Goal: Information Seeking & Learning: Learn about a topic

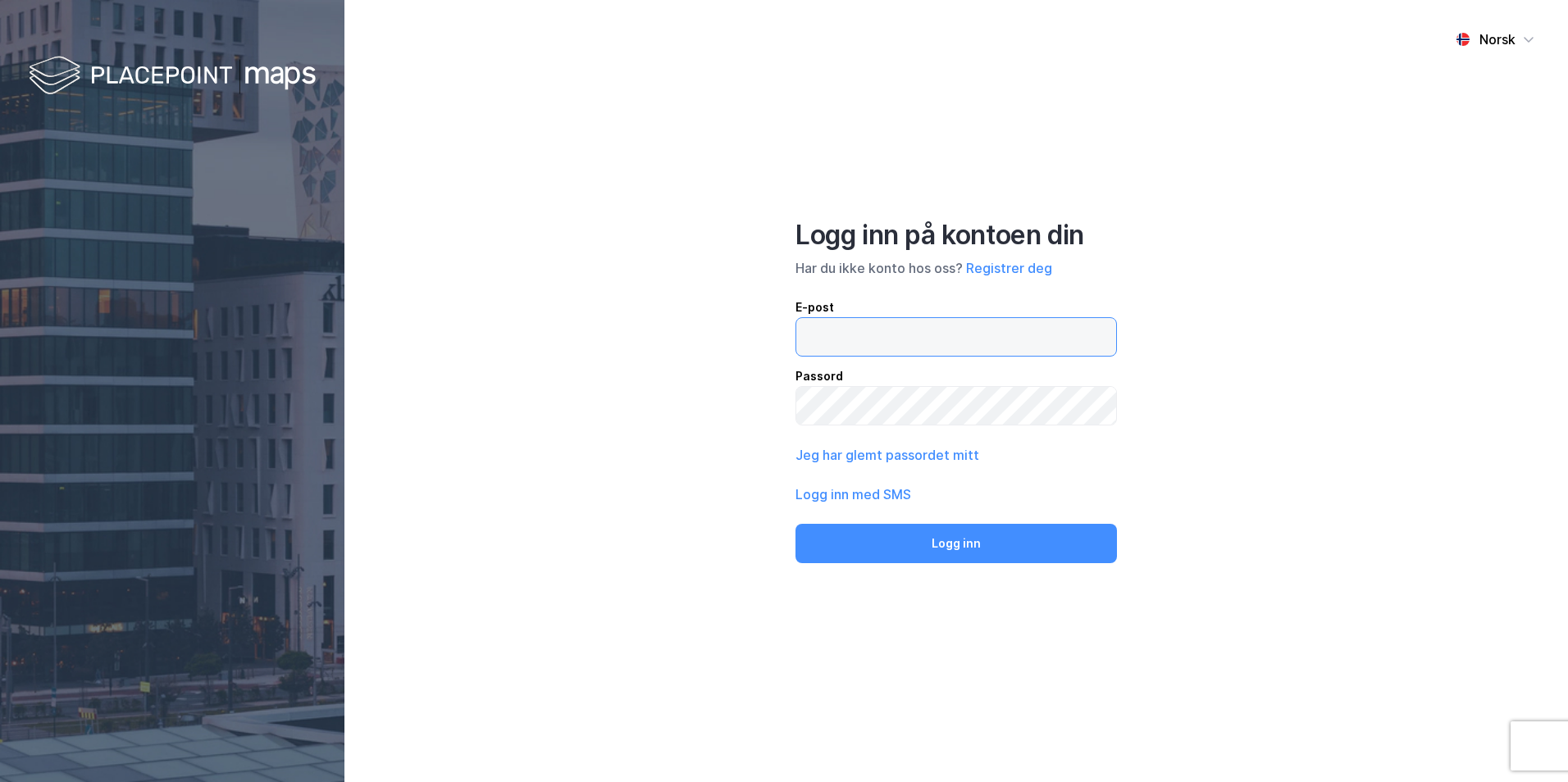
click at [874, 355] on input "email" at bounding box center [956, 336] width 320 height 37
click at [1063, 335] on input "[PERSON_NAME][EMAIL_ADDRESS][DOMAIN_NAME]" at bounding box center [956, 336] width 320 height 37
type input "a"
click at [1286, 456] on div "Norsk Logg inn på kontoen din Har du ikke konto hos oss? Registrer deg E-post a…" at bounding box center [956, 391] width 1224 height 782
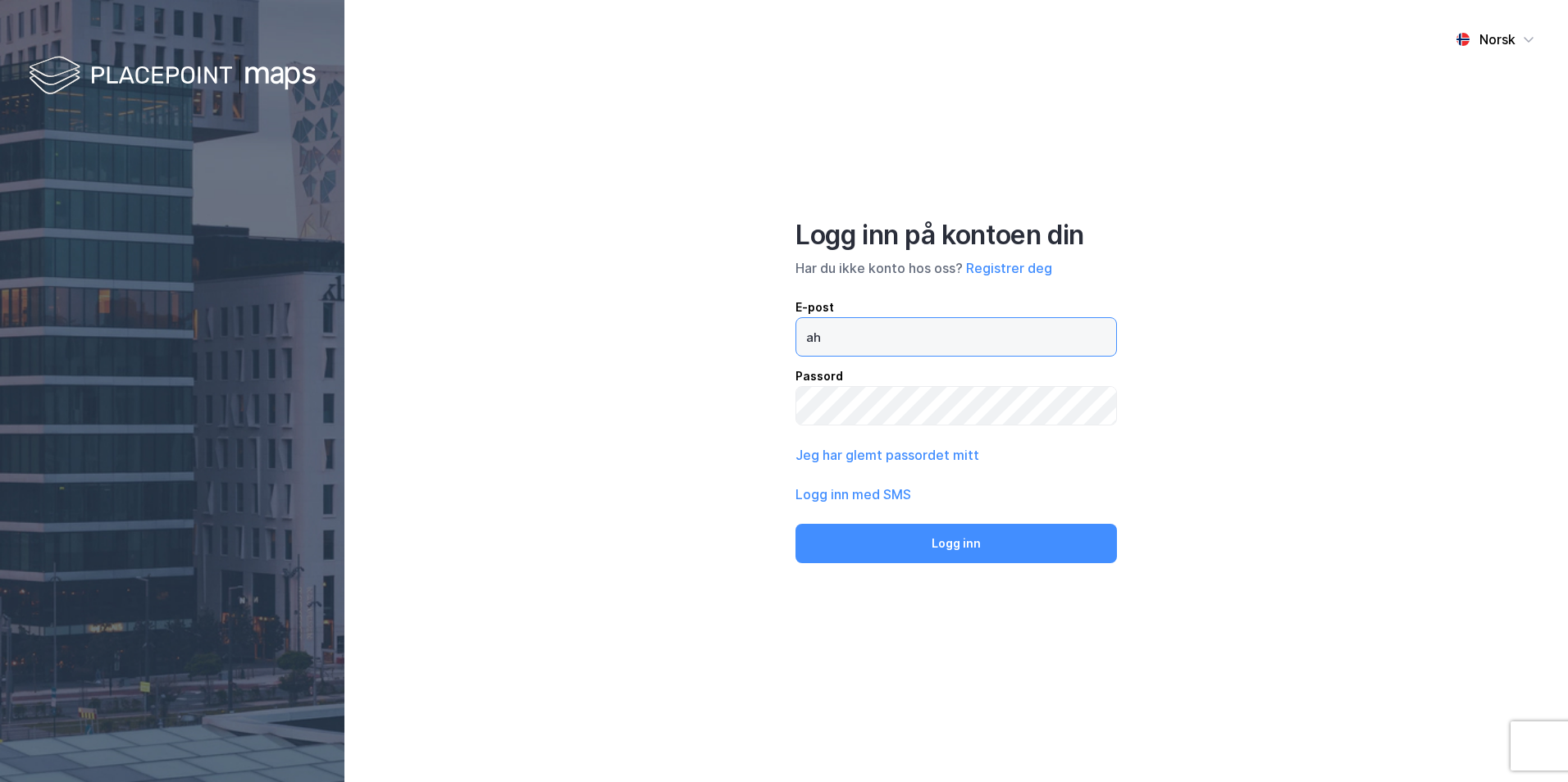
click at [842, 341] on input "ah" at bounding box center [956, 336] width 320 height 37
type input "[EMAIL_ADDRESS][DOMAIN_NAME]"
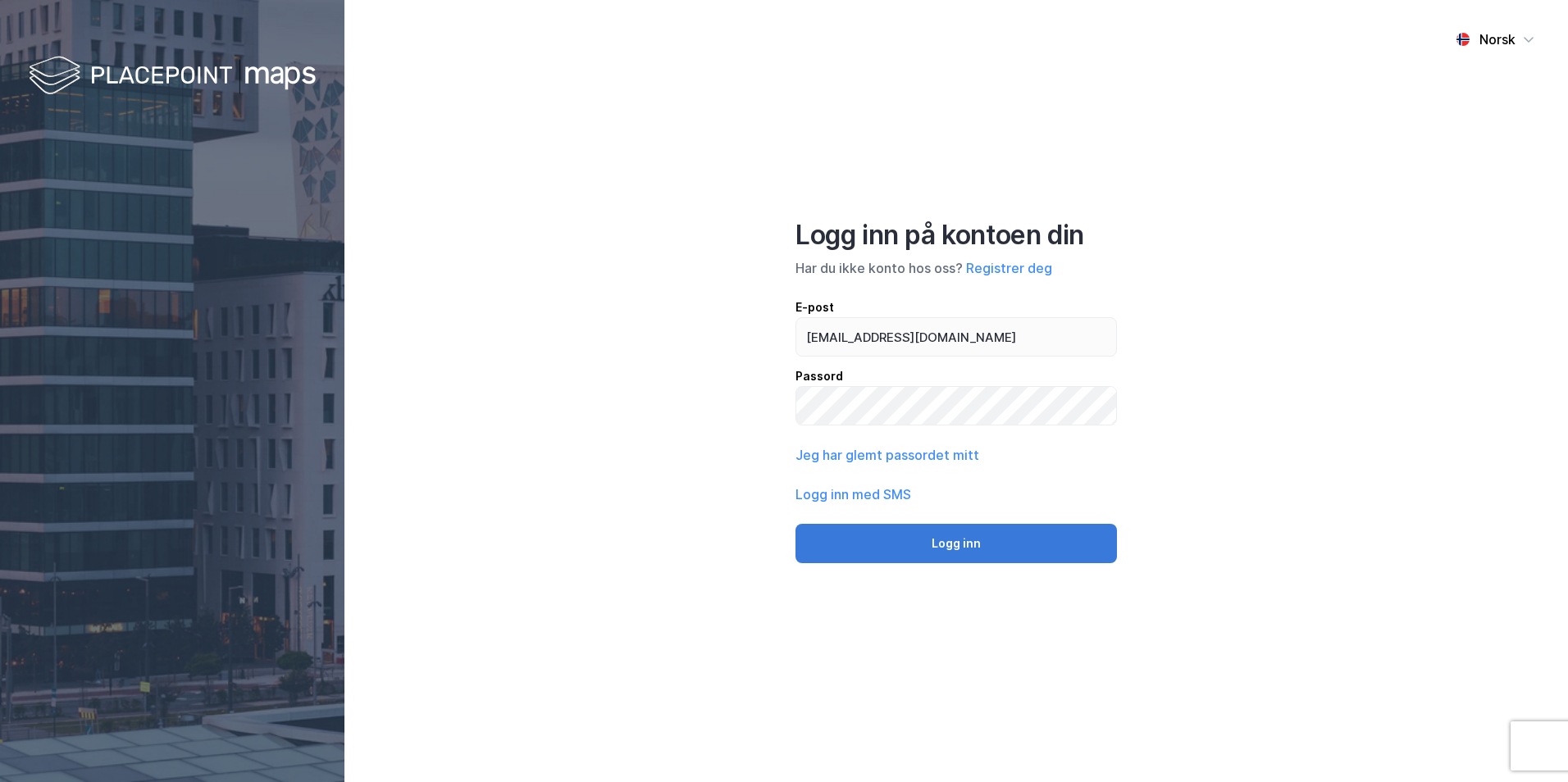
click at [891, 536] on button "Logg inn" at bounding box center [956, 543] width 322 height 39
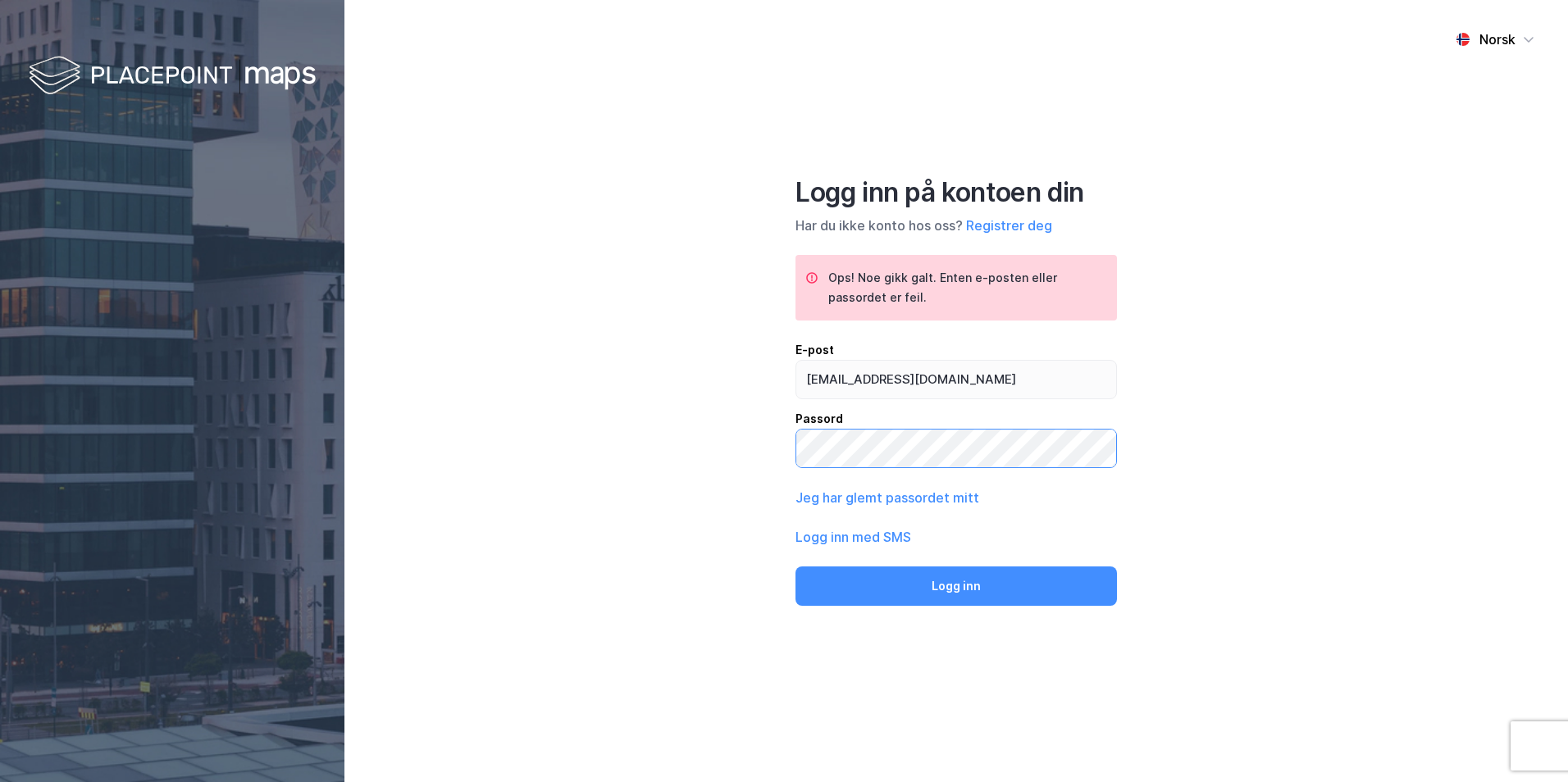
click at [595, 438] on div "Norsk Logg inn på kontoen din Har du ikke konto hos oss? Registrer deg Ops! Noe…" at bounding box center [956, 391] width 1224 height 782
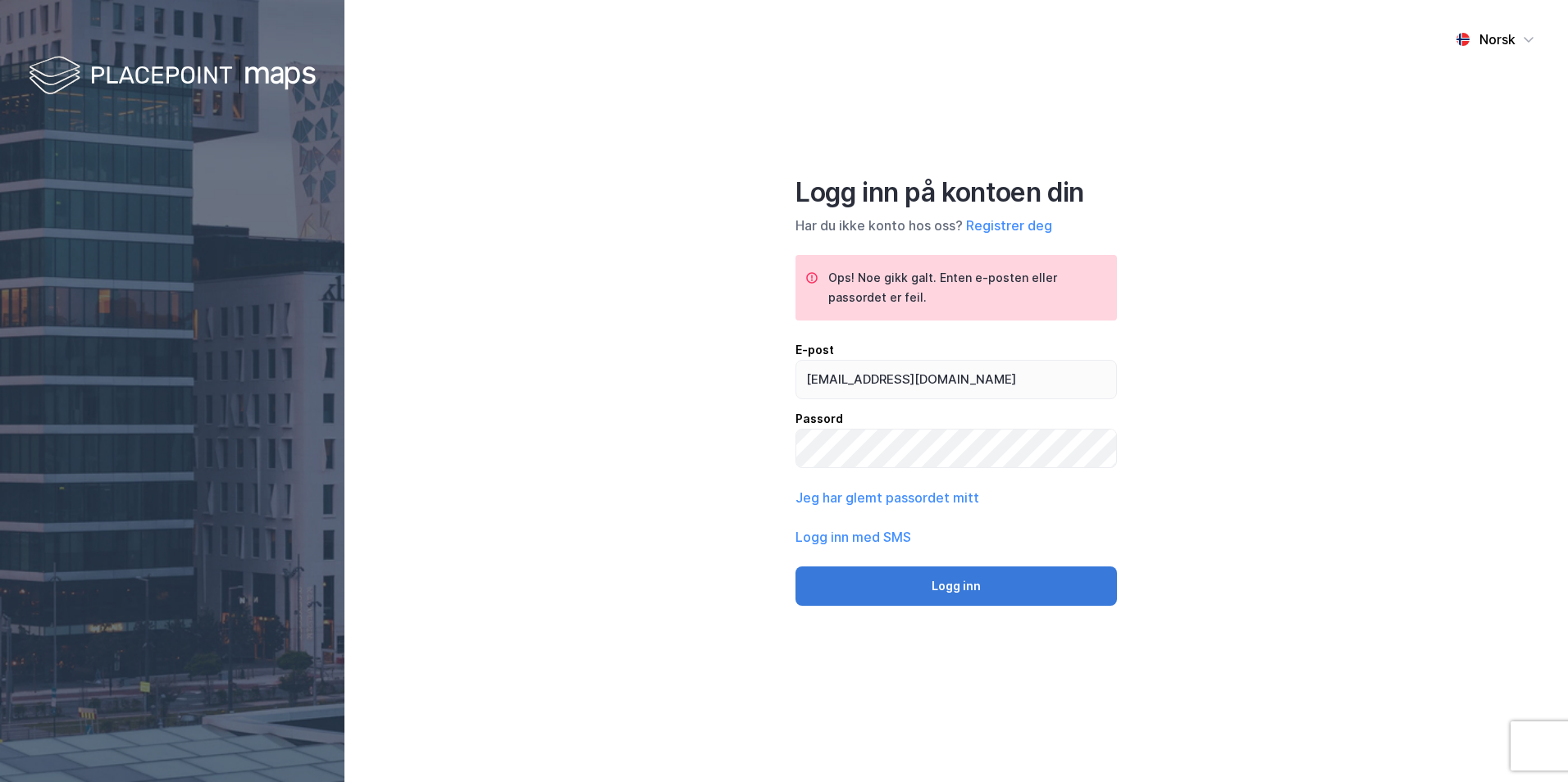
click at [941, 580] on button "Logg inn" at bounding box center [956, 586] width 322 height 39
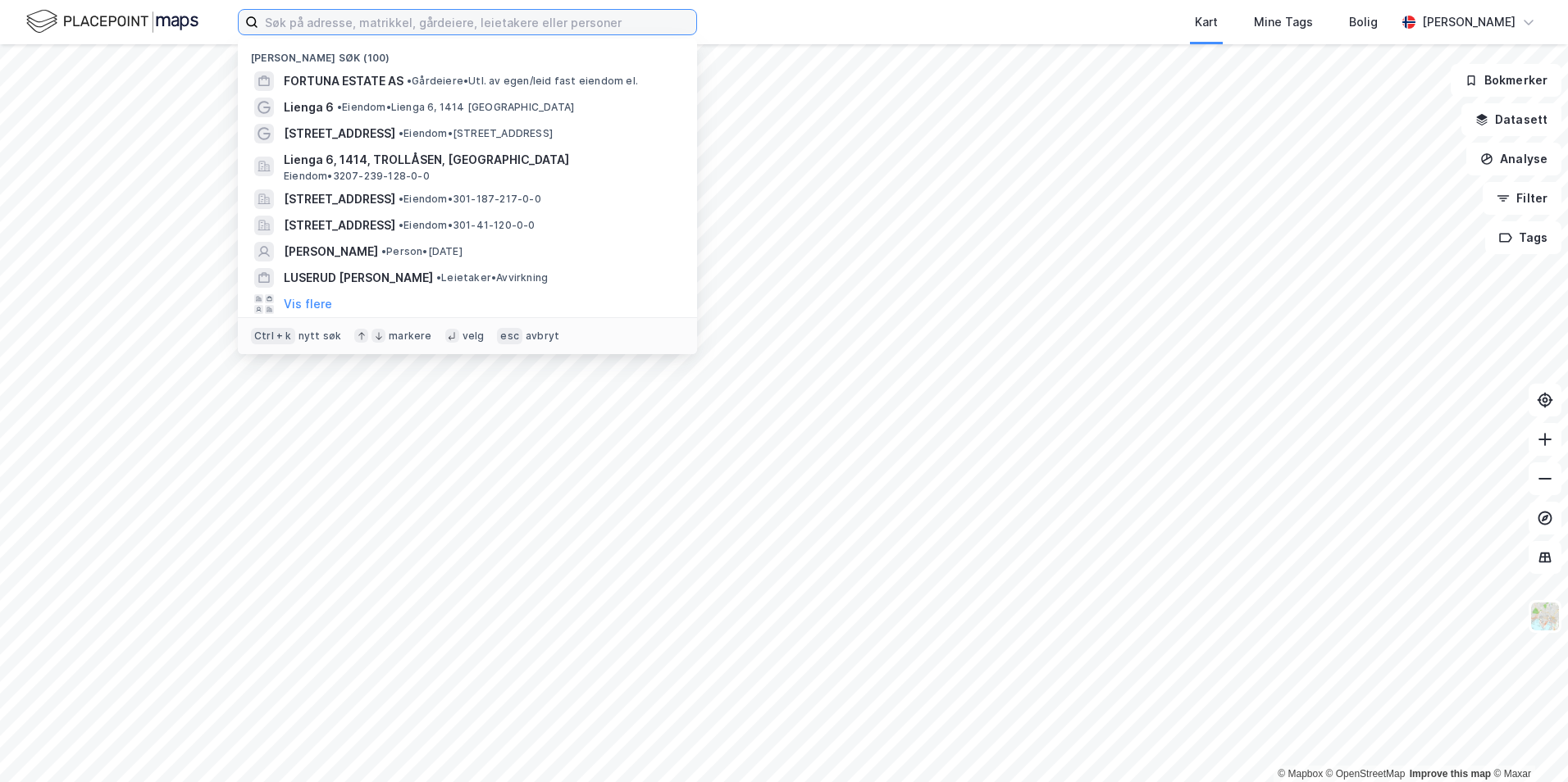
click at [293, 24] on input at bounding box center [477, 22] width 438 height 24
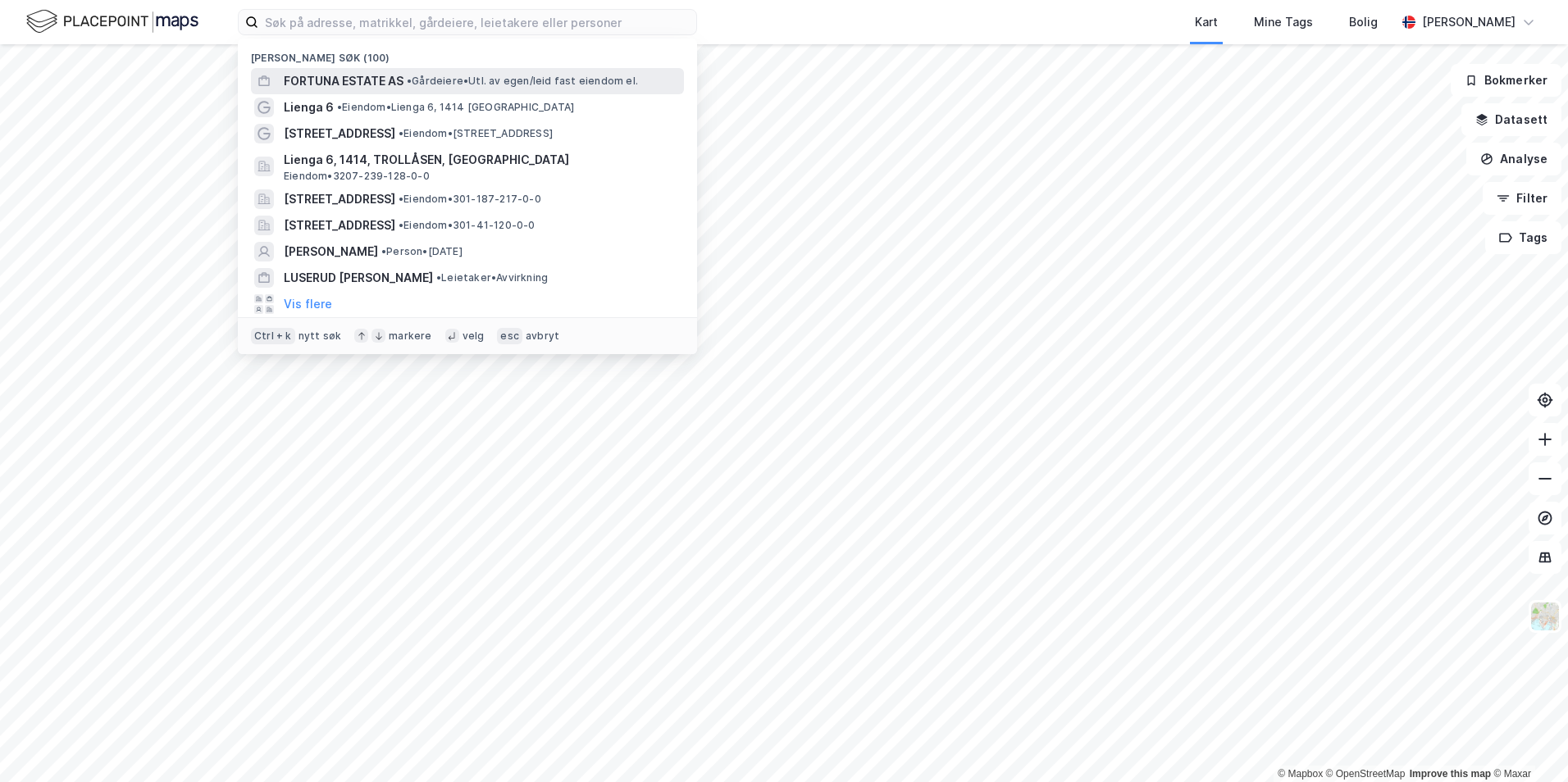
click at [334, 80] on span "FORTUNA ESTATE AS" at bounding box center [343, 81] width 120 height 20
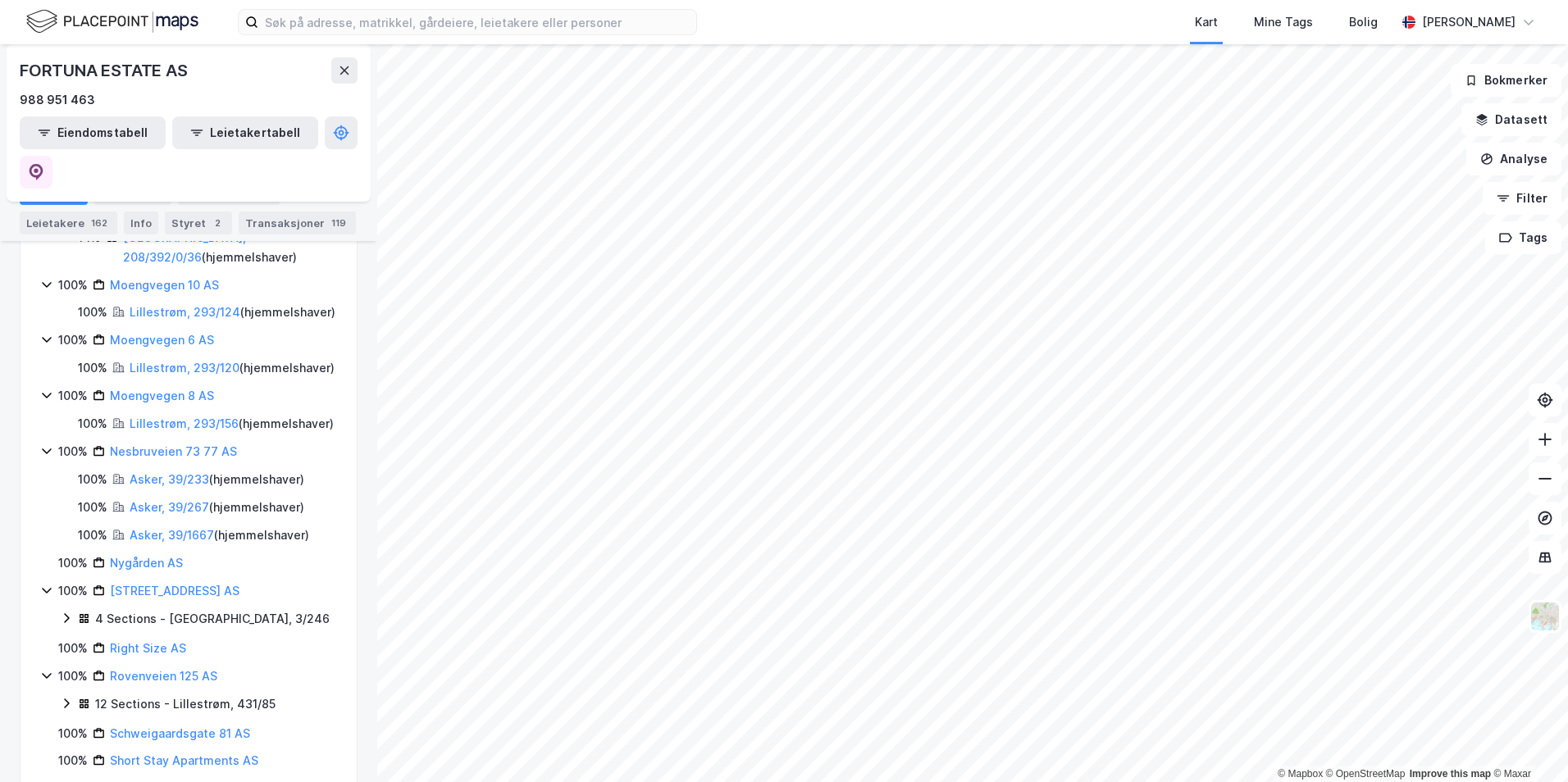
scroll to position [738, 0]
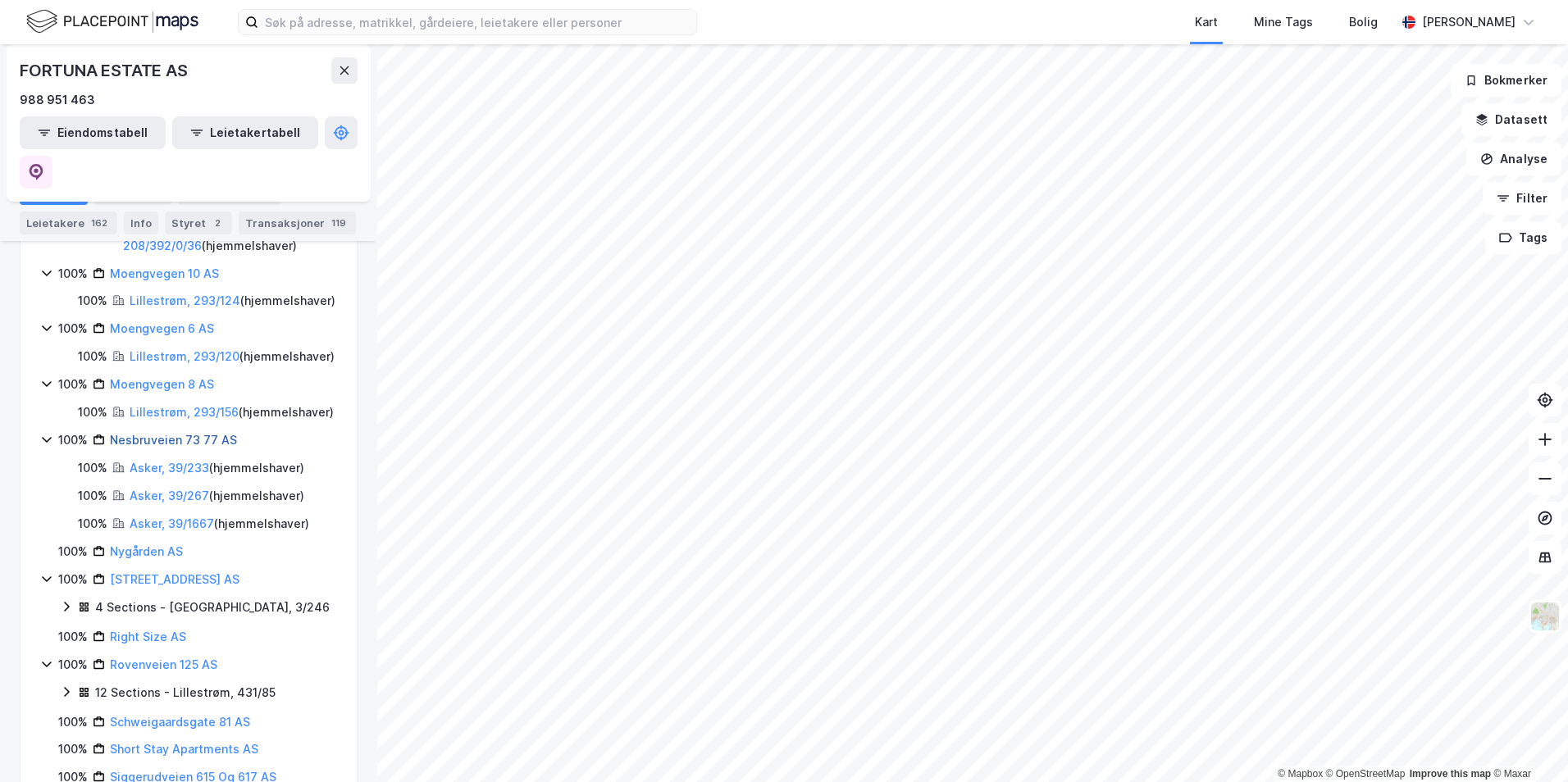
click at [163, 433] on link "Nesbruveien 73 77 AS" at bounding box center [173, 440] width 127 height 14
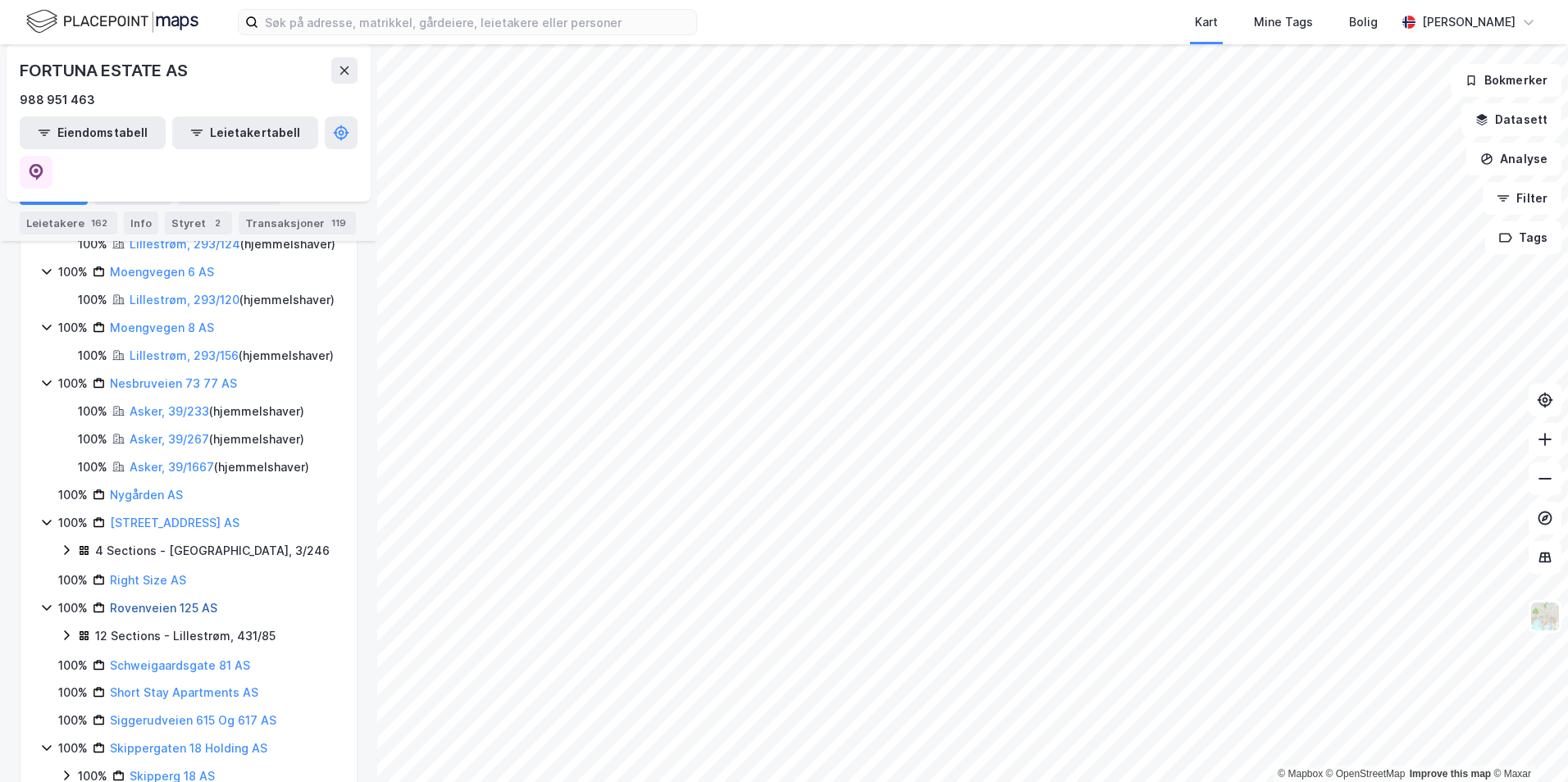
scroll to position [819, 0]
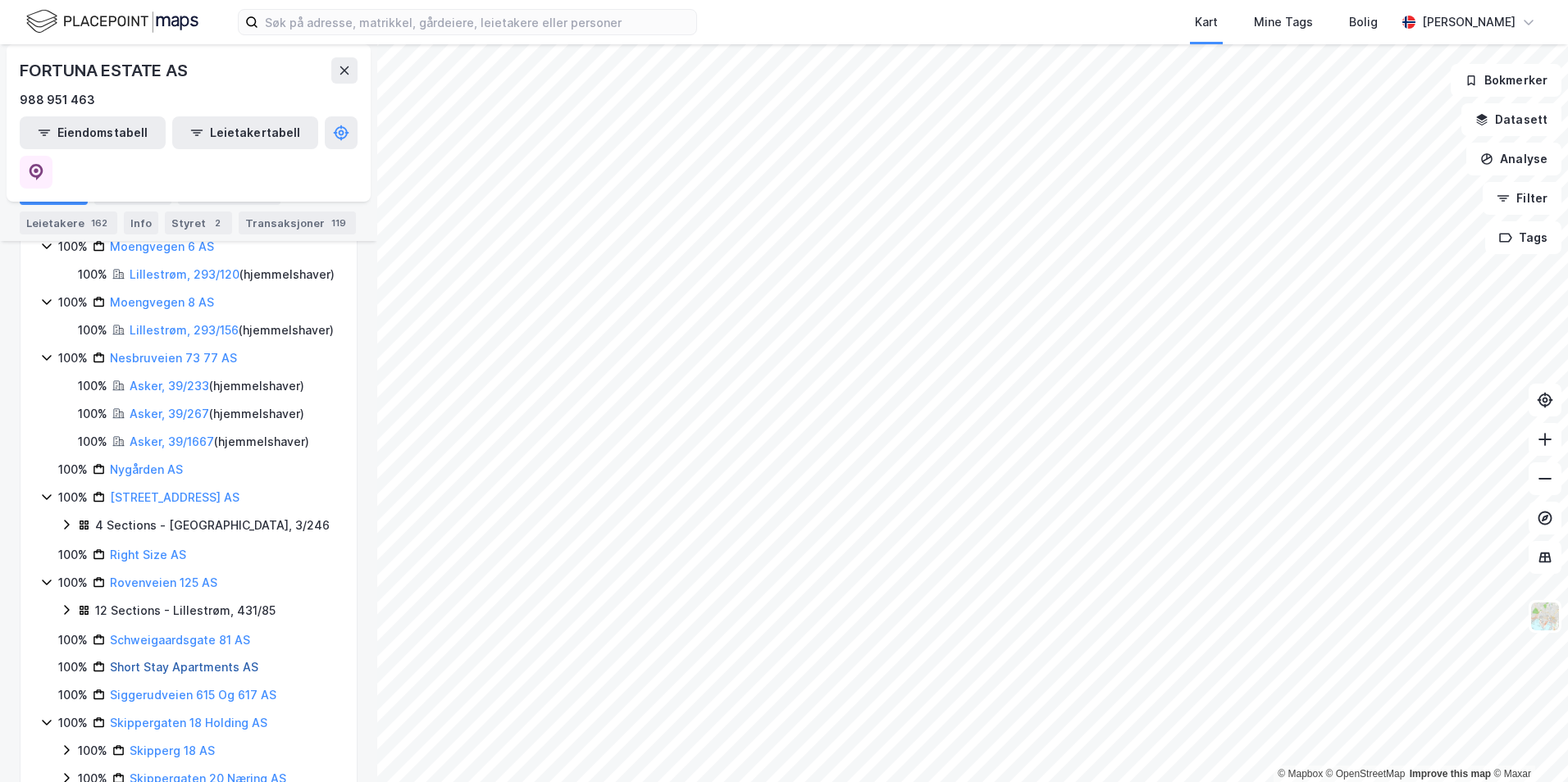
click at [204, 659] on link "Short Stay Apartments AS" at bounding box center [183, 666] width 149 height 14
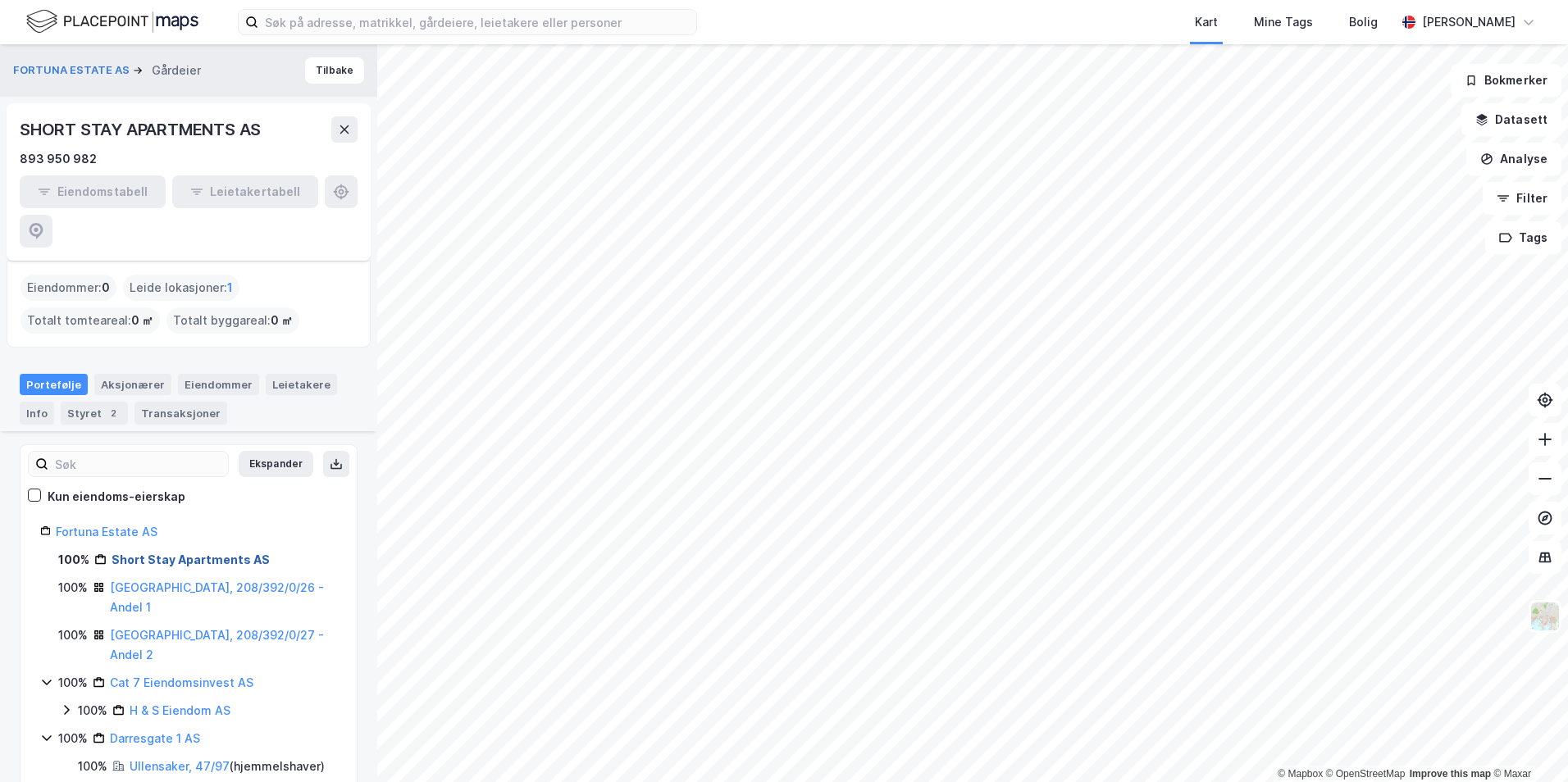
click at [207, 553] on link "Short Stay Apartments AS" at bounding box center [190, 560] width 158 height 14
click at [153, 731] on link "Darresgate 1 AS" at bounding box center [155, 738] width 90 height 14
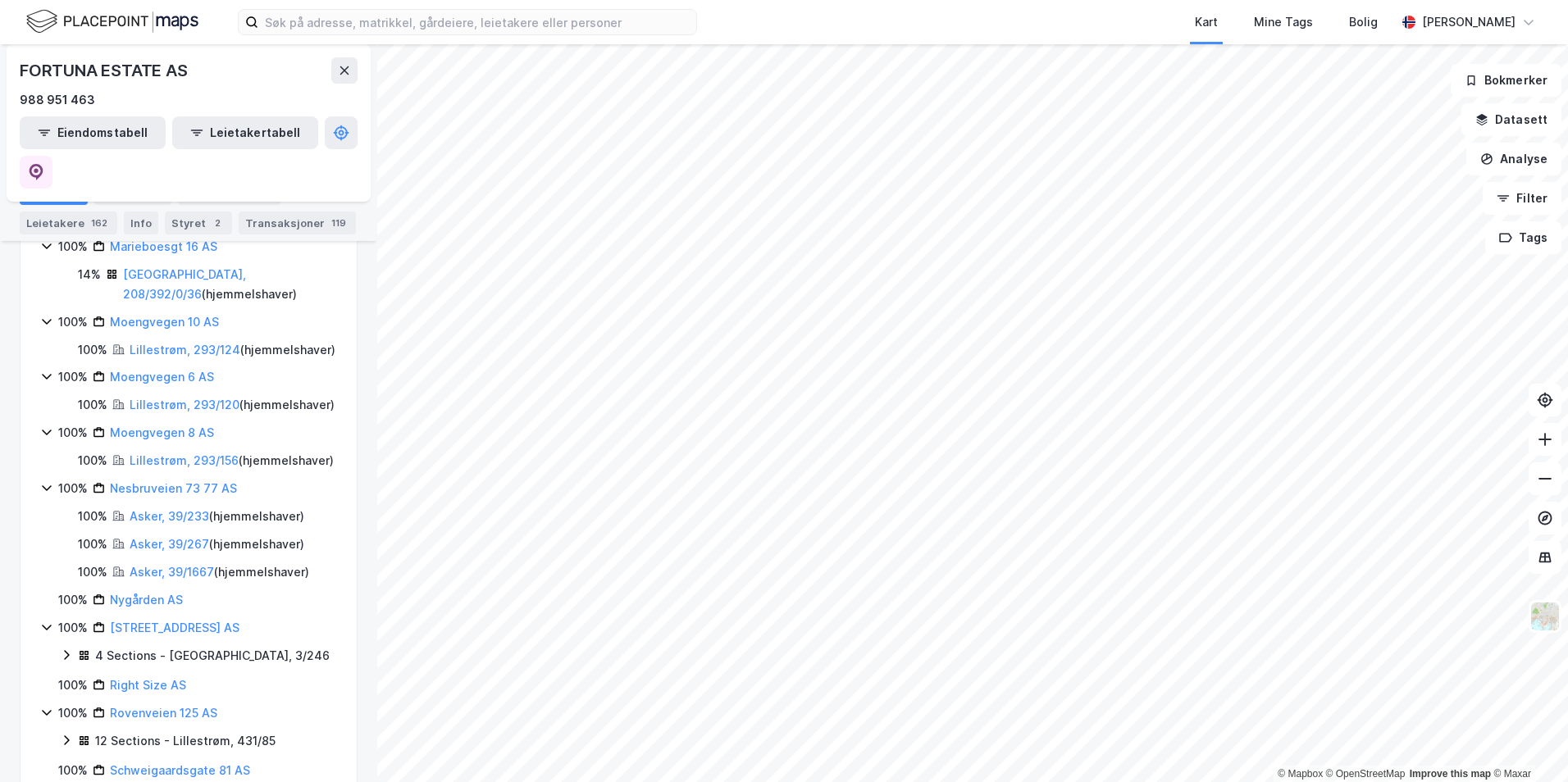
scroll to position [686, 0]
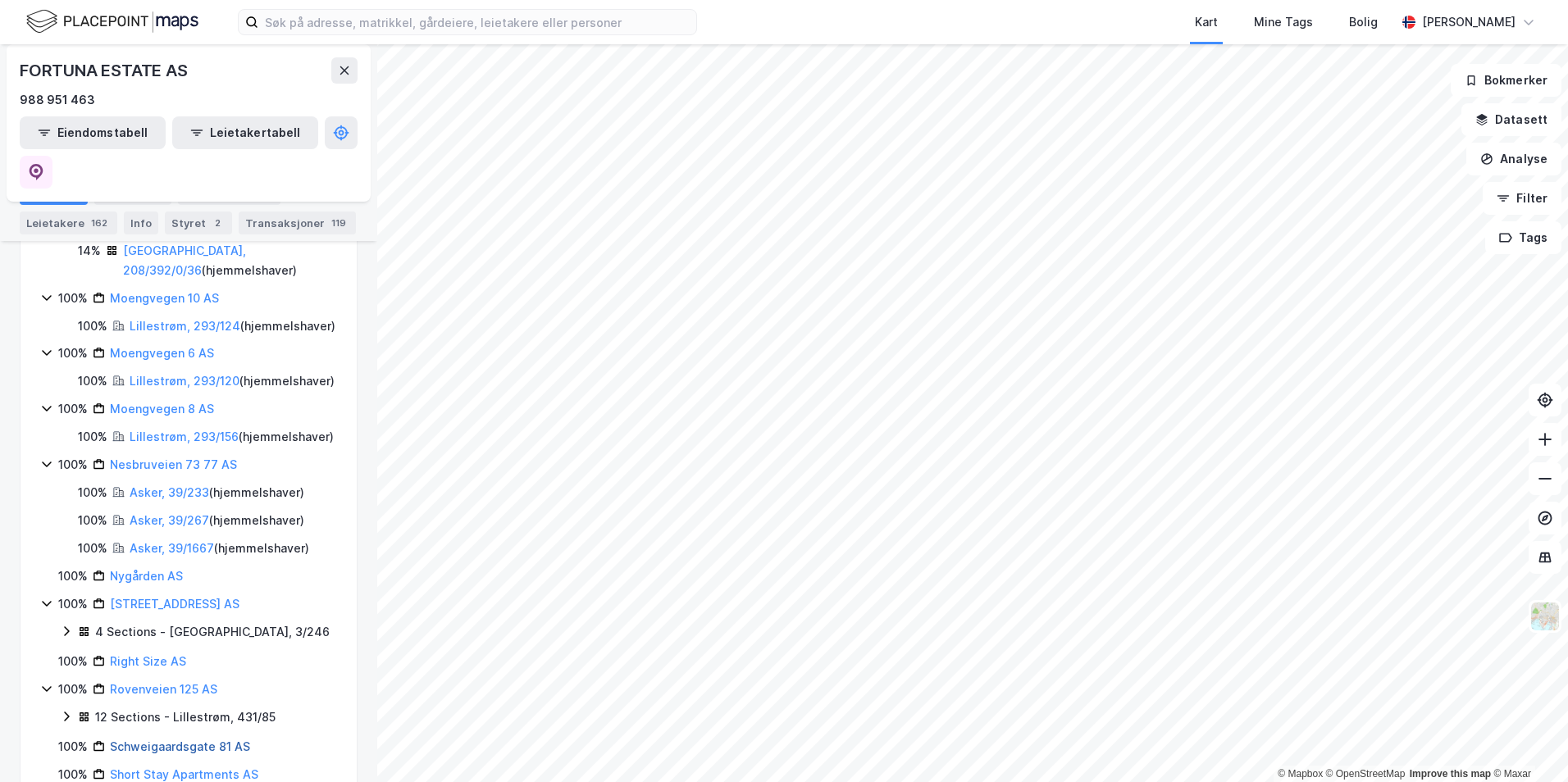
click at [168, 739] on link "Schweigaardsgate 81 AS" at bounding box center [179, 746] width 140 height 14
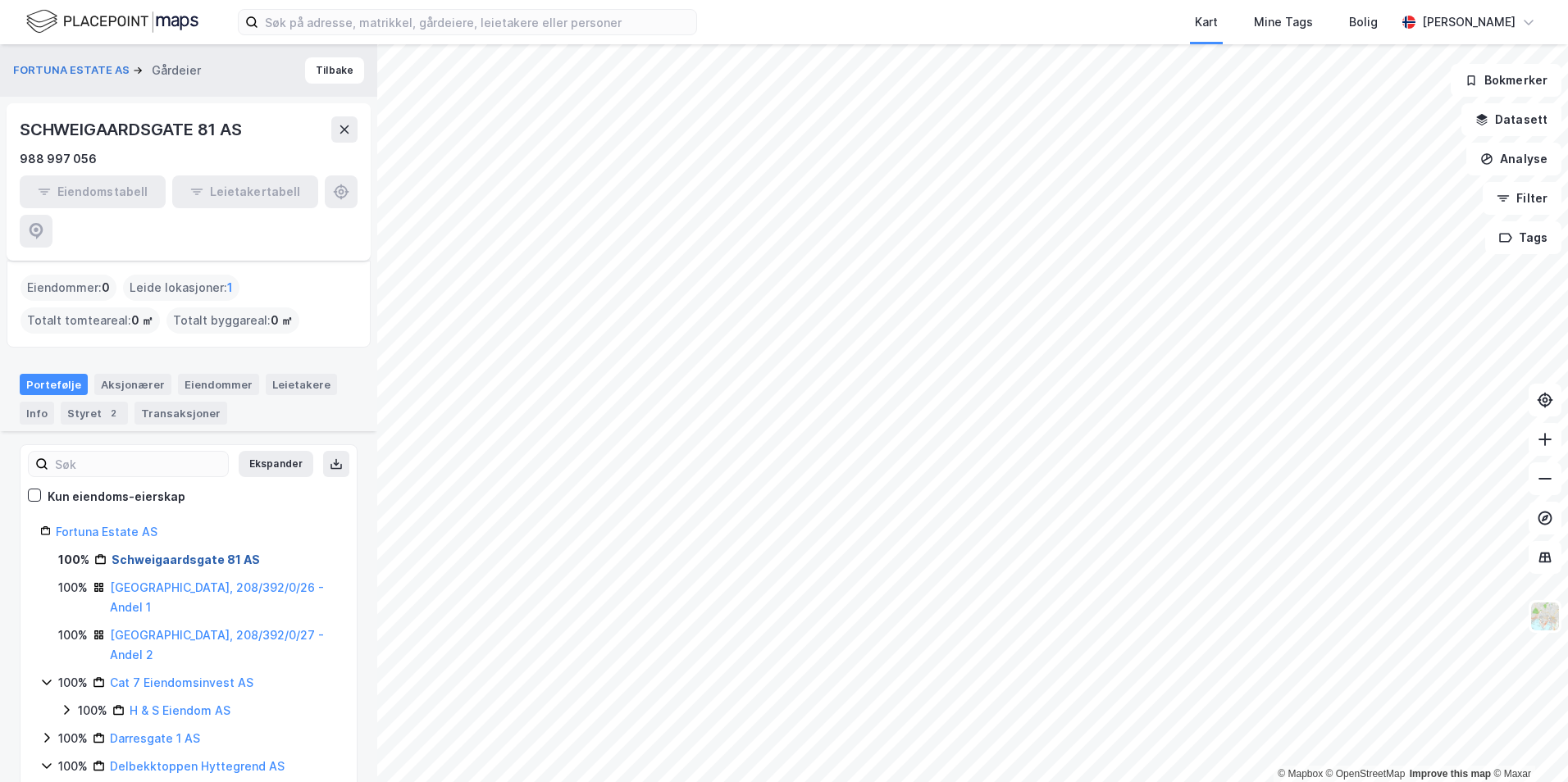
click at [200, 553] on link "Schweigaardsgate 81 AS" at bounding box center [185, 560] width 149 height 14
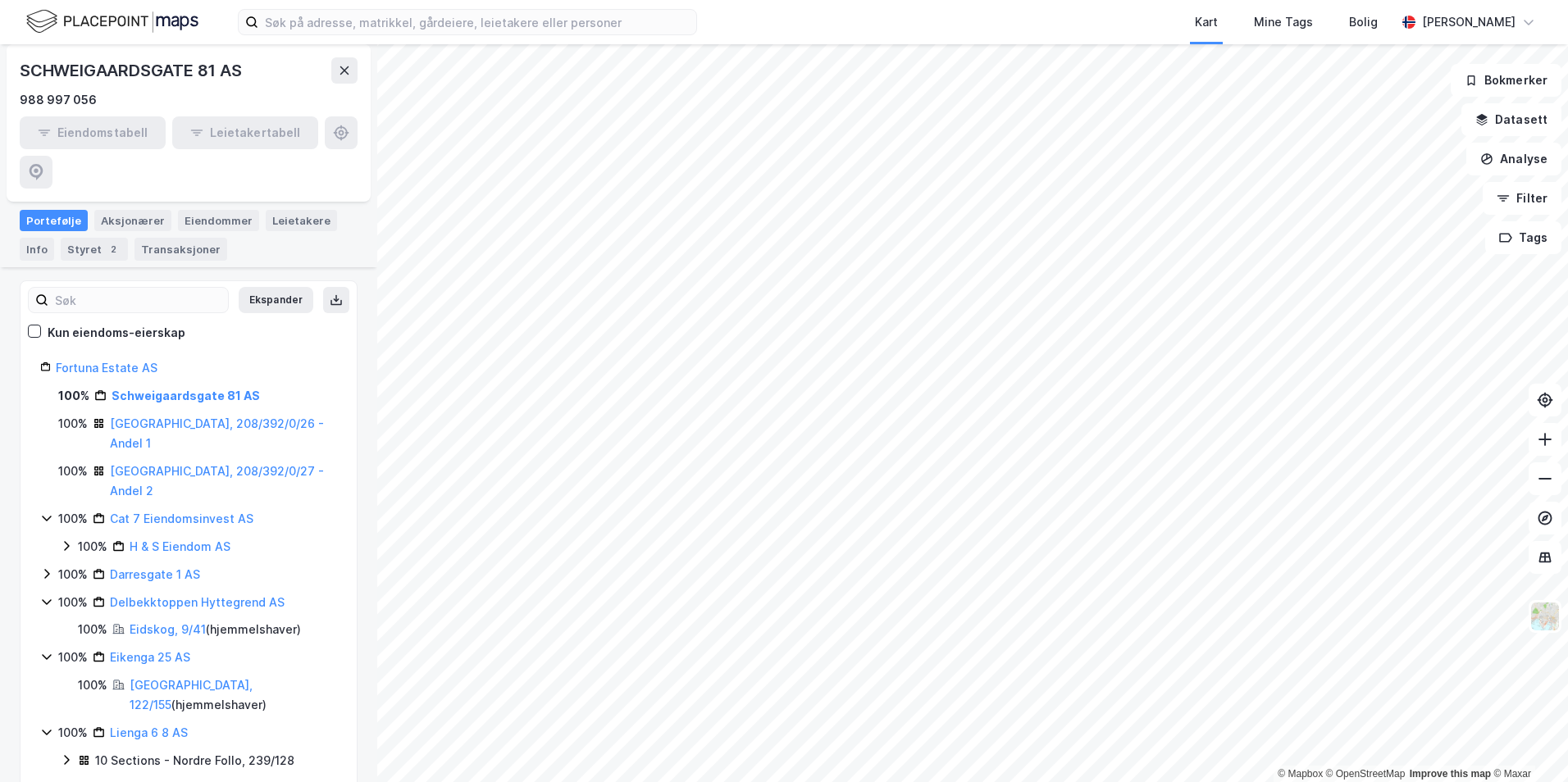
scroll to position [246, 0]
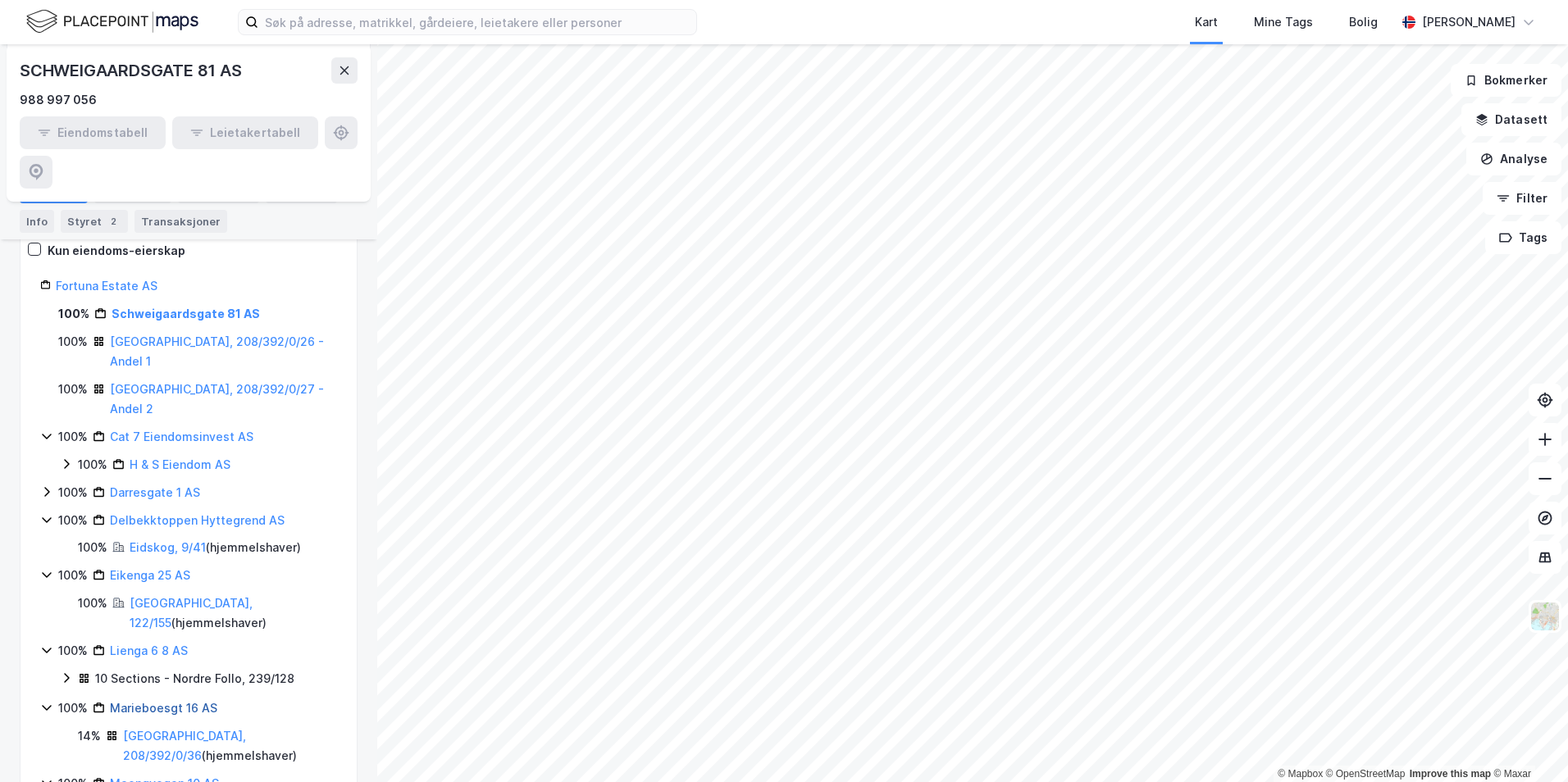
click at [154, 701] on link "Marieboesgt 16 AS" at bounding box center [163, 708] width 108 height 14
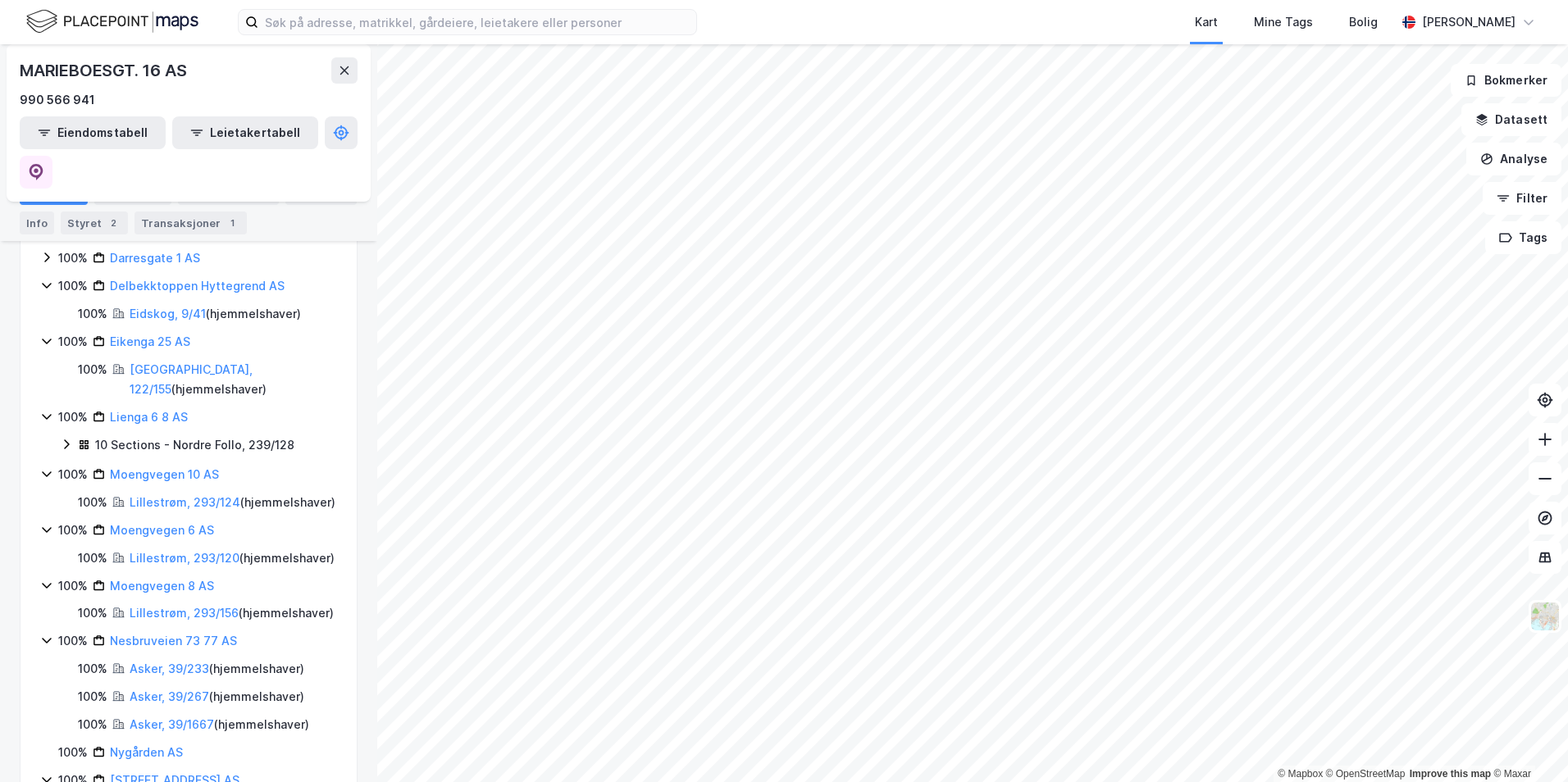
scroll to position [492, 0]
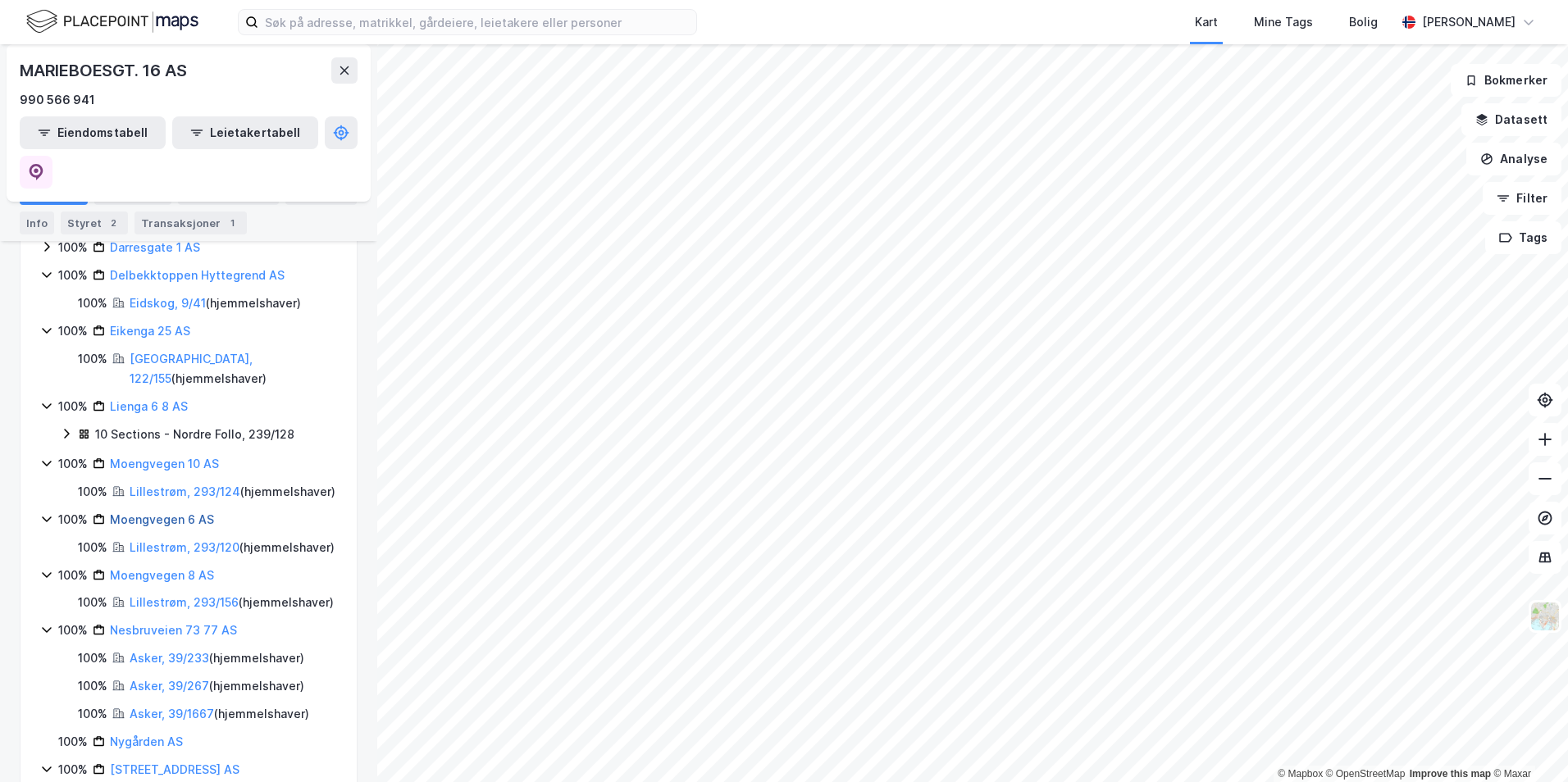
click at [158, 513] on link "Moengvegen 6 AS" at bounding box center [162, 520] width 104 height 14
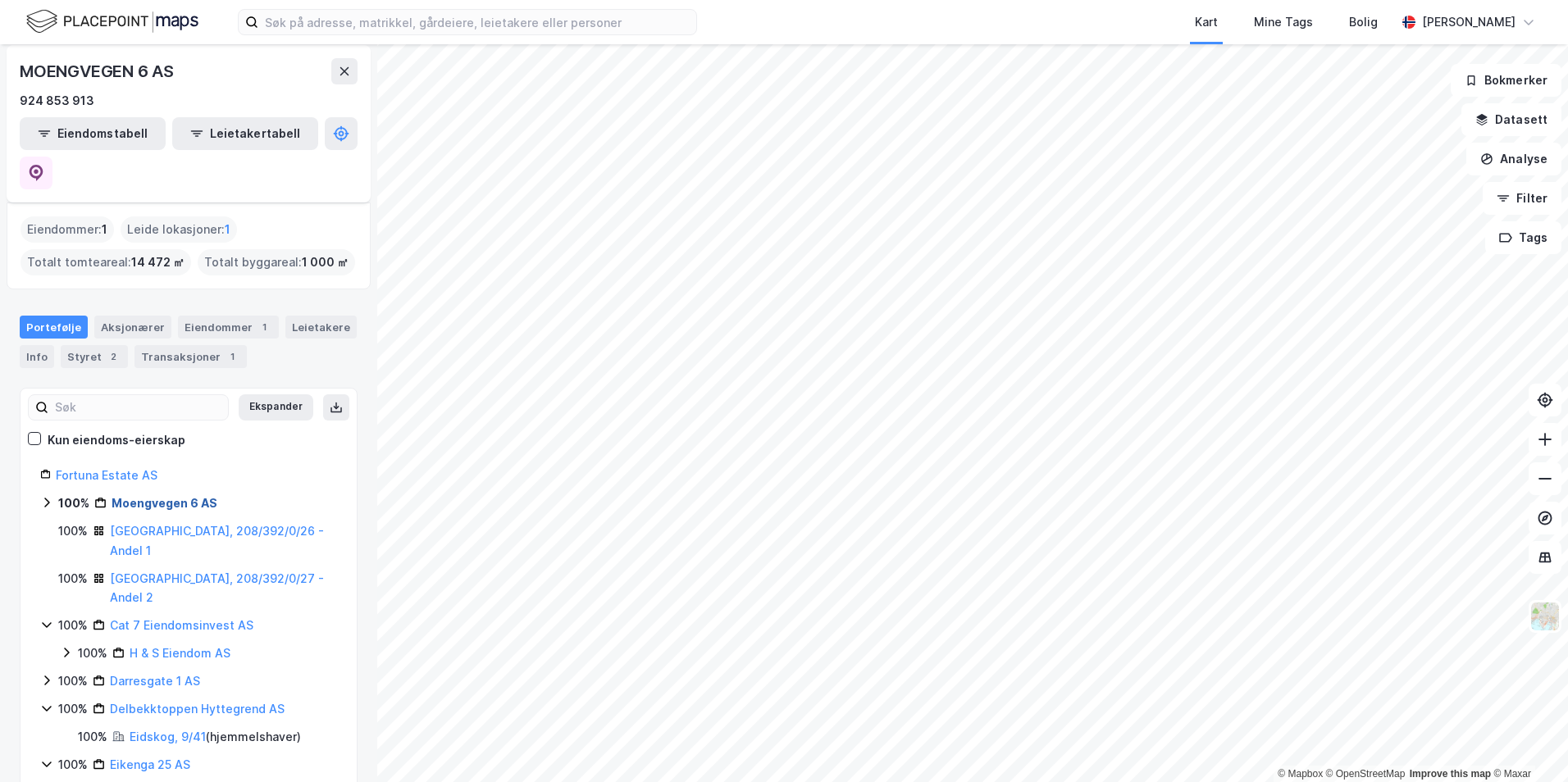
scroll to position [82, 0]
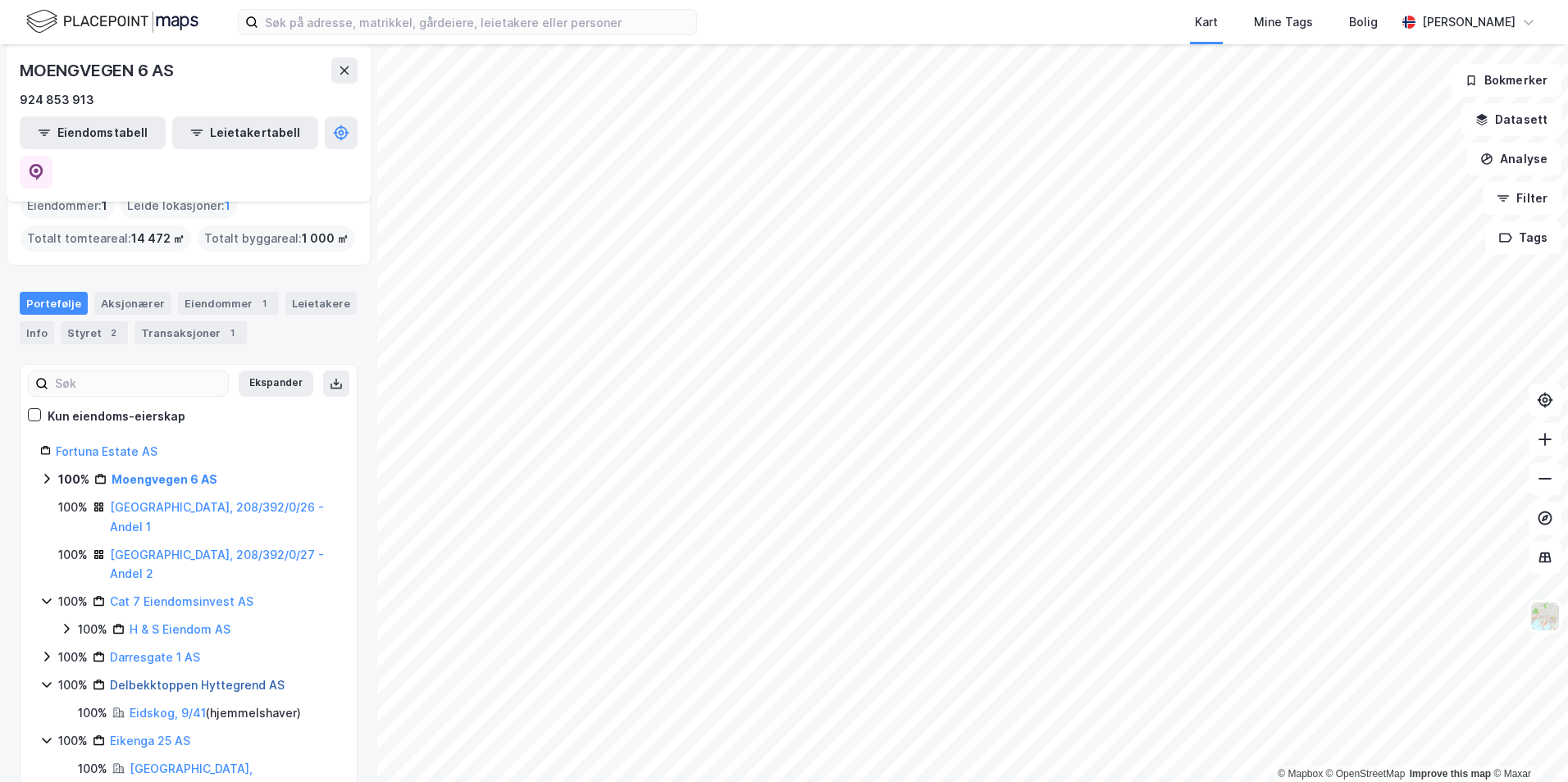
click at [161, 678] on link "Delbekktoppen Hyttegrend AS" at bounding box center [196, 685] width 175 height 14
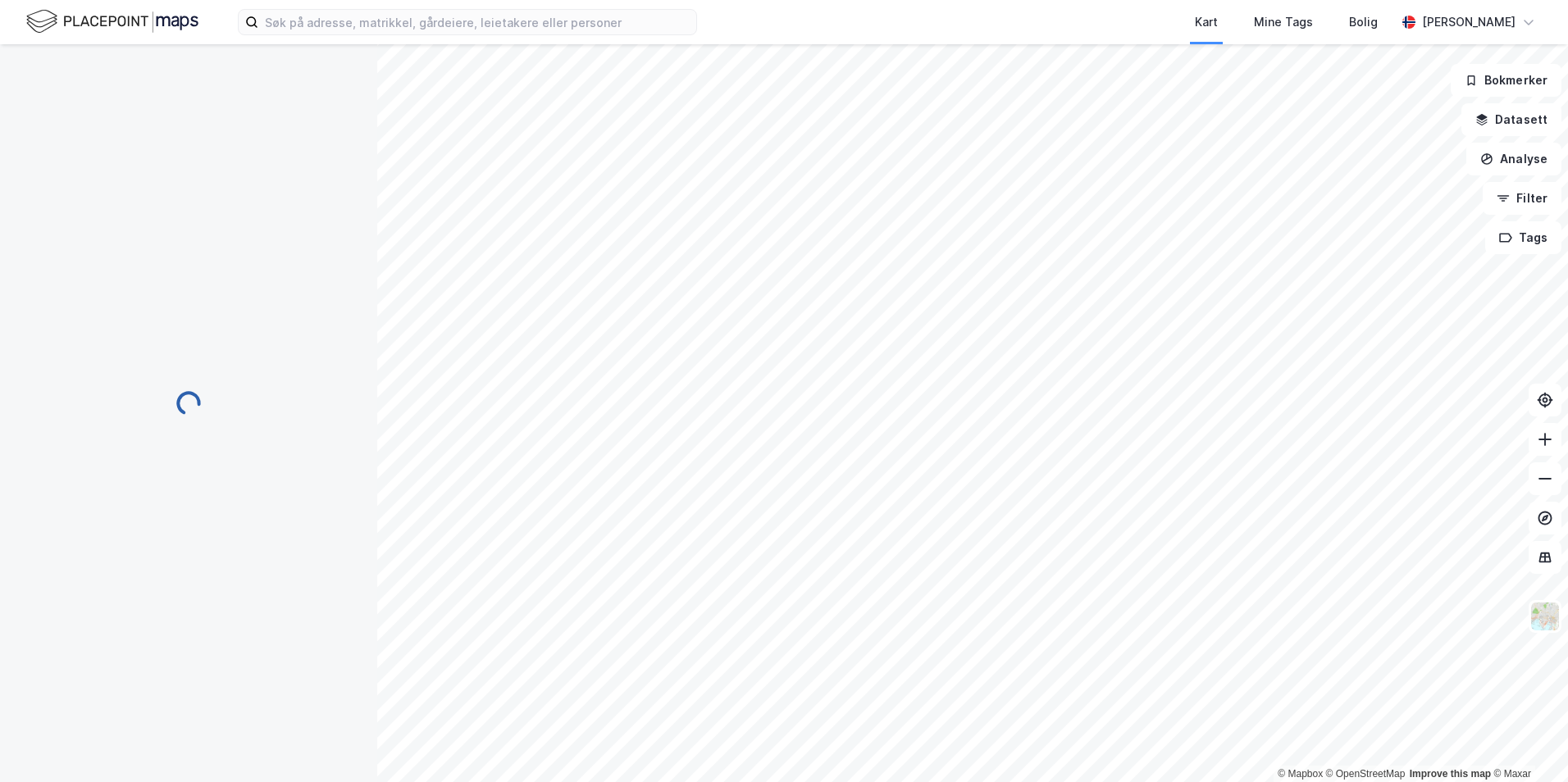
scroll to position [0, 0]
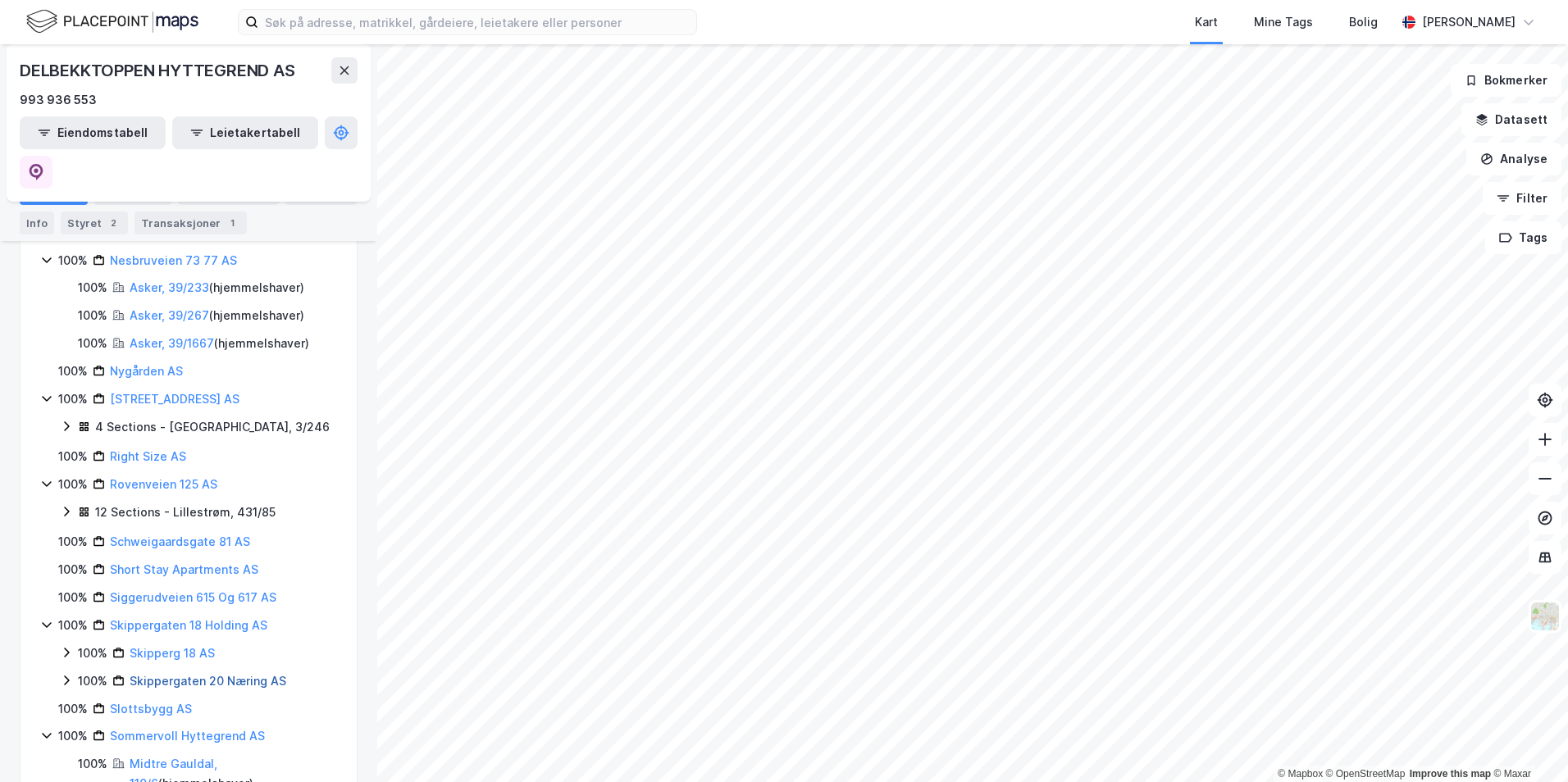
scroll to position [902, 0]
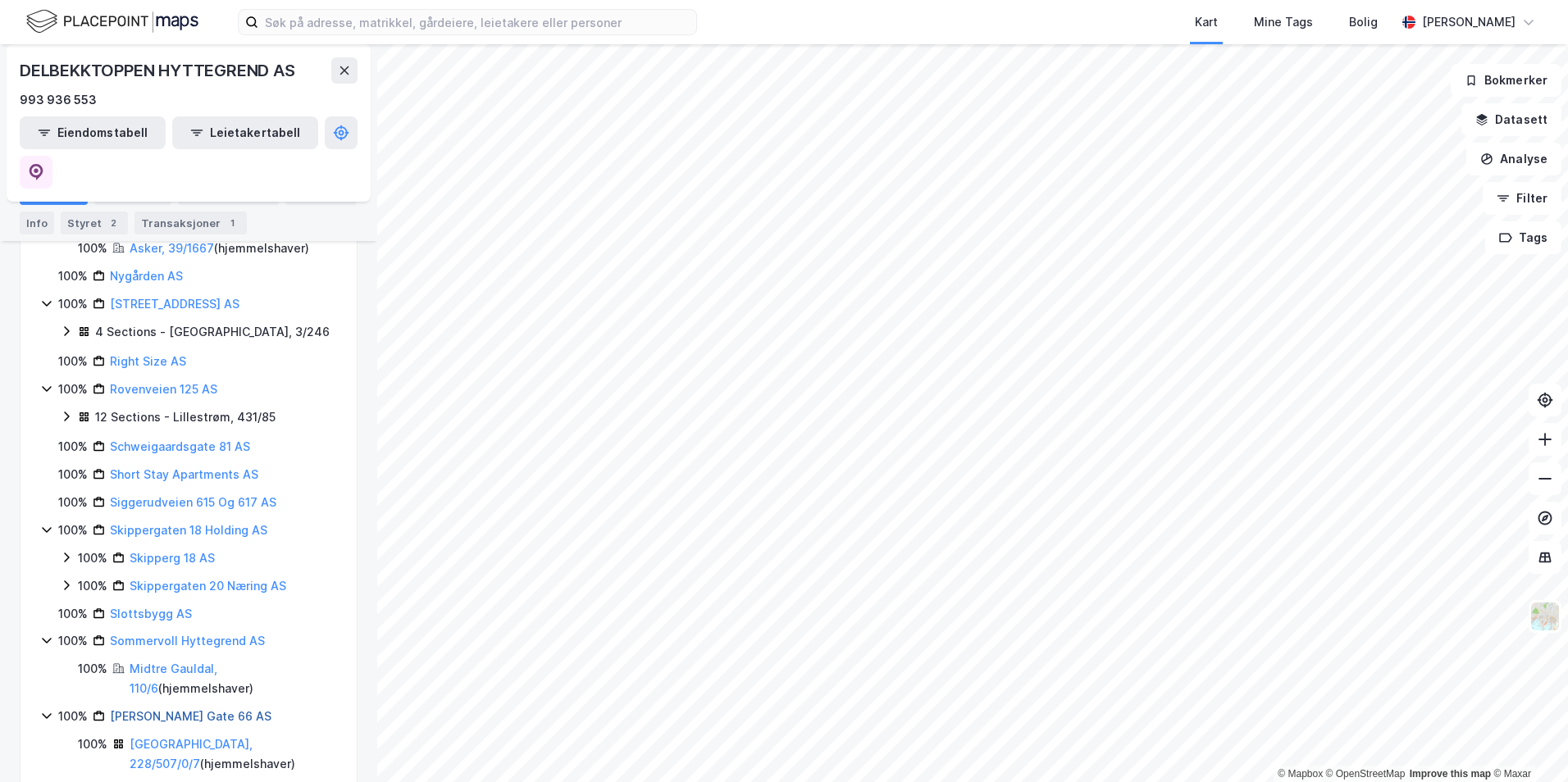
click at [173, 709] on link "[PERSON_NAME] Gate 66 AS" at bounding box center [190, 716] width 162 height 14
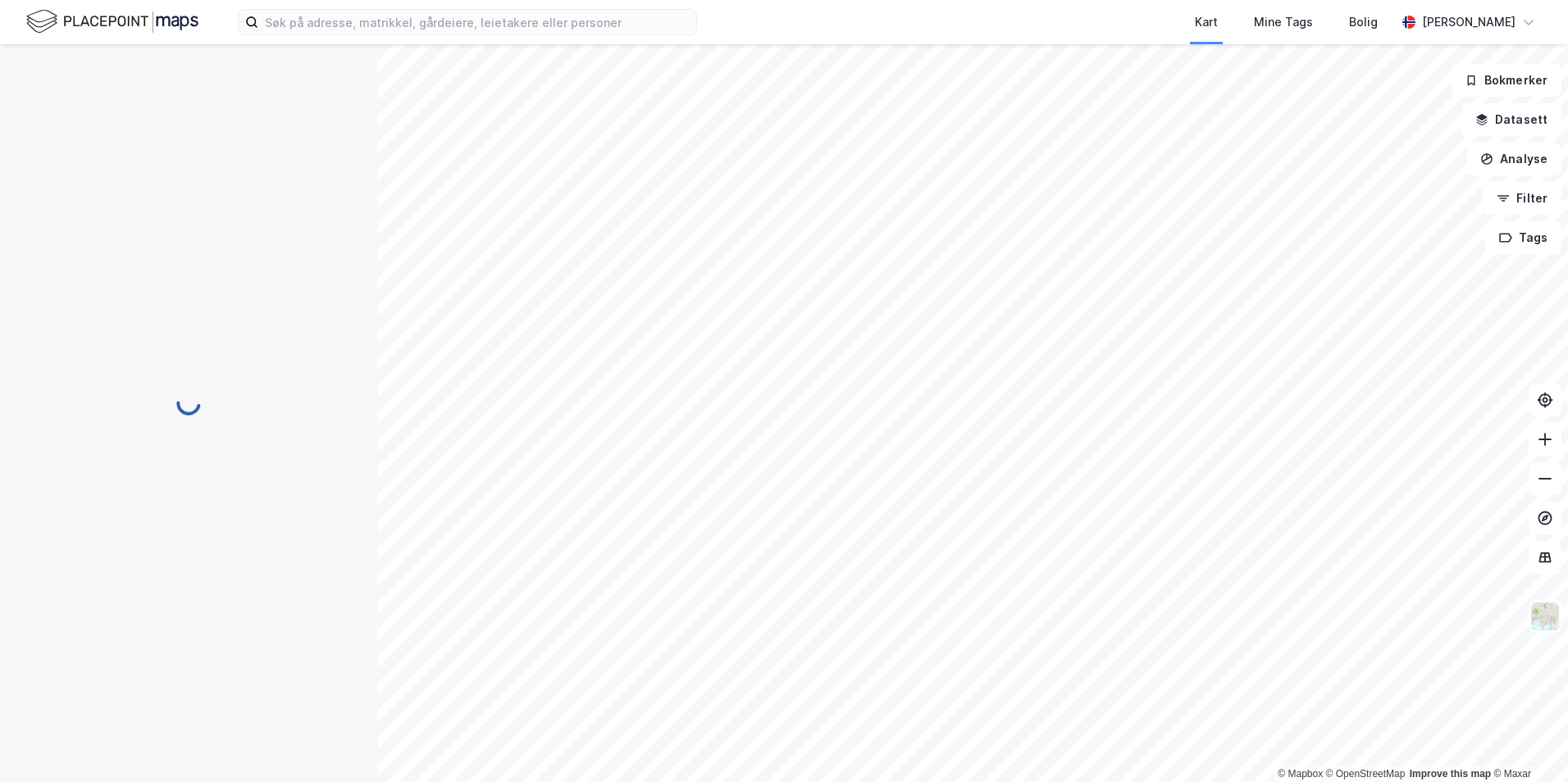
scroll to position [0, 0]
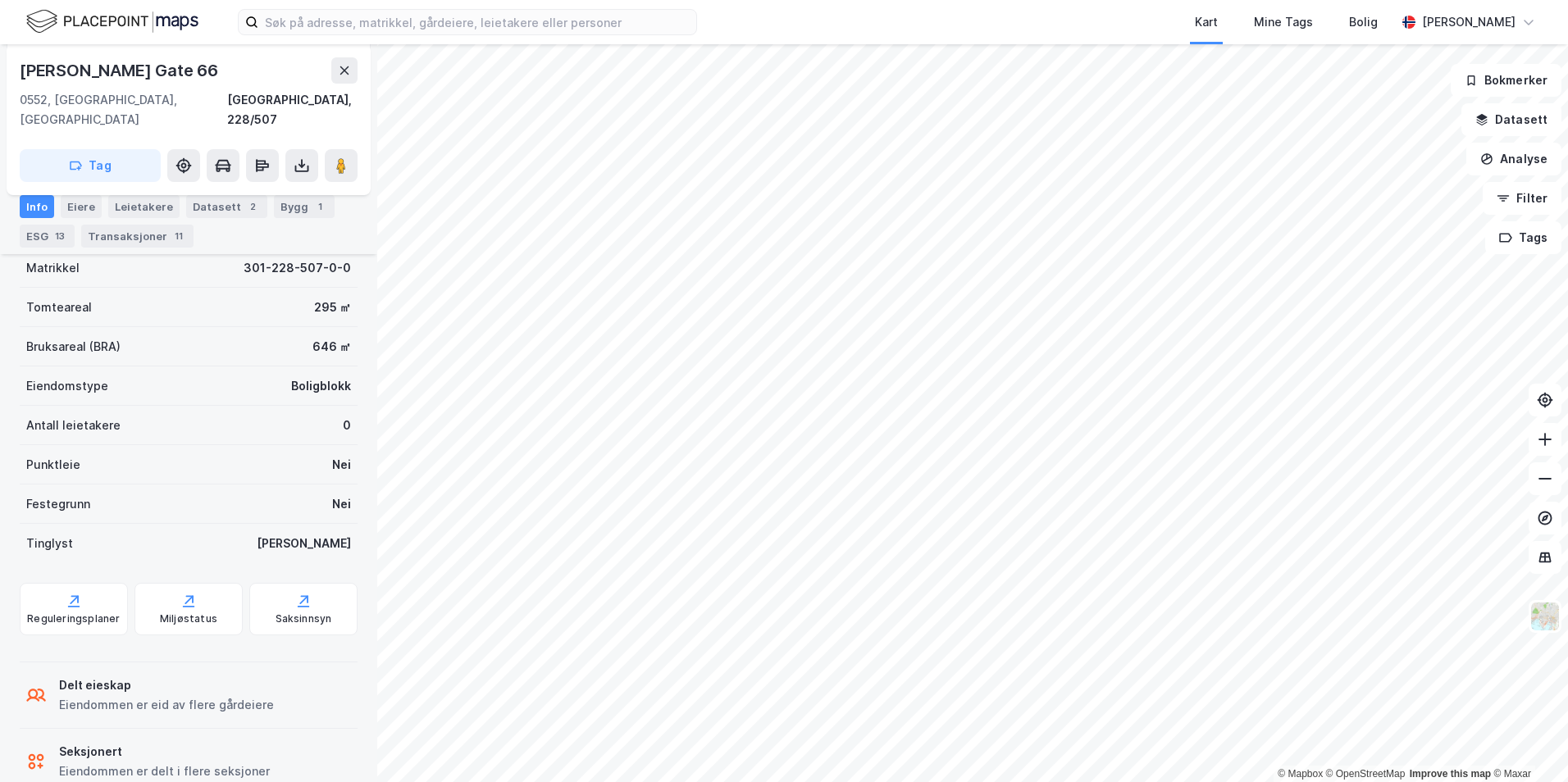
scroll to position [485, 0]
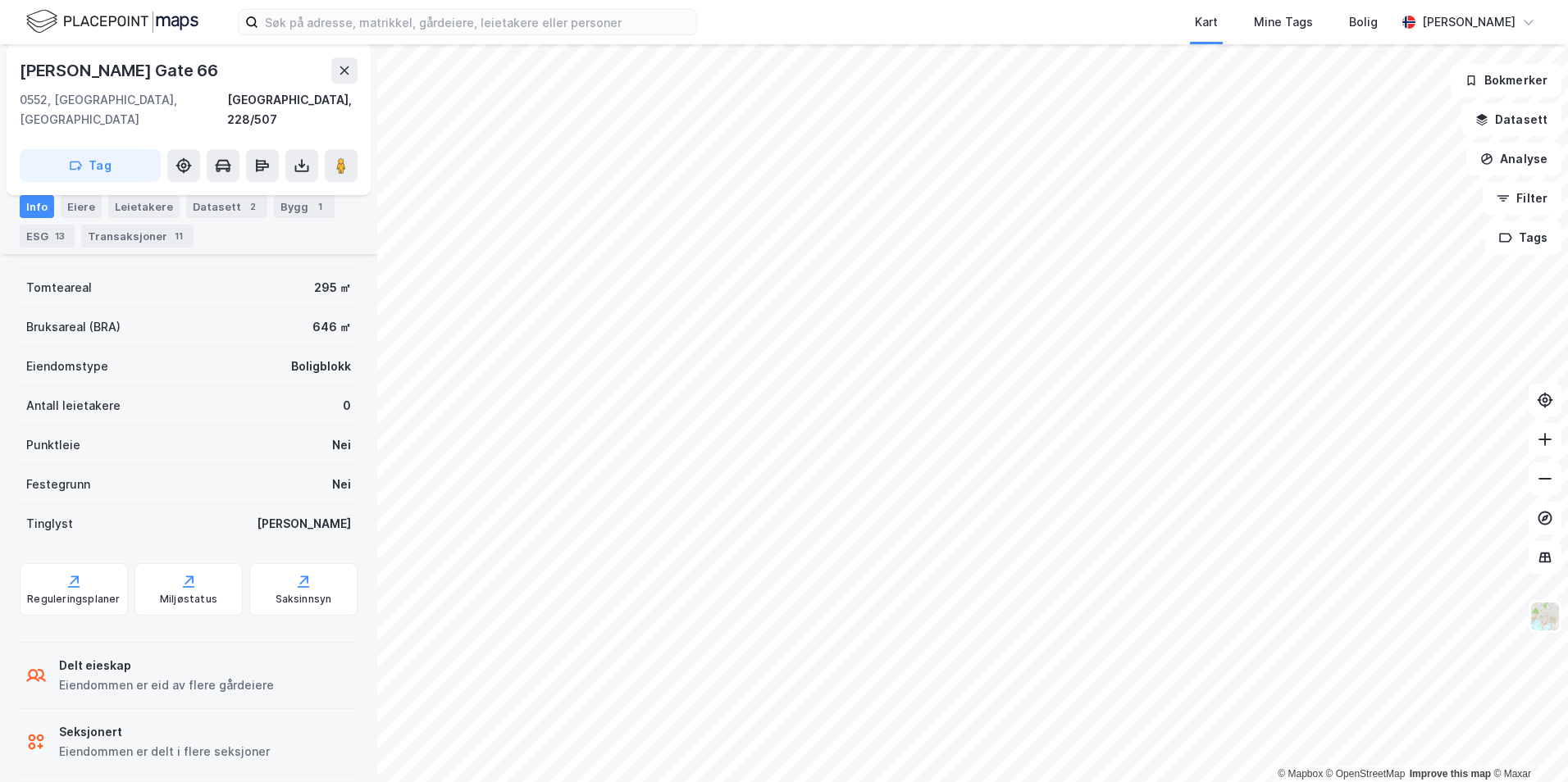
click at [50, 514] on div "Tinglyst" at bounding box center [50, 523] width 47 height 20
click at [56, 514] on div "Tinglyst" at bounding box center [50, 523] width 47 height 20
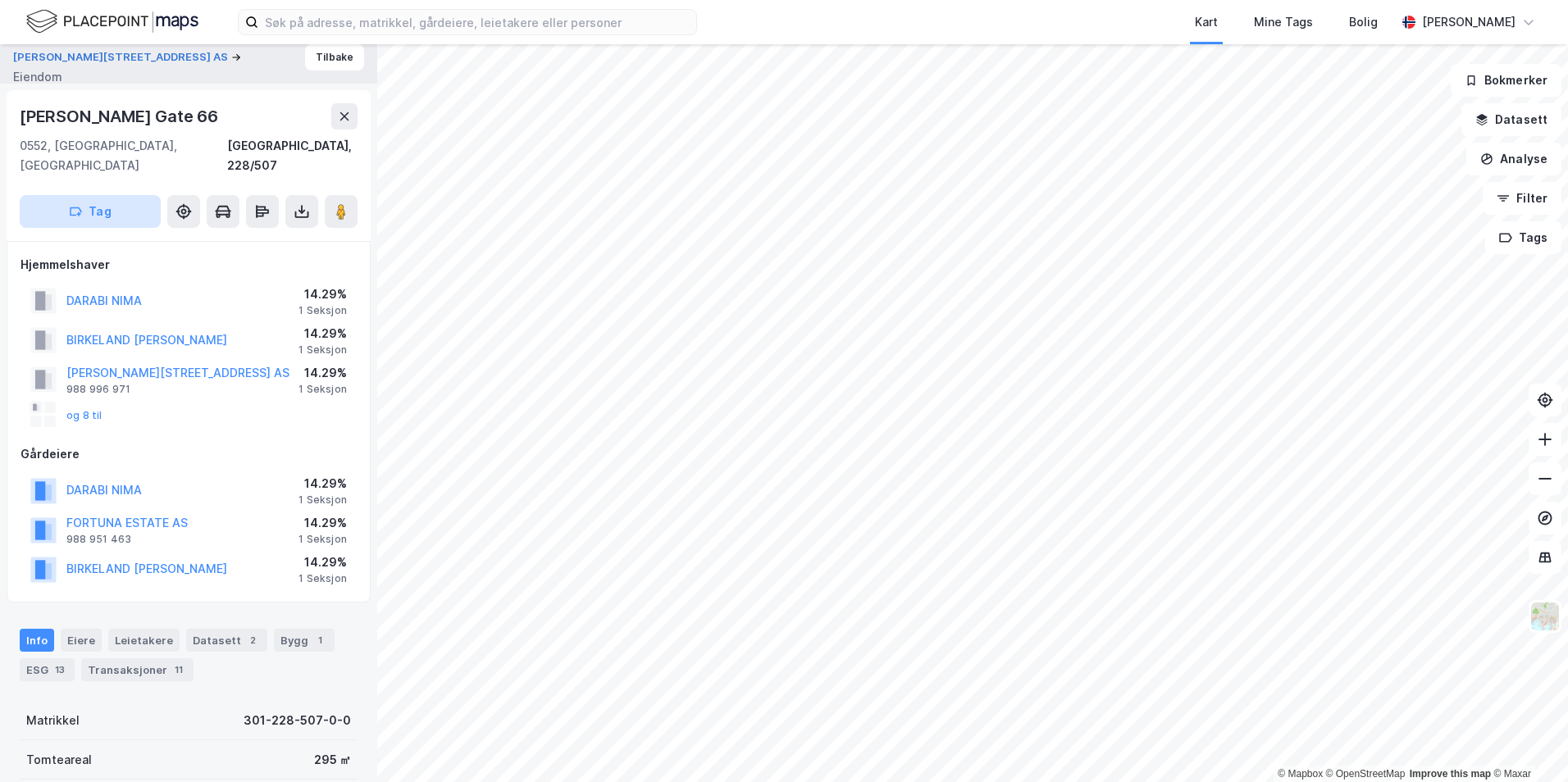
scroll to position [0, 0]
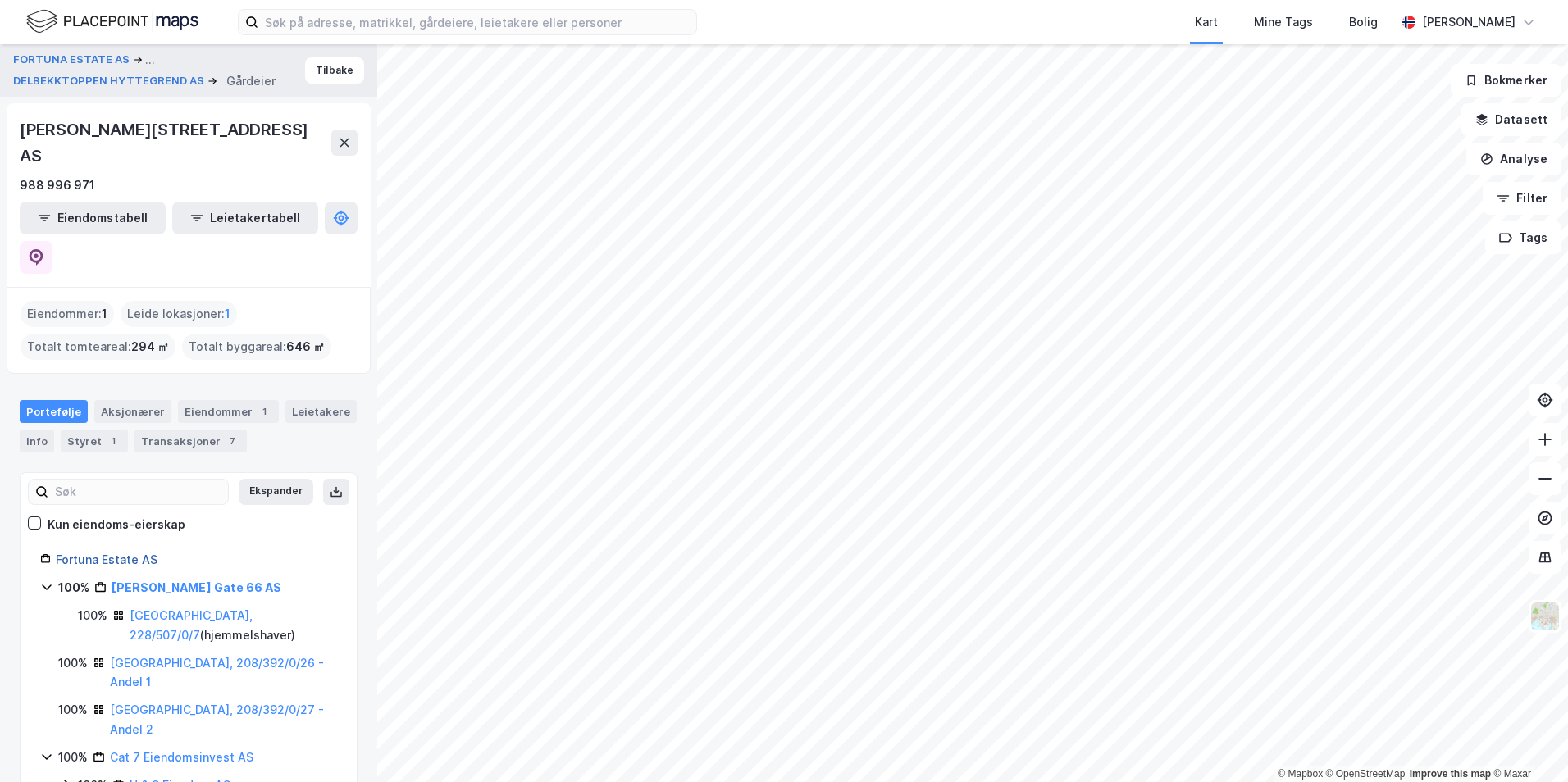
click at [131, 553] on link "Fortuna Estate AS" at bounding box center [106, 560] width 102 height 14
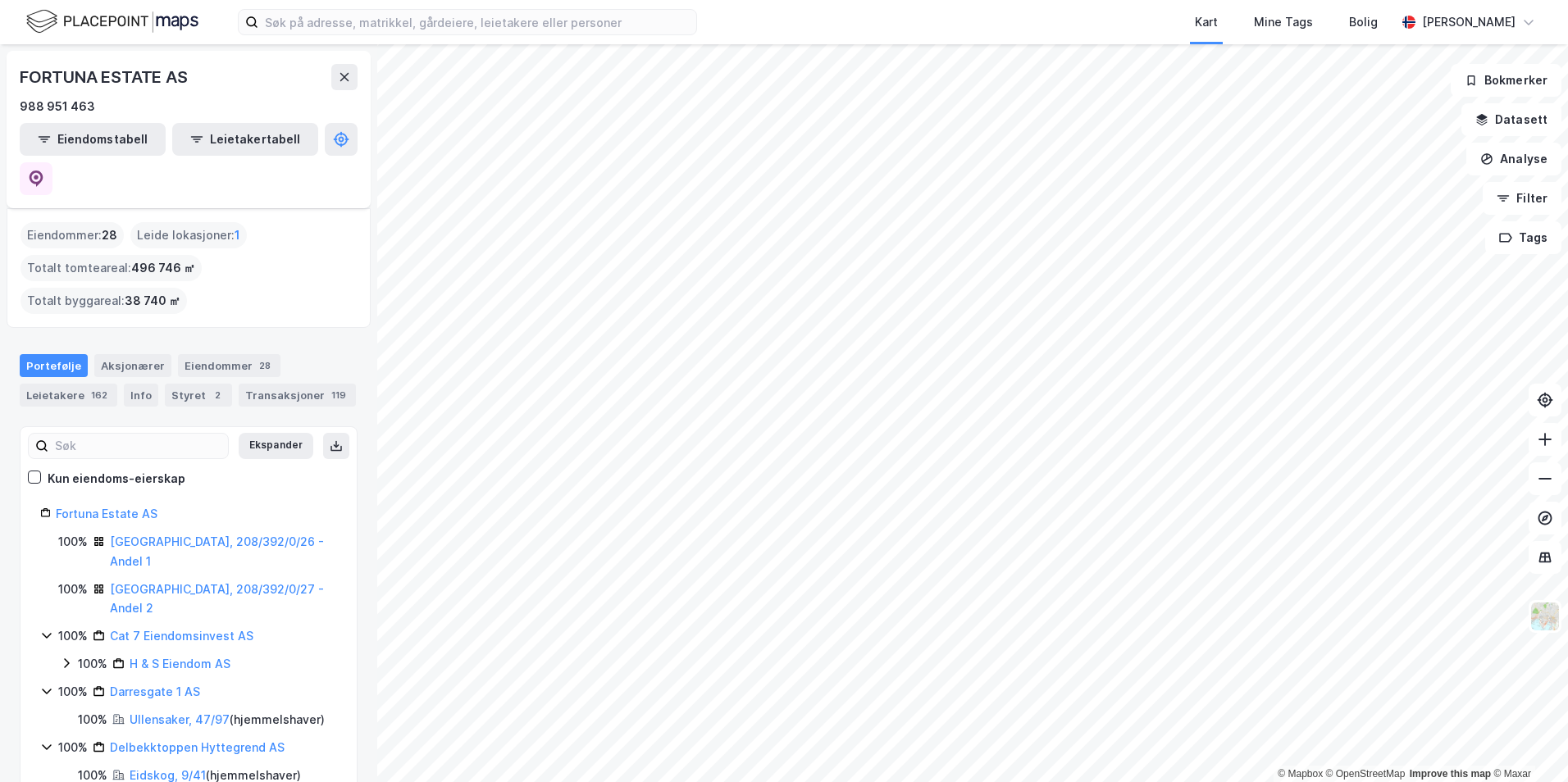
scroll to position [164, 0]
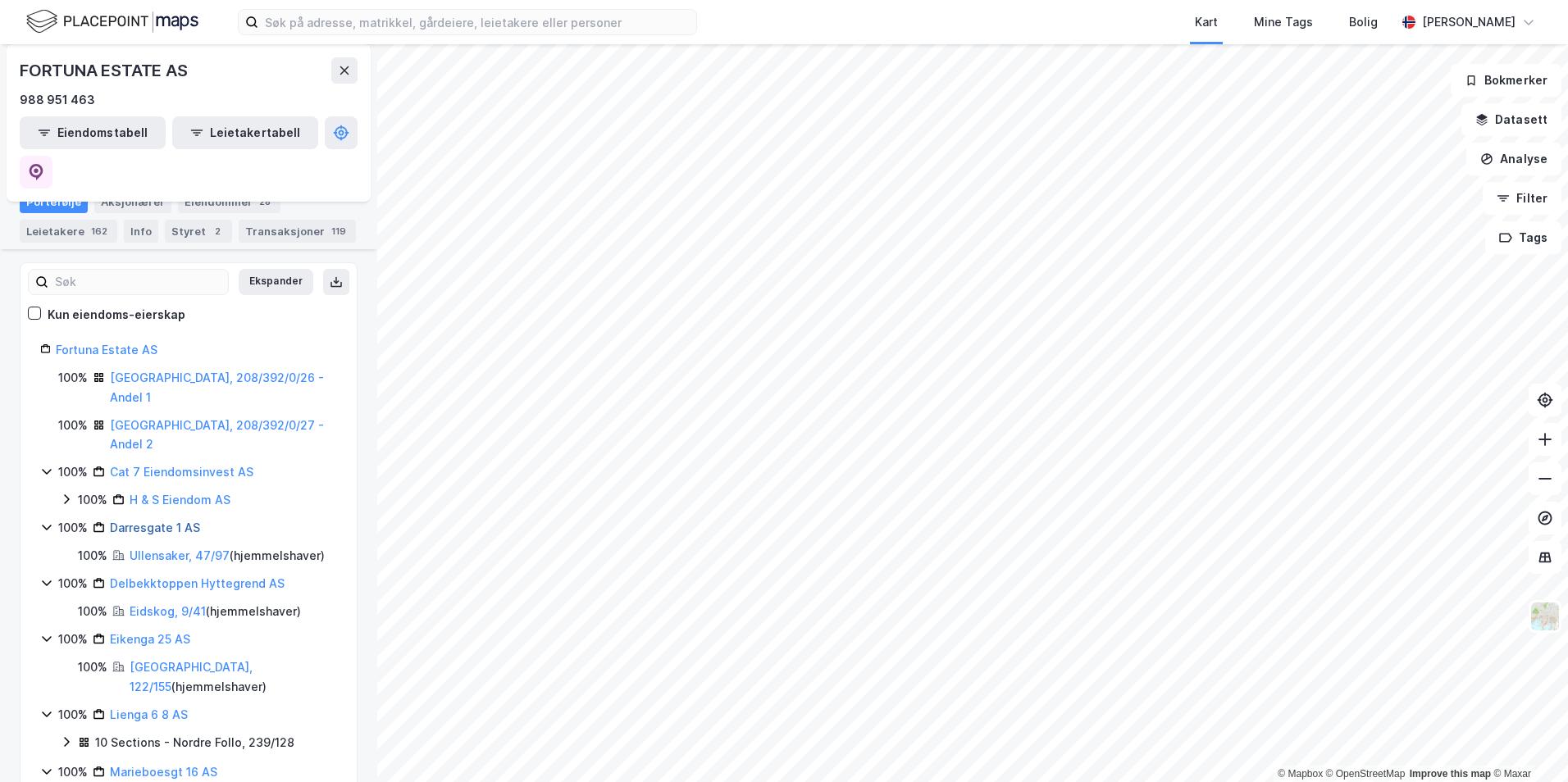
click at [141, 520] on link "Darresgate 1 AS" at bounding box center [155, 527] width 90 height 14
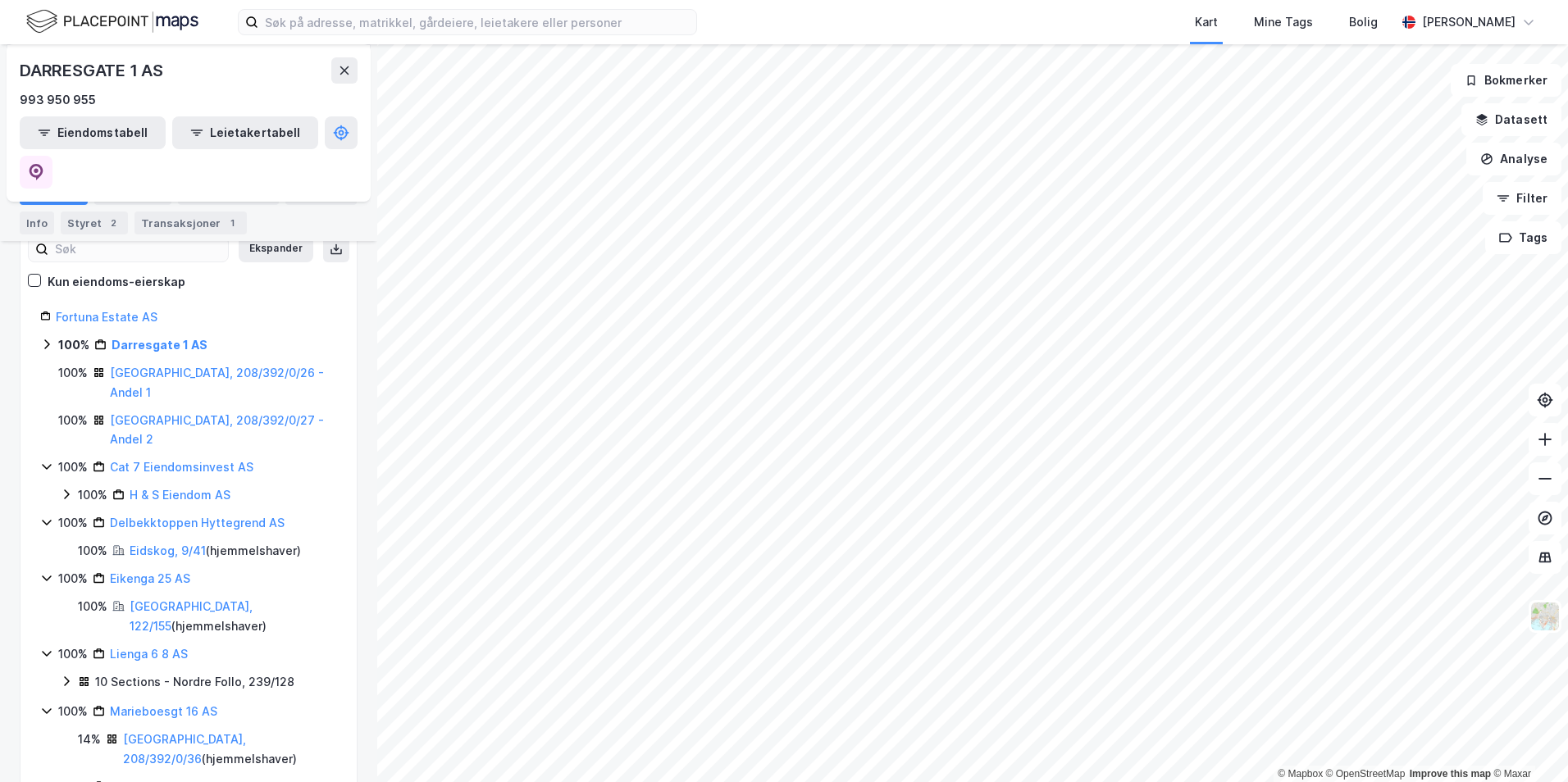
scroll to position [462, 0]
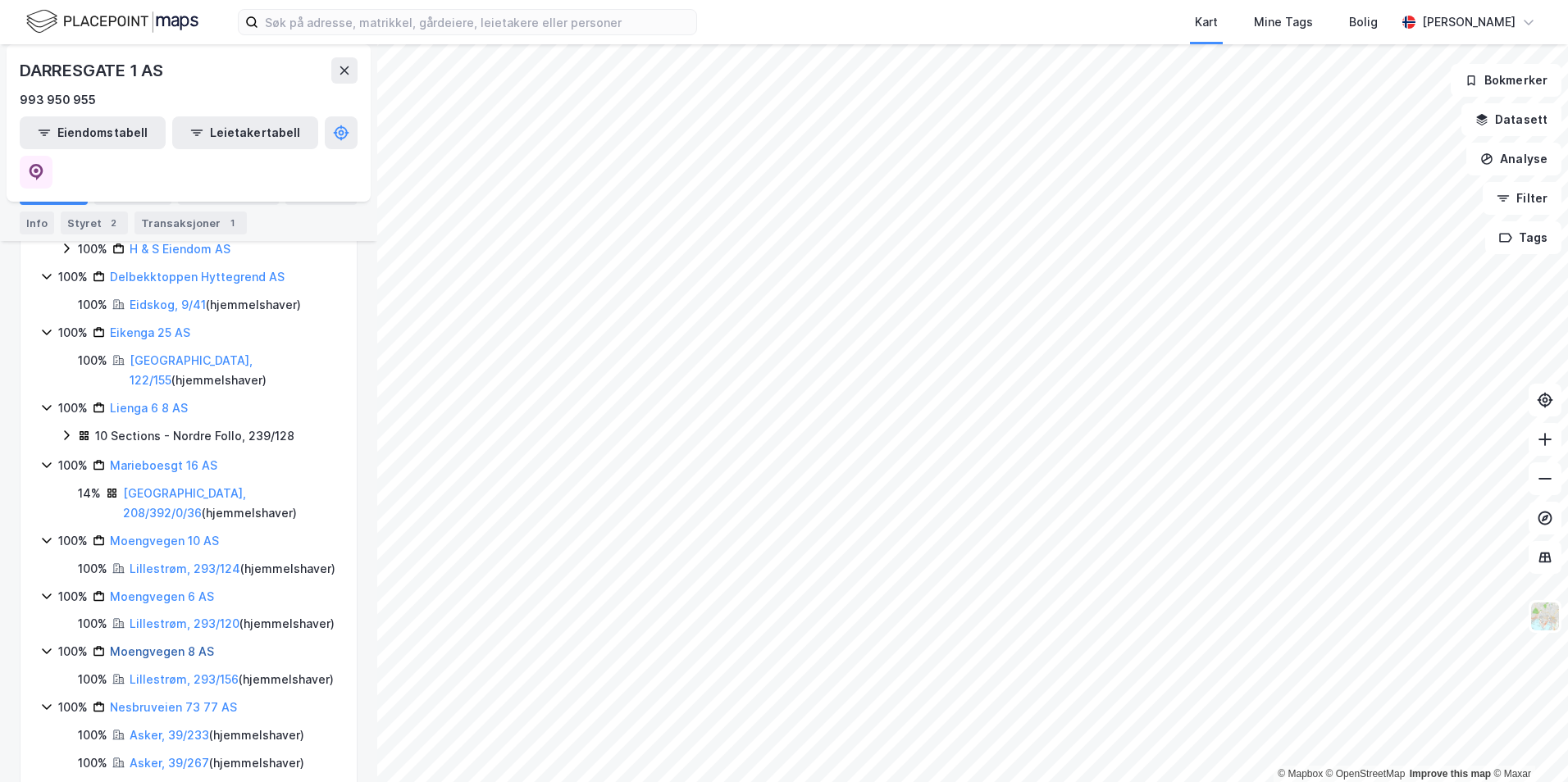
click at [137, 644] on link "Moengvegen 8 AS" at bounding box center [162, 651] width 104 height 14
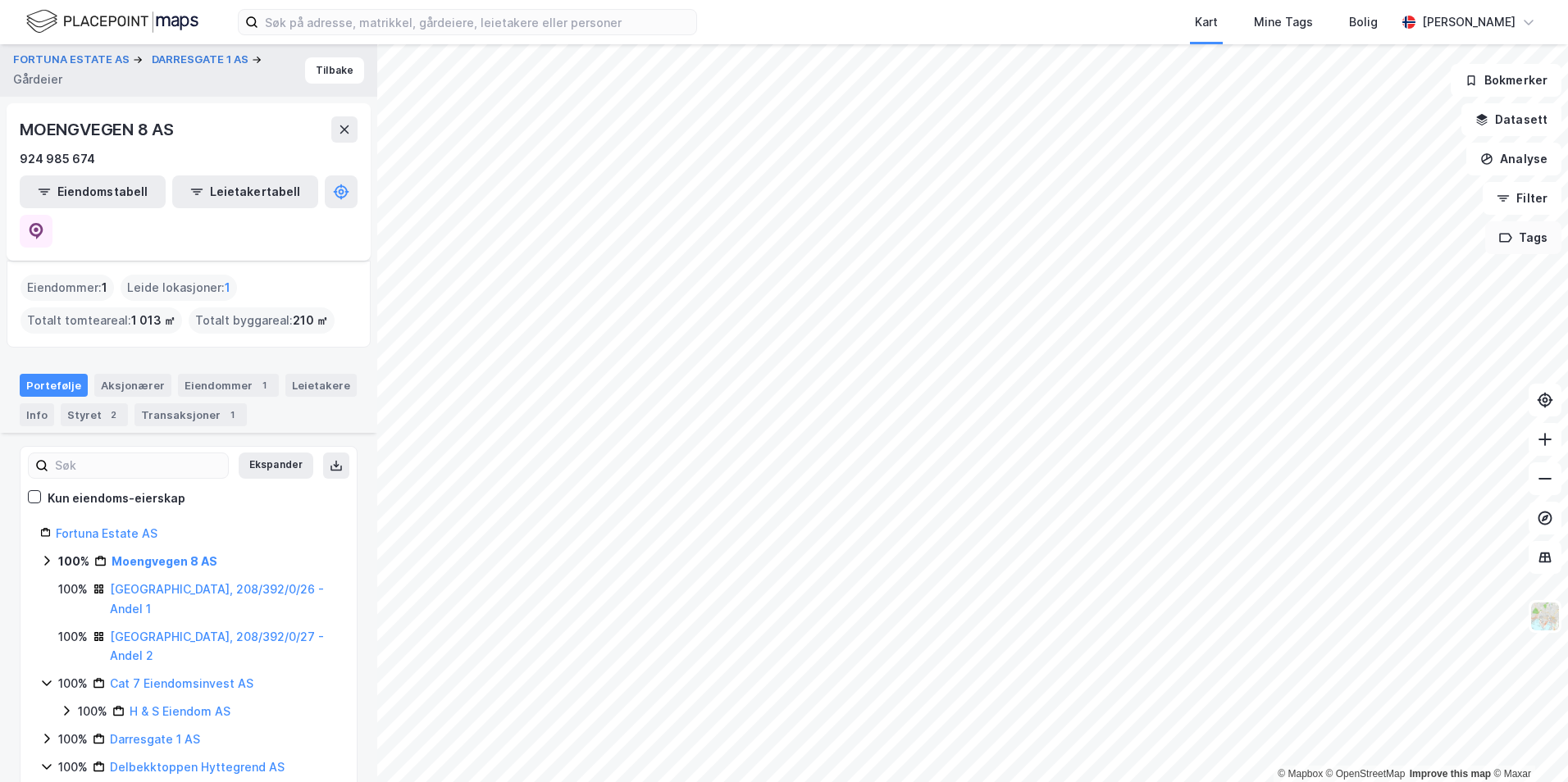
click at [1503, 232] on icon "button" at bounding box center [1505, 237] width 13 height 13
click at [1234, 250] on div "Tags" at bounding box center [1249, 249] width 39 height 26
click at [1524, 228] on button "Tags" at bounding box center [1523, 238] width 76 height 33
click at [1506, 211] on button "Filter" at bounding box center [1522, 198] width 79 height 33
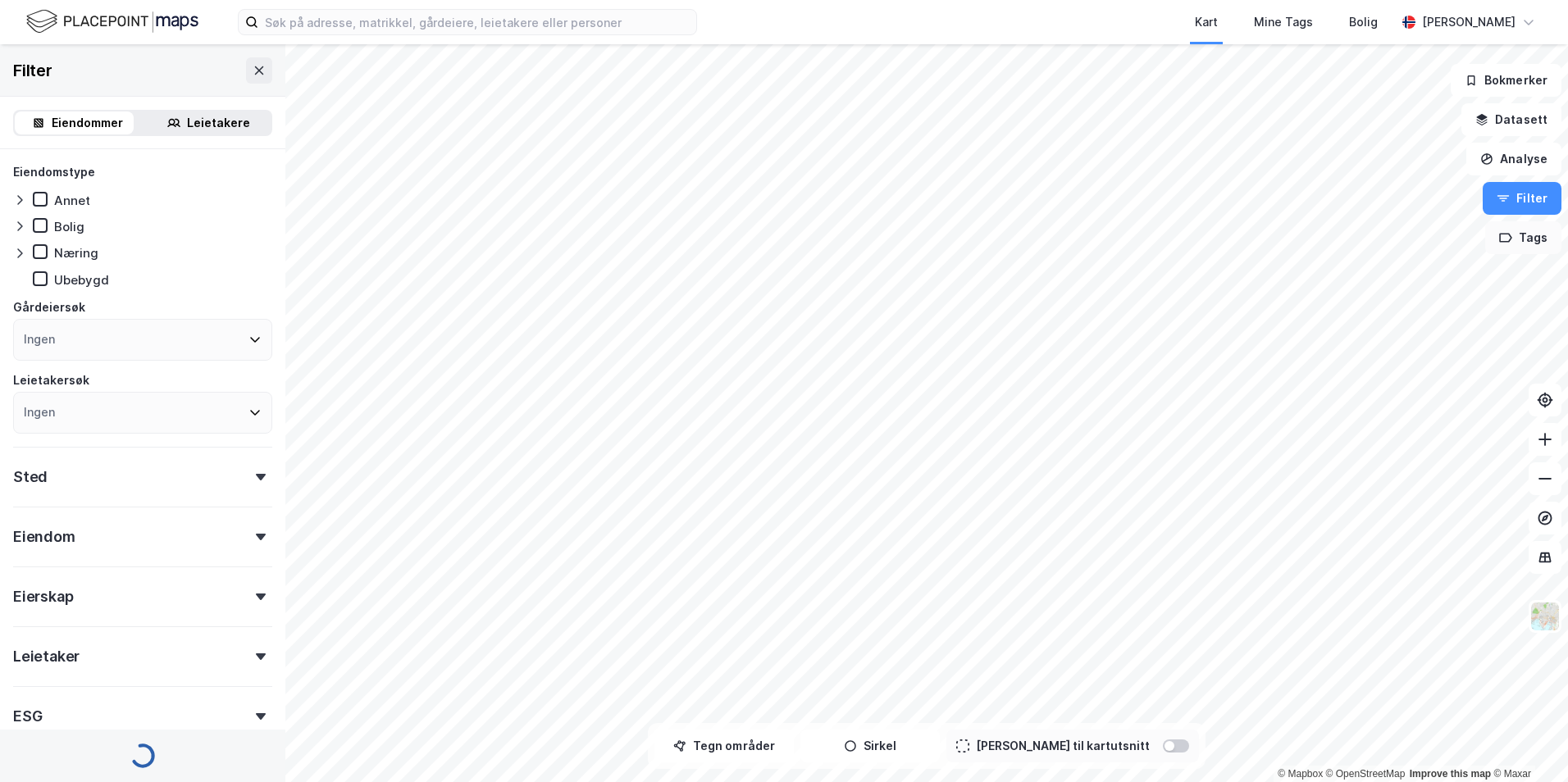
click at [1512, 232] on icon "button" at bounding box center [1505, 237] width 13 height 13
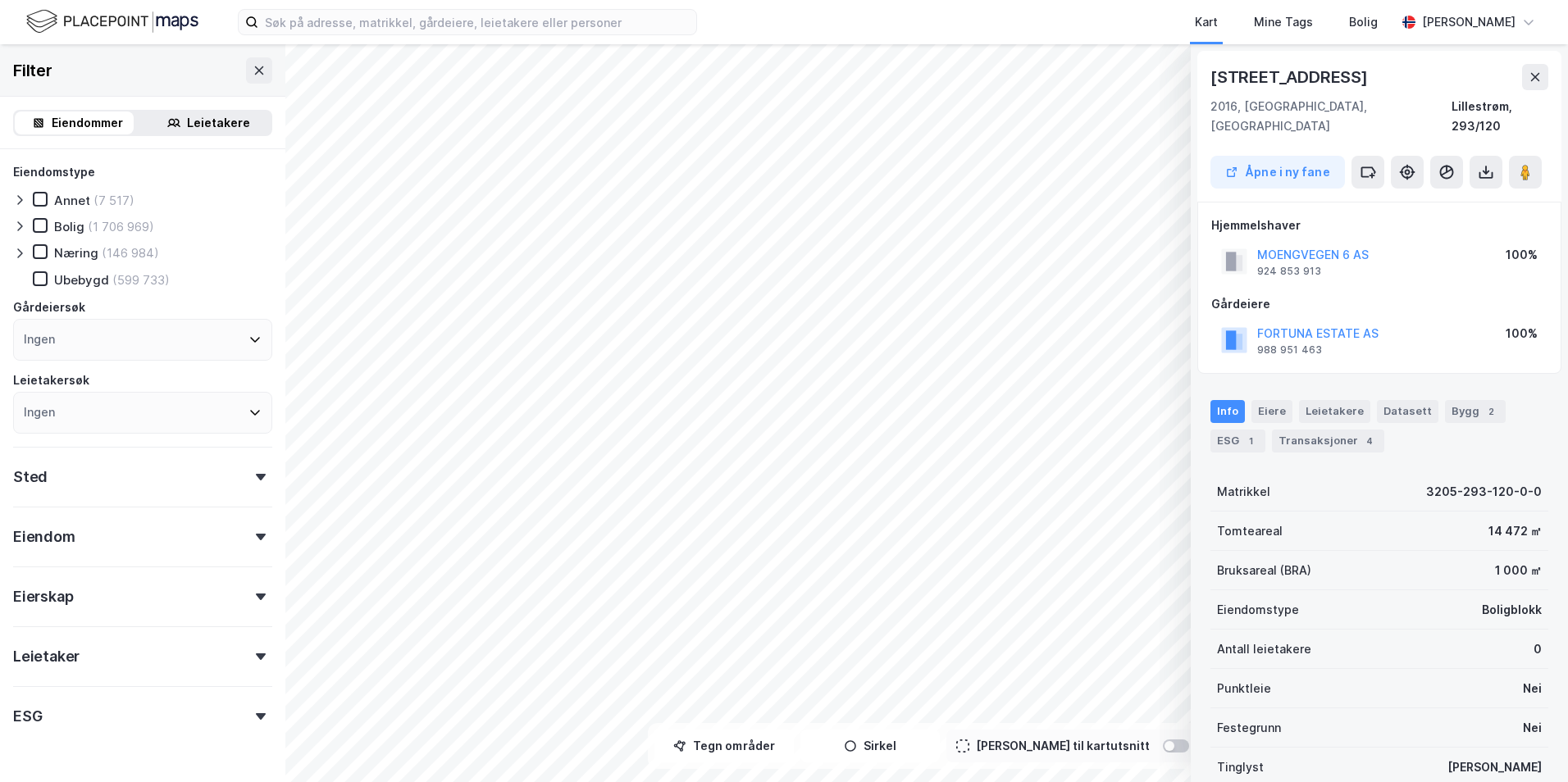
scroll to position [2, 0]
click at [1490, 162] on icon at bounding box center [1485, 170] width 17 height 17
click at [1383, 196] on div "Last ned grunnbok" at bounding box center [1404, 202] width 95 height 13
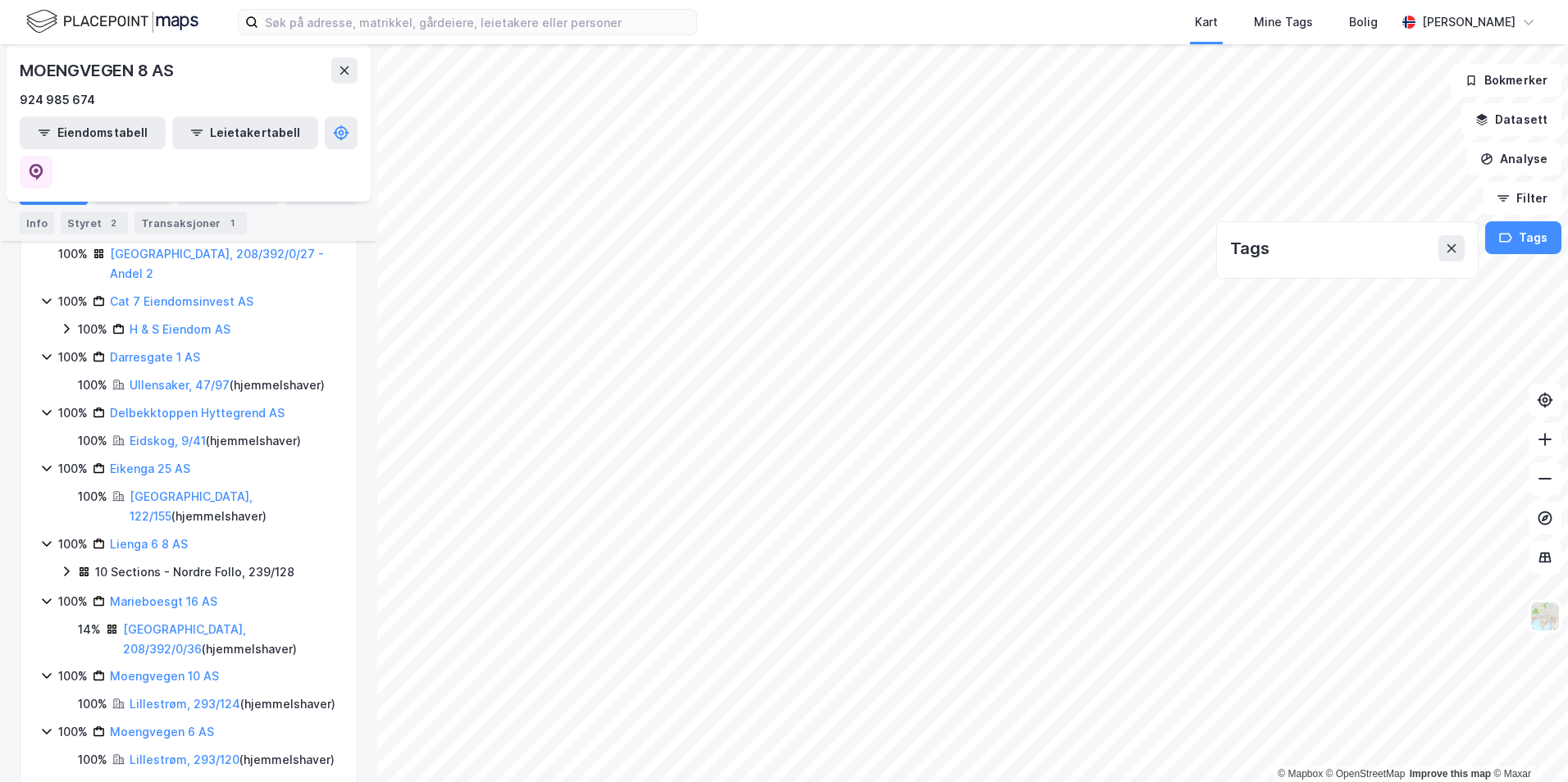
scroll to position [492, 0]
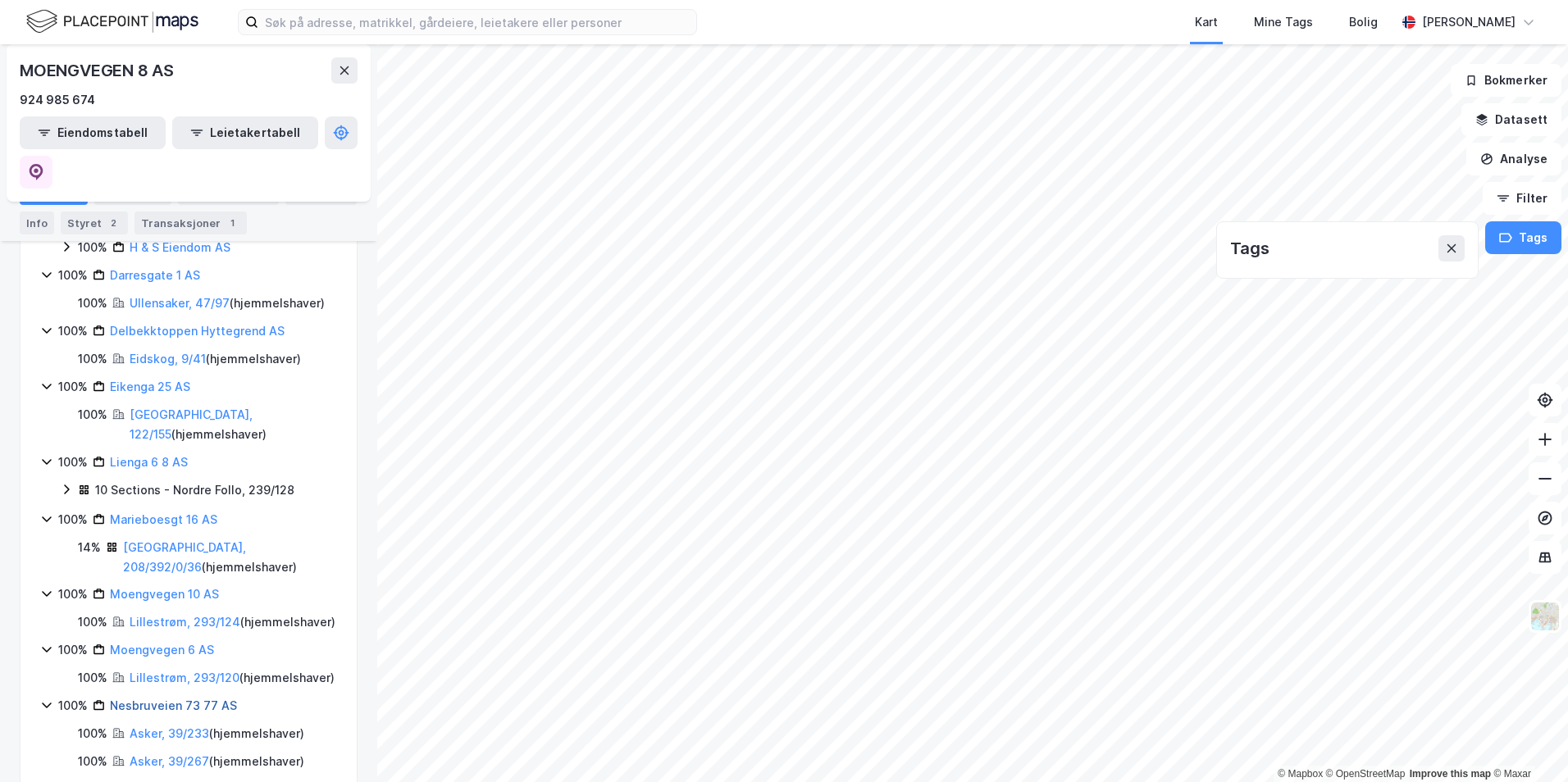
click at [139, 699] on link "Nesbruveien 73 77 AS" at bounding box center [173, 706] width 127 height 14
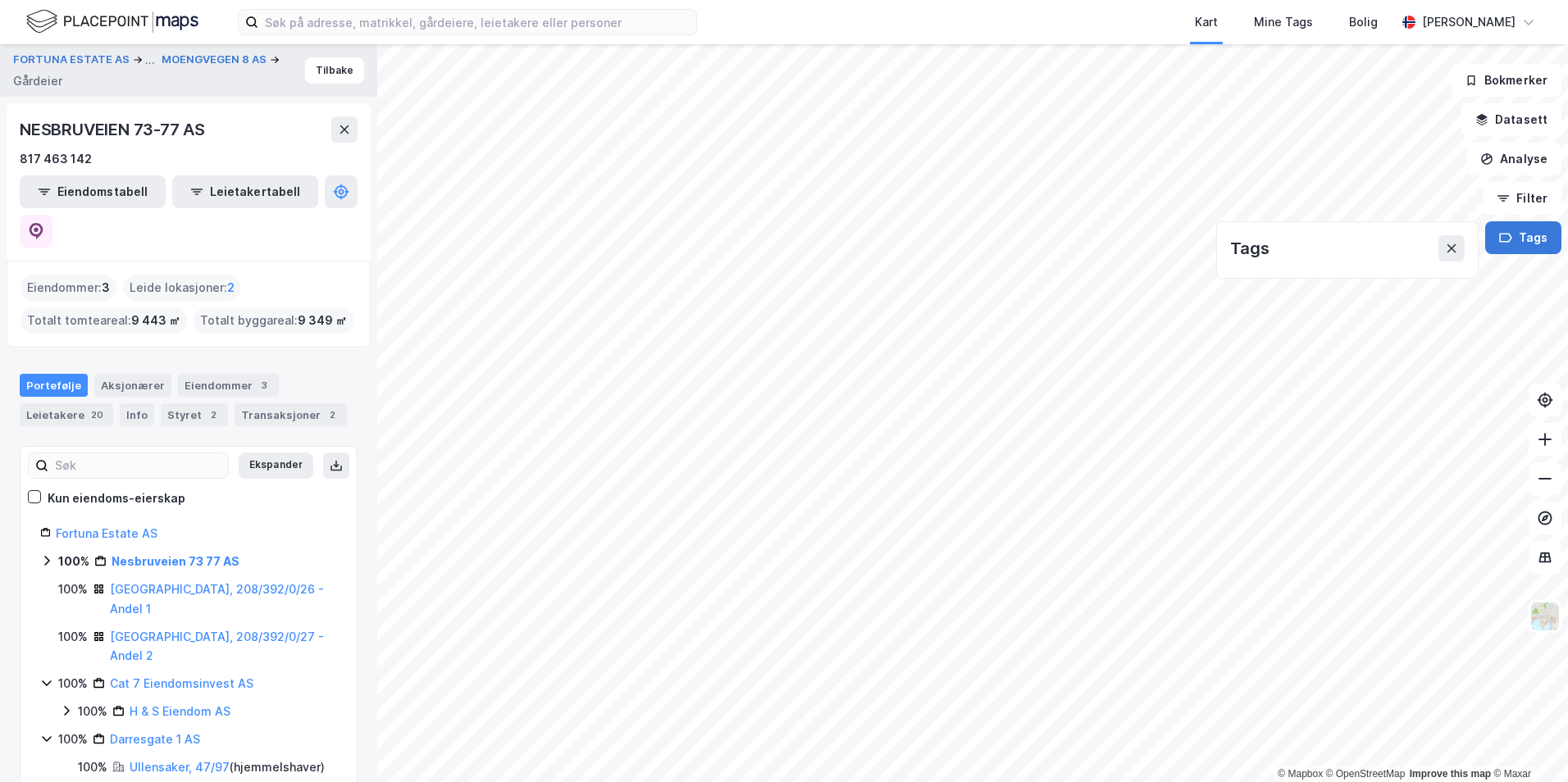
click at [1508, 239] on icon "button" at bounding box center [1505, 237] width 13 height 13
click at [1515, 208] on button "Filter" at bounding box center [1522, 198] width 79 height 33
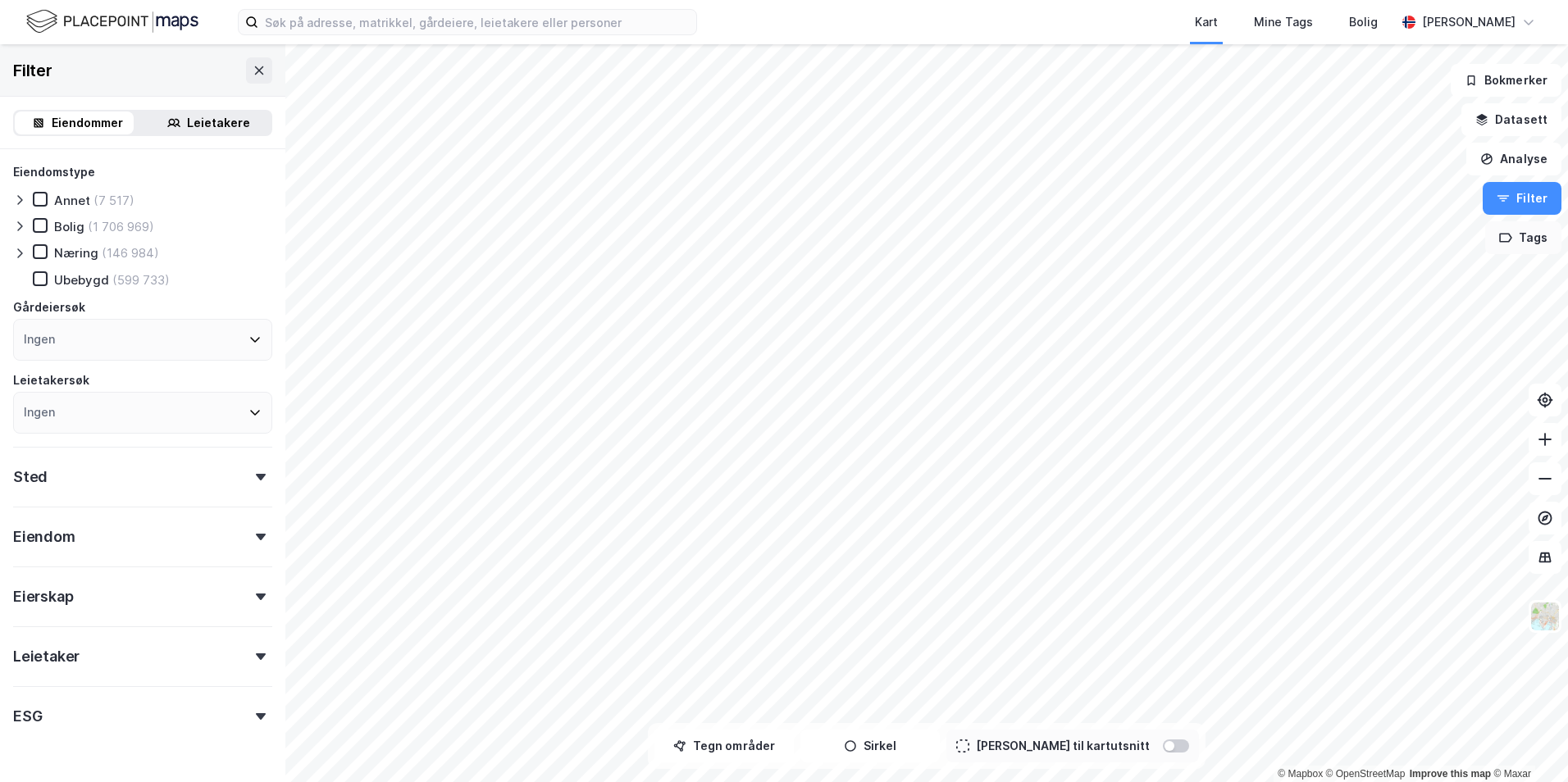
click at [1505, 235] on icon "button" at bounding box center [1505, 237] width 13 height 13
click at [1357, 235] on div "Tags" at bounding box center [1347, 250] width 262 height 57
click at [1511, 123] on button "Datasett" at bounding box center [1511, 120] width 100 height 33
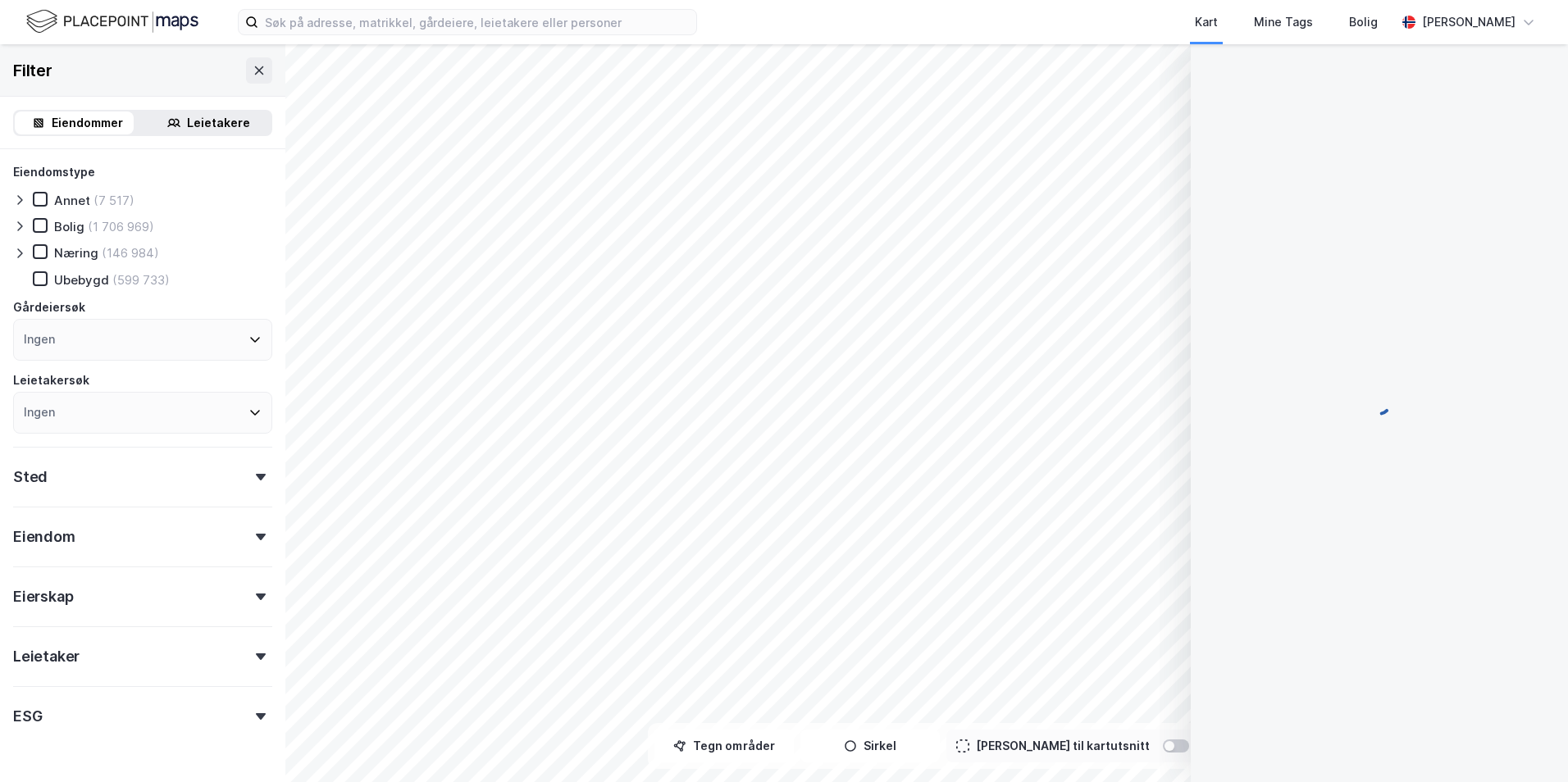
scroll to position [2, 0]
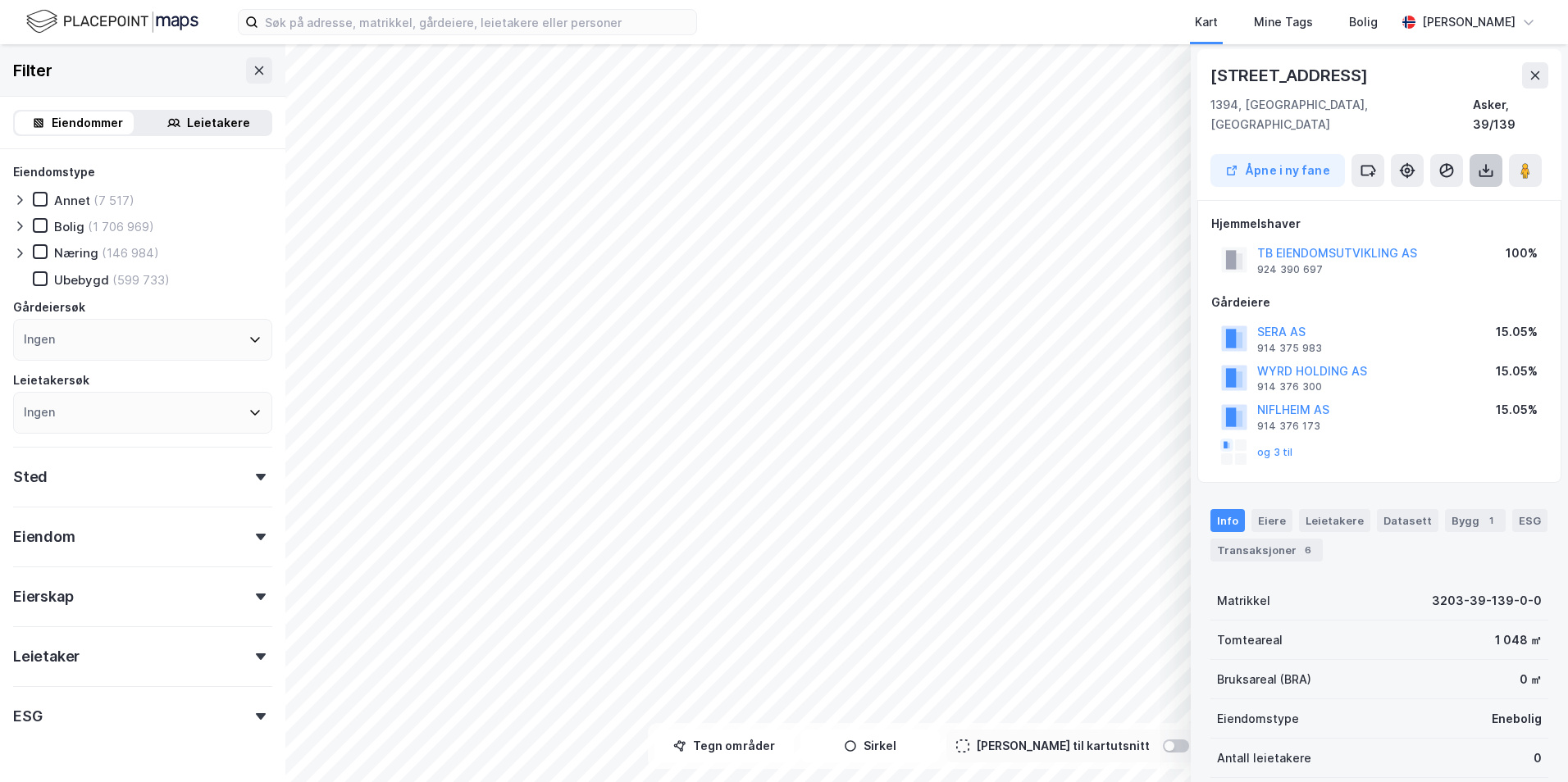
click at [1483, 162] on icon at bounding box center [1485, 170] width 17 height 17
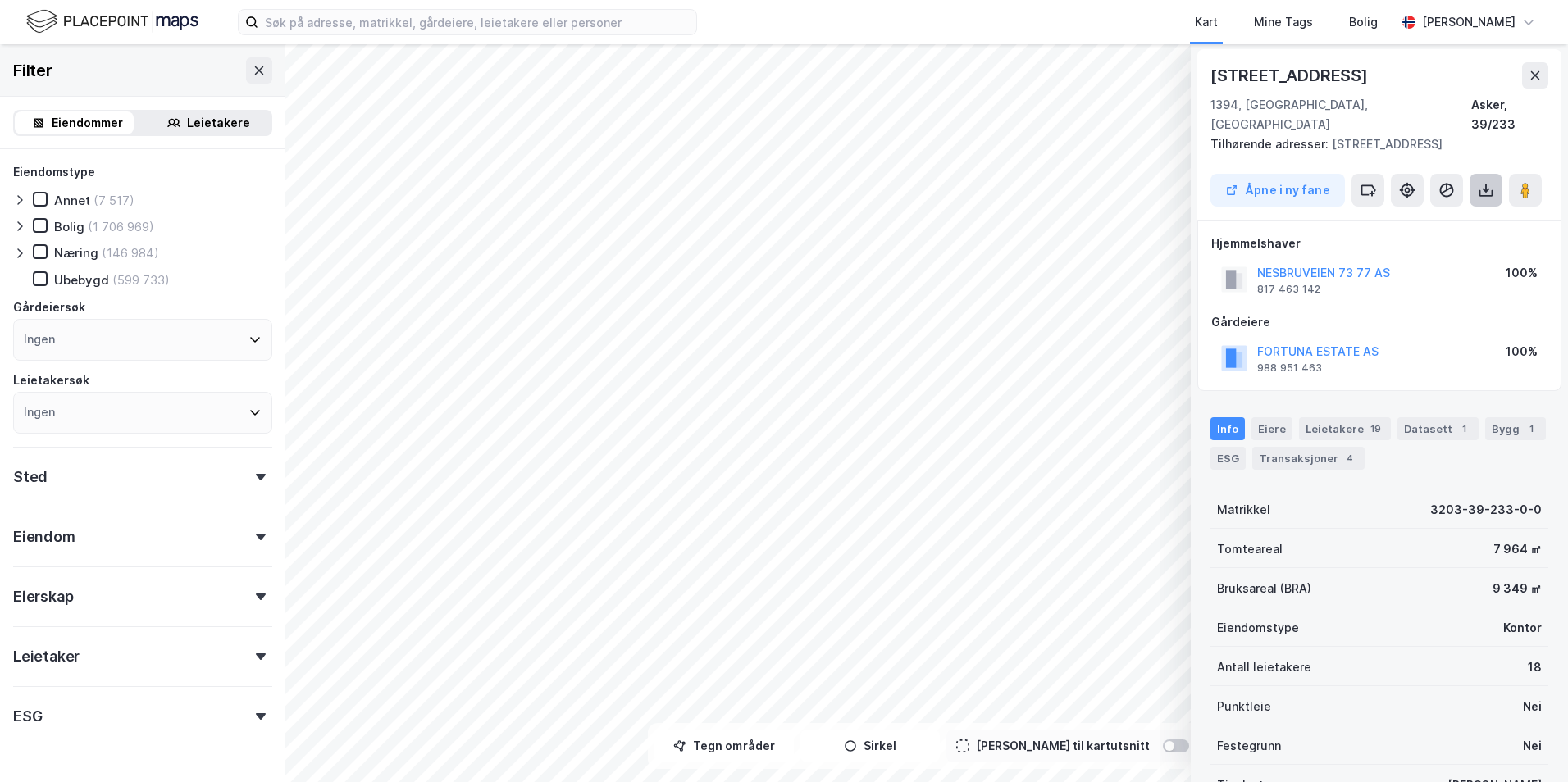
click at [1498, 174] on button at bounding box center [1486, 190] width 33 height 33
click at [1444, 216] on div "Last ned grunnbok" at bounding box center [1404, 222] width 95 height 13
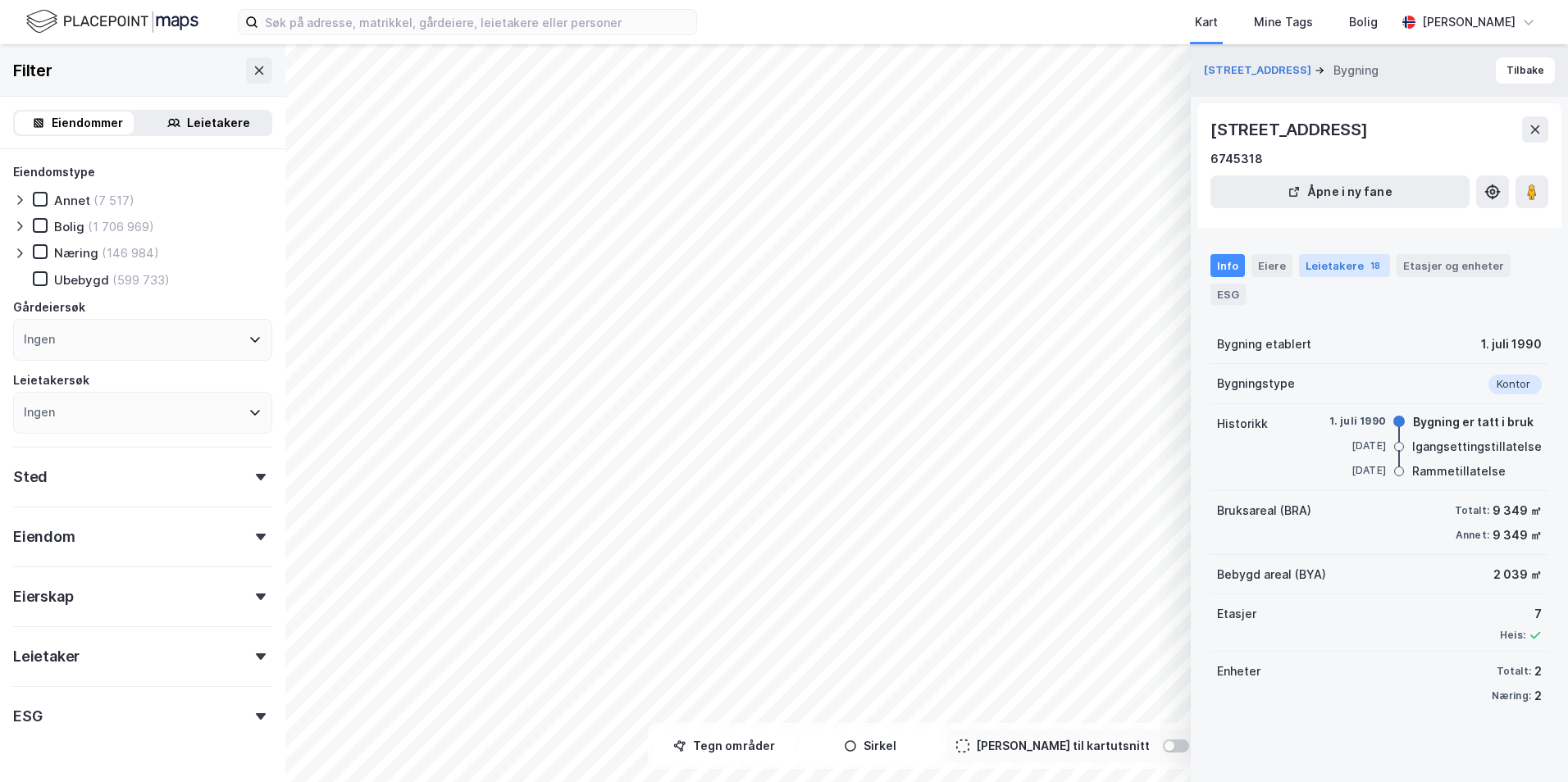
click at [1371, 271] on div "18" at bounding box center [1375, 265] width 17 height 17
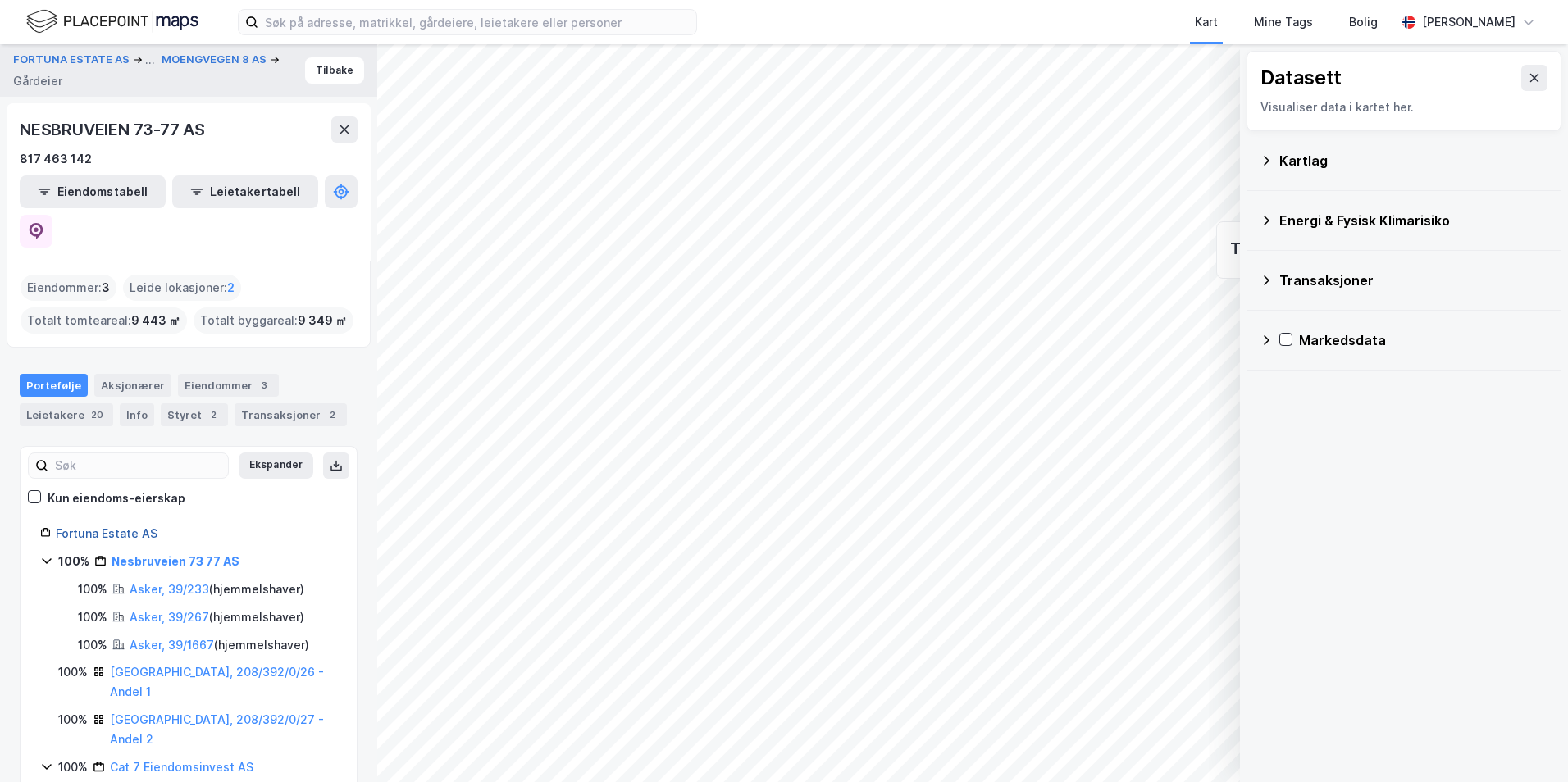
click at [121, 527] on link "Fortuna Estate AS" at bounding box center [106, 533] width 102 height 14
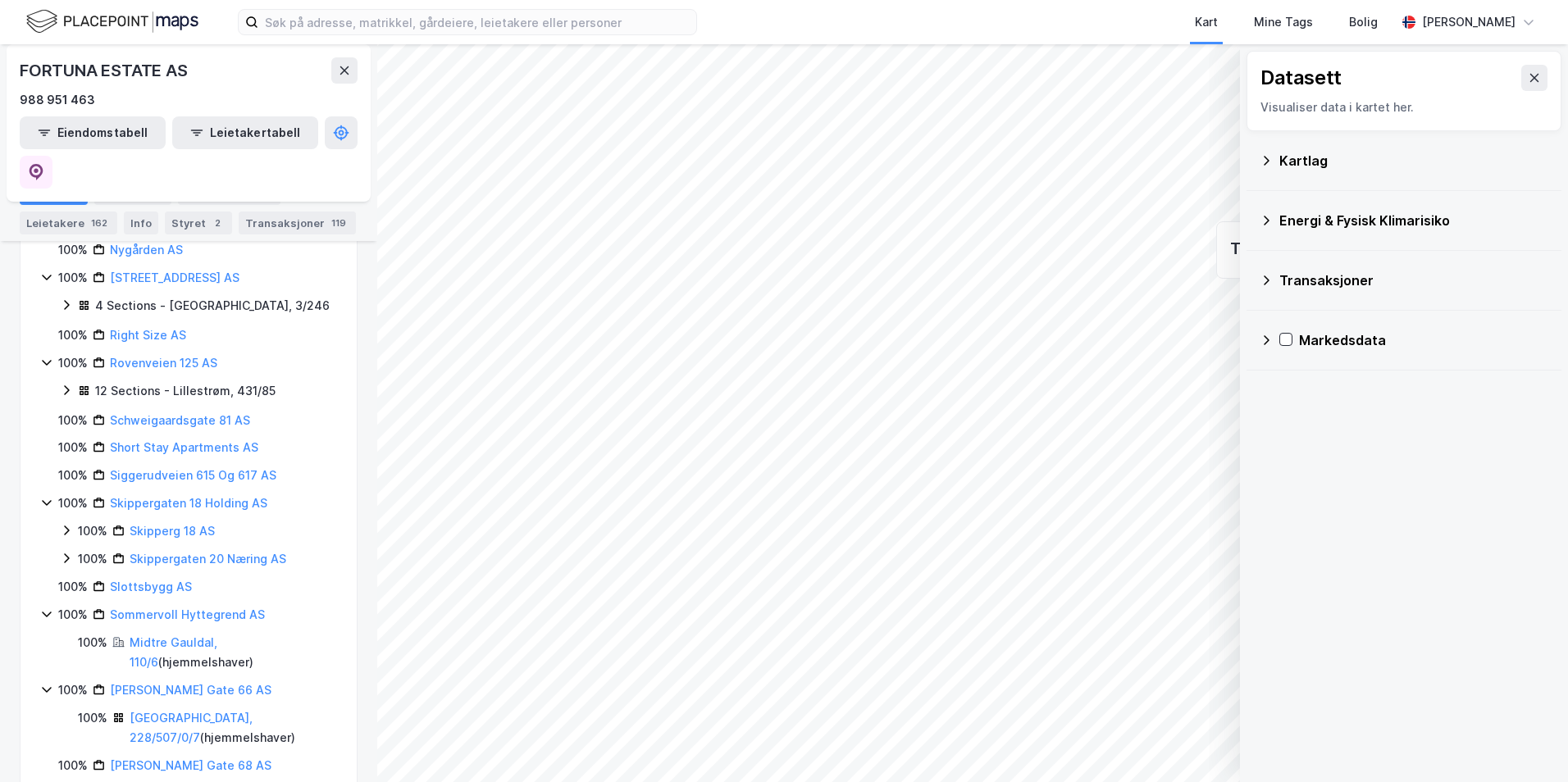
scroll to position [1065, 0]
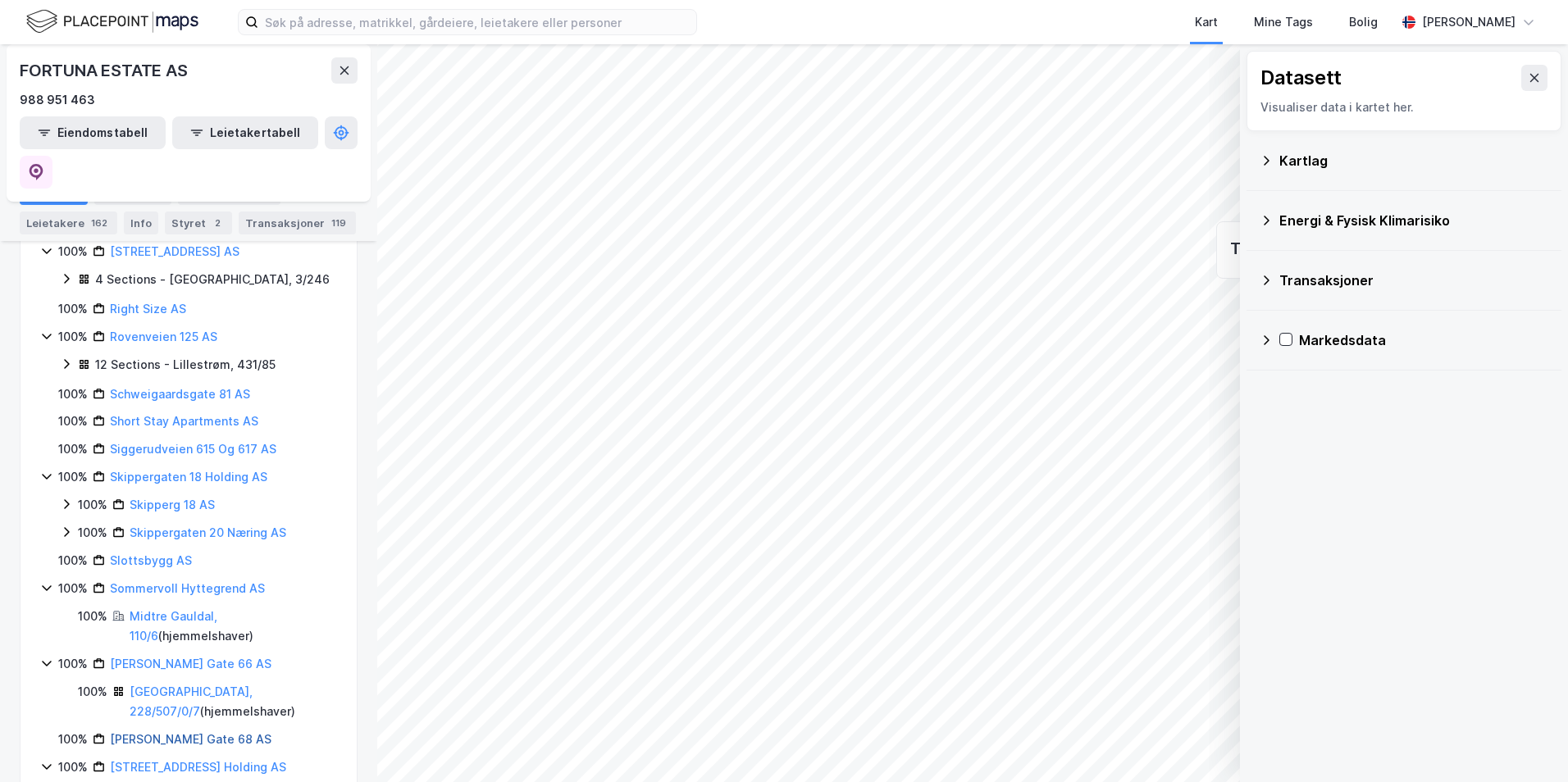
click at [155, 732] on link "[PERSON_NAME] Gate 68 AS" at bounding box center [190, 739] width 162 height 14
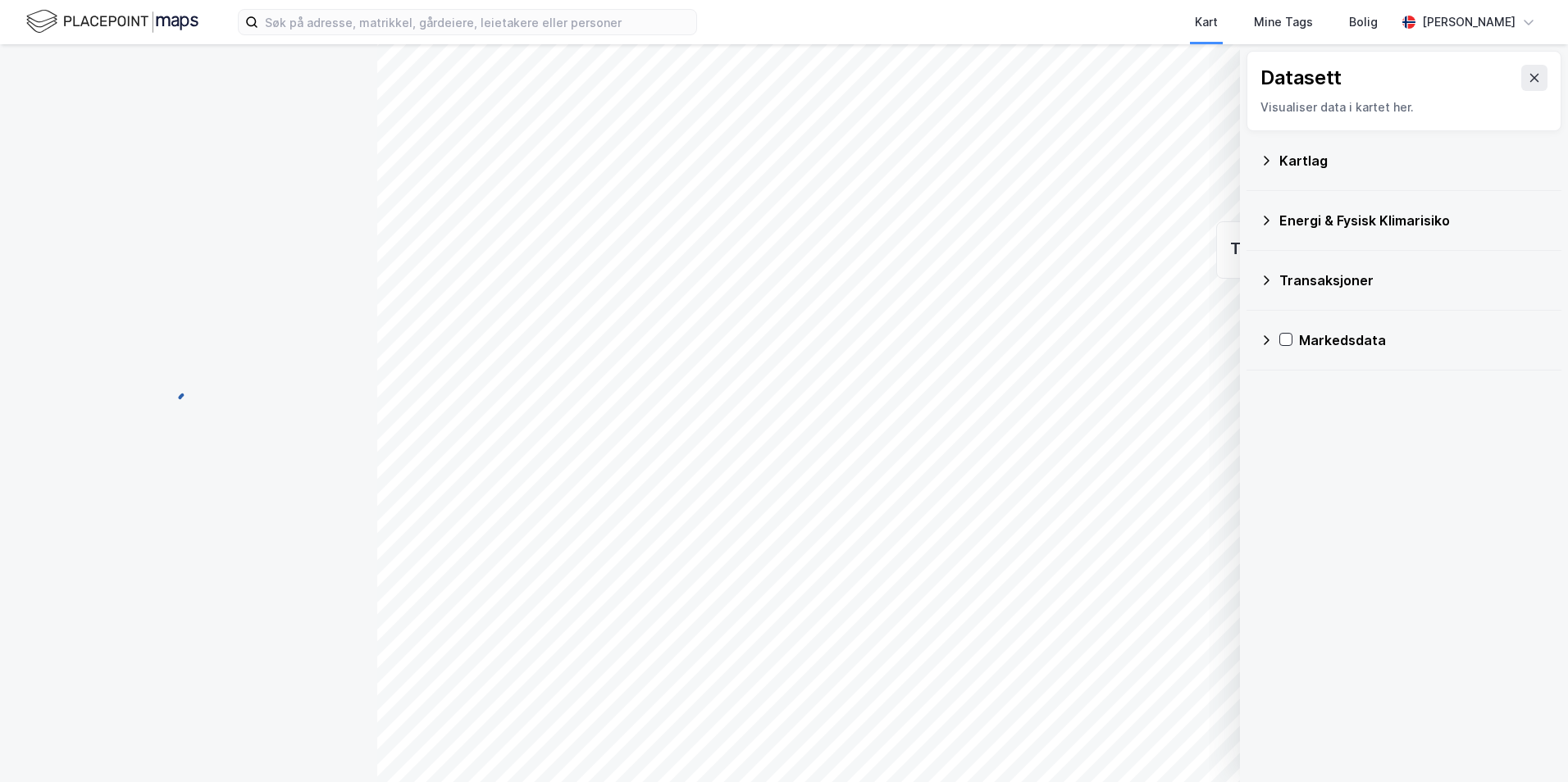
scroll to position [0, 0]
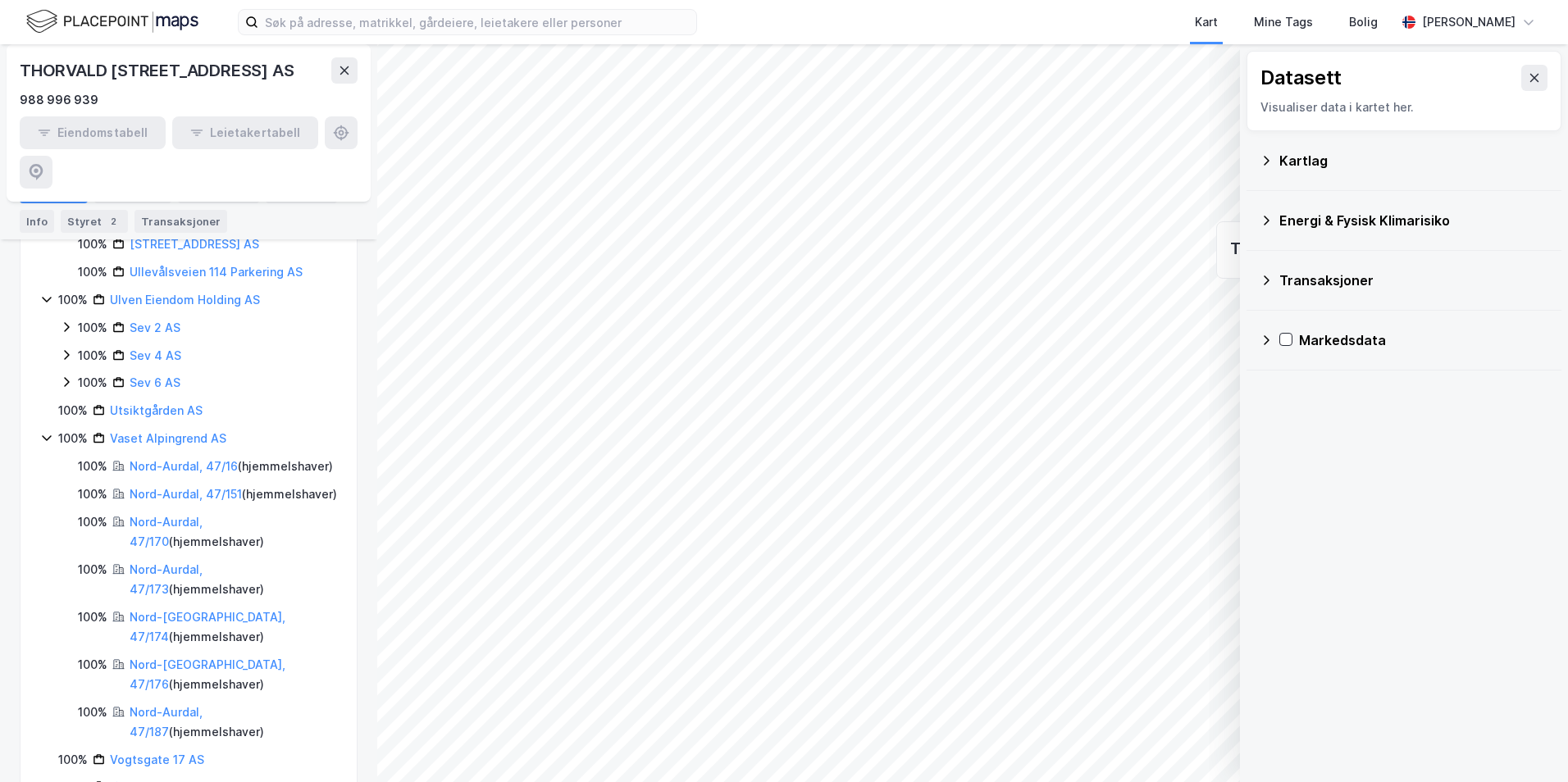
scroll to position [1753, 0]
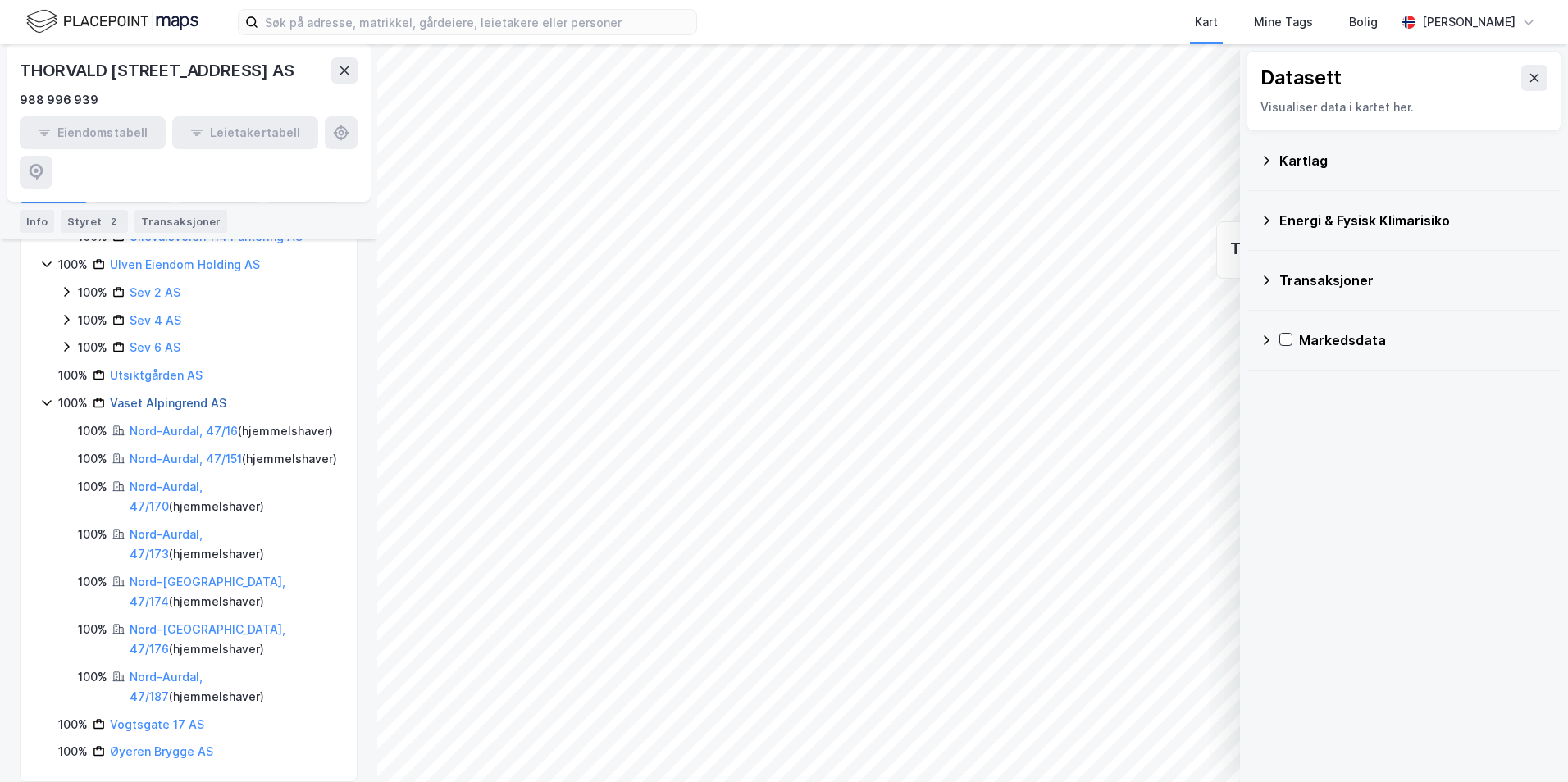
click at [172, 396] on link "Vaset Alpingrend AS" at bounding box center [168, 403] width 116 height 14
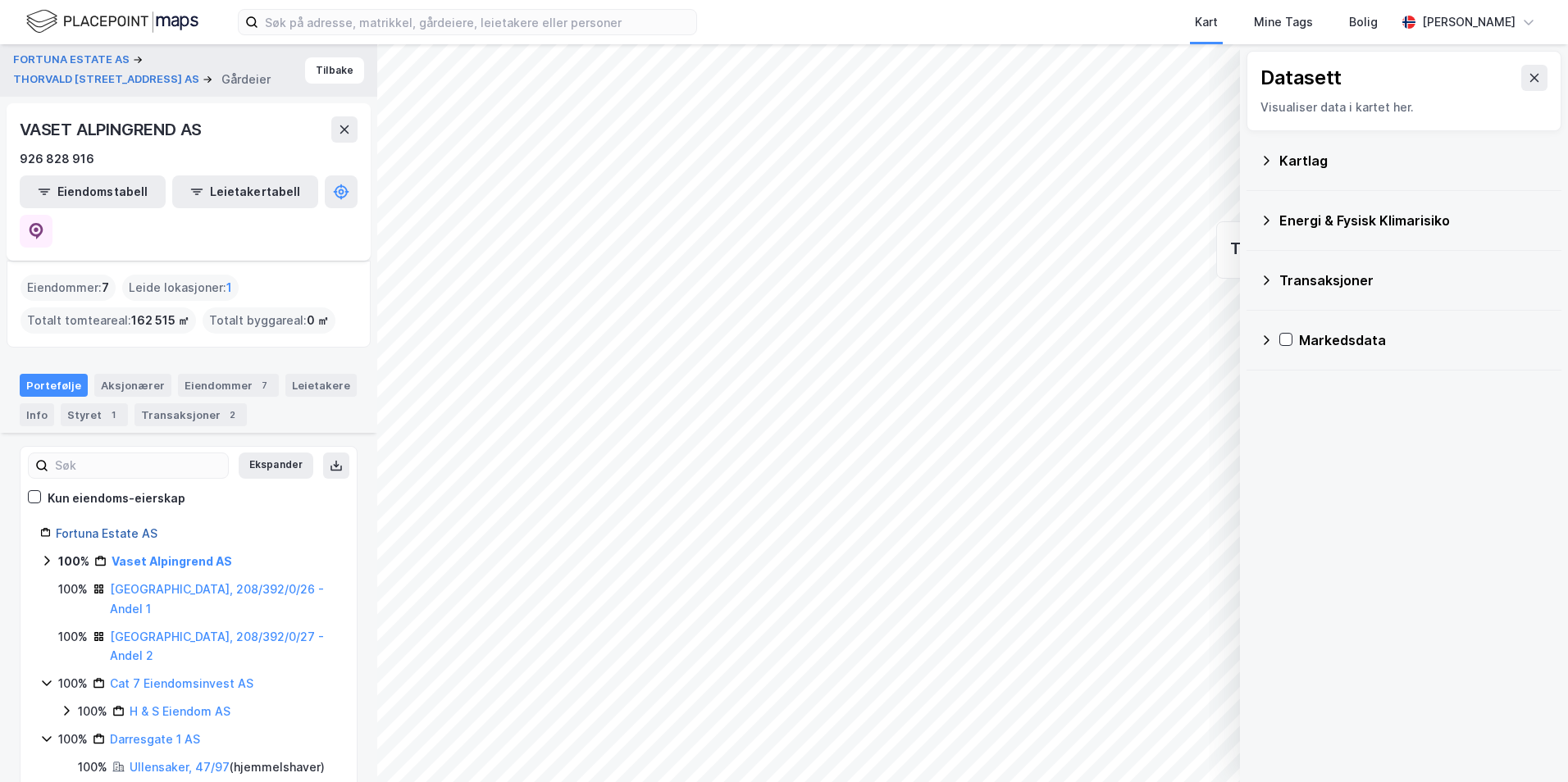
click at [93, 527] on link "Fortuna Estate AS" at bounding box center [106, 533] width 102 height 14
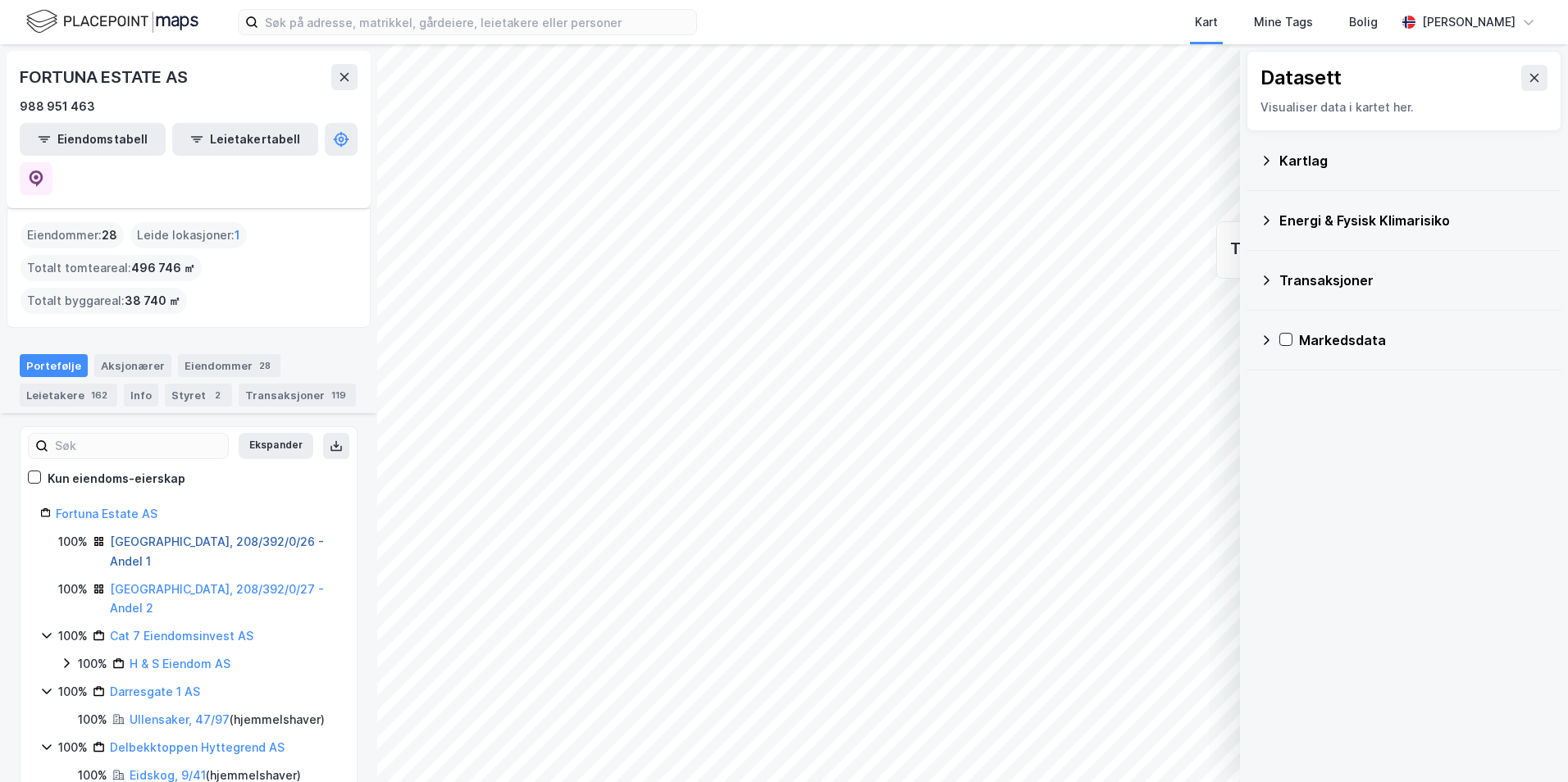
click at [152, 534] on link "[GEOGRAPHIC_DATA], 208/392/0/26 - Andel 1" at bounding box center [216, 551] width 214 height 34
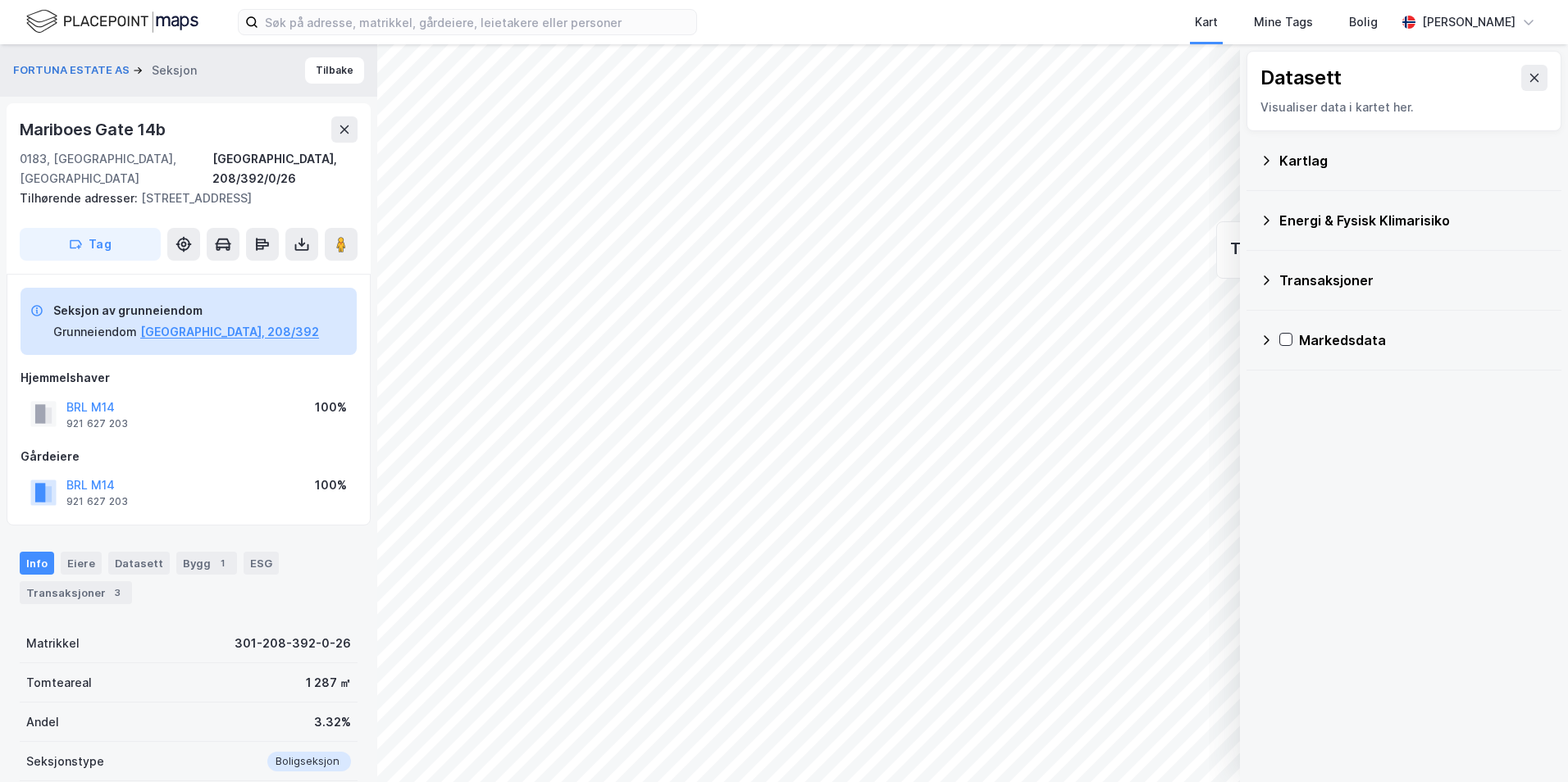
scroll to position [2, 0]
click at [1373, 100] on div "Visualiser data i kartet her." at bounding box center [1404, 107] width 287 height 20
click at [1521, 86] on button at bounding box center [1534, 78] width 26 height 26
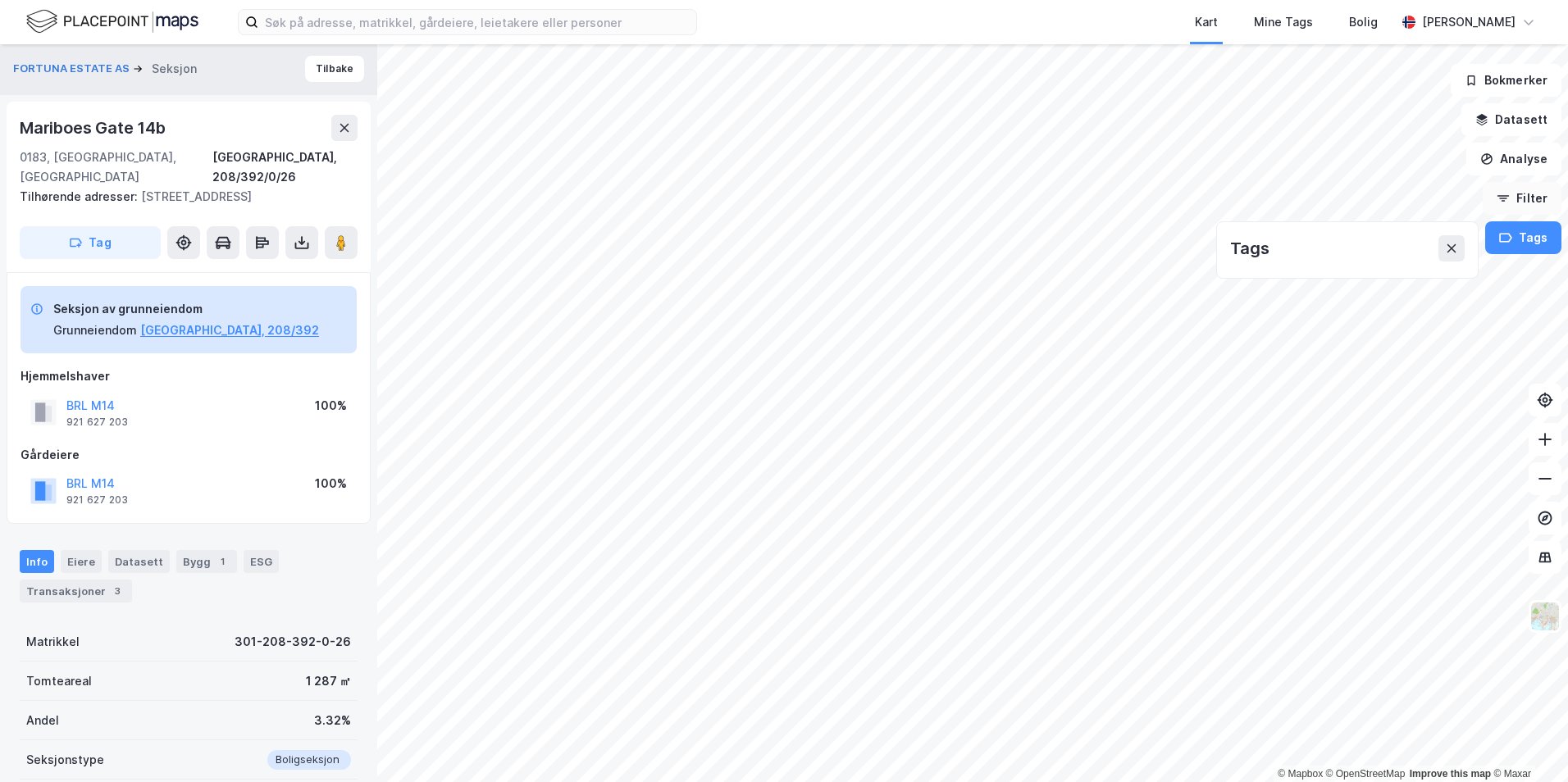
click at [1517, 206] on button "Filter" at bounding box center [1522, 198] width 79 height 33
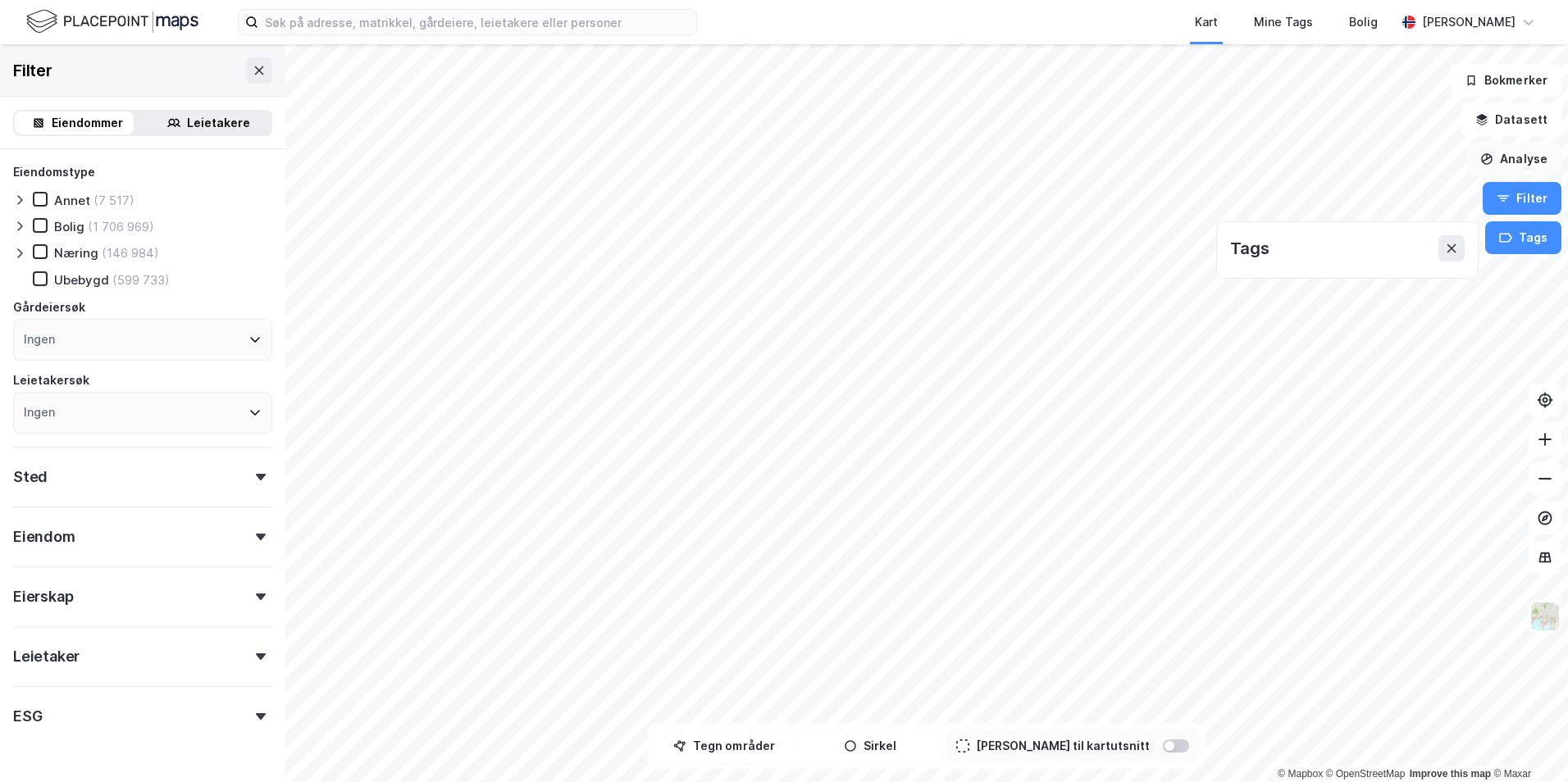
click at [1505, 175] on button "Analyse" at bounding box center [1513, 159] width 95 height 33
click at [1508, 239] on icon "button" at bounding box center [1505, 237] width 13 height 13
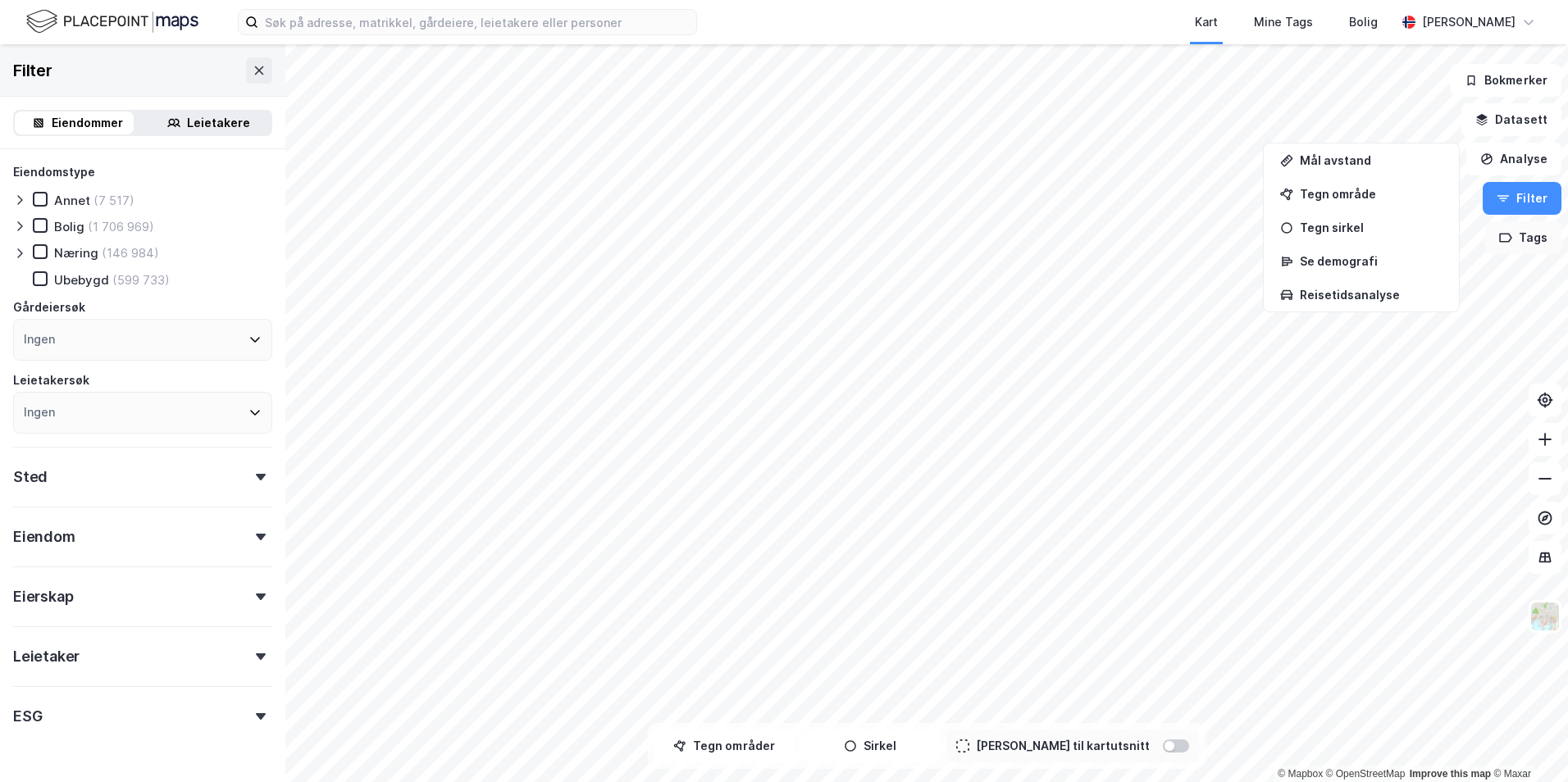
click at [1508, 228] on button "Tags" at bounding box center [1523, 238] width 76 height 33
click at [1502, 131] on button "Datasett" at bounding box center [1511, 120] width 100 height 33
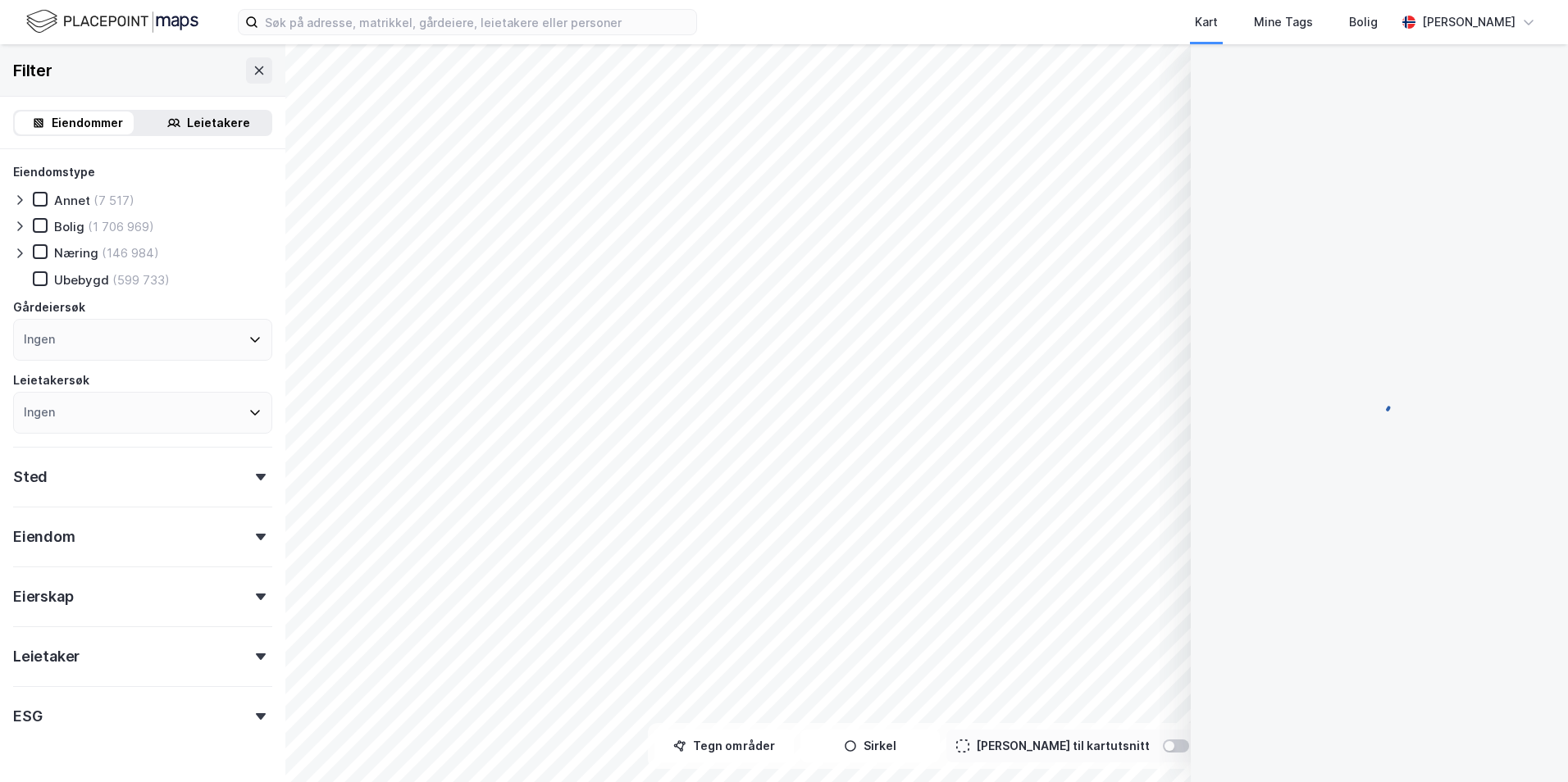
scroll to position [2, 0]
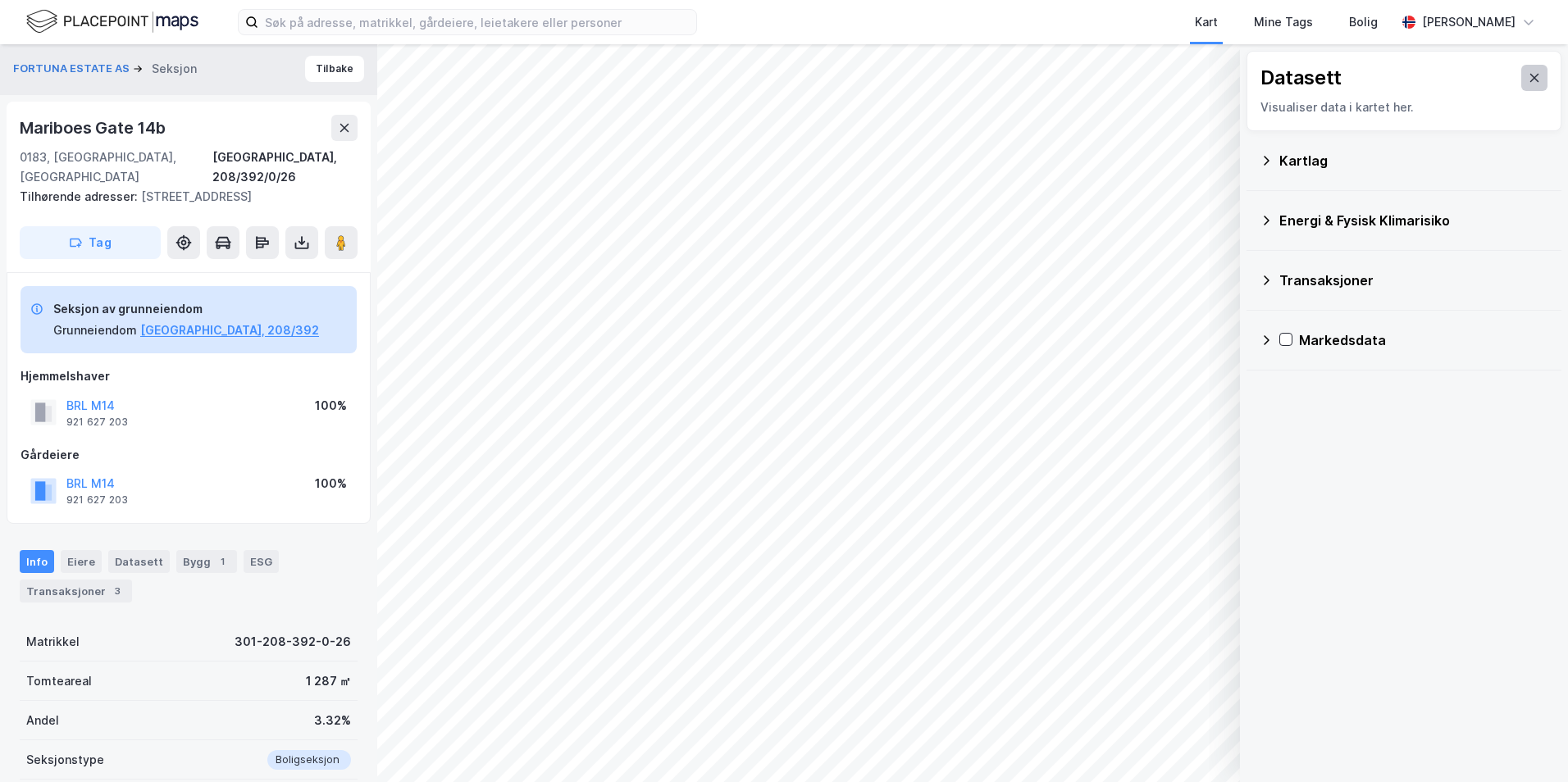
click at [1527, 76] on icon at bounding box center [1533, 77] width 13 height 13
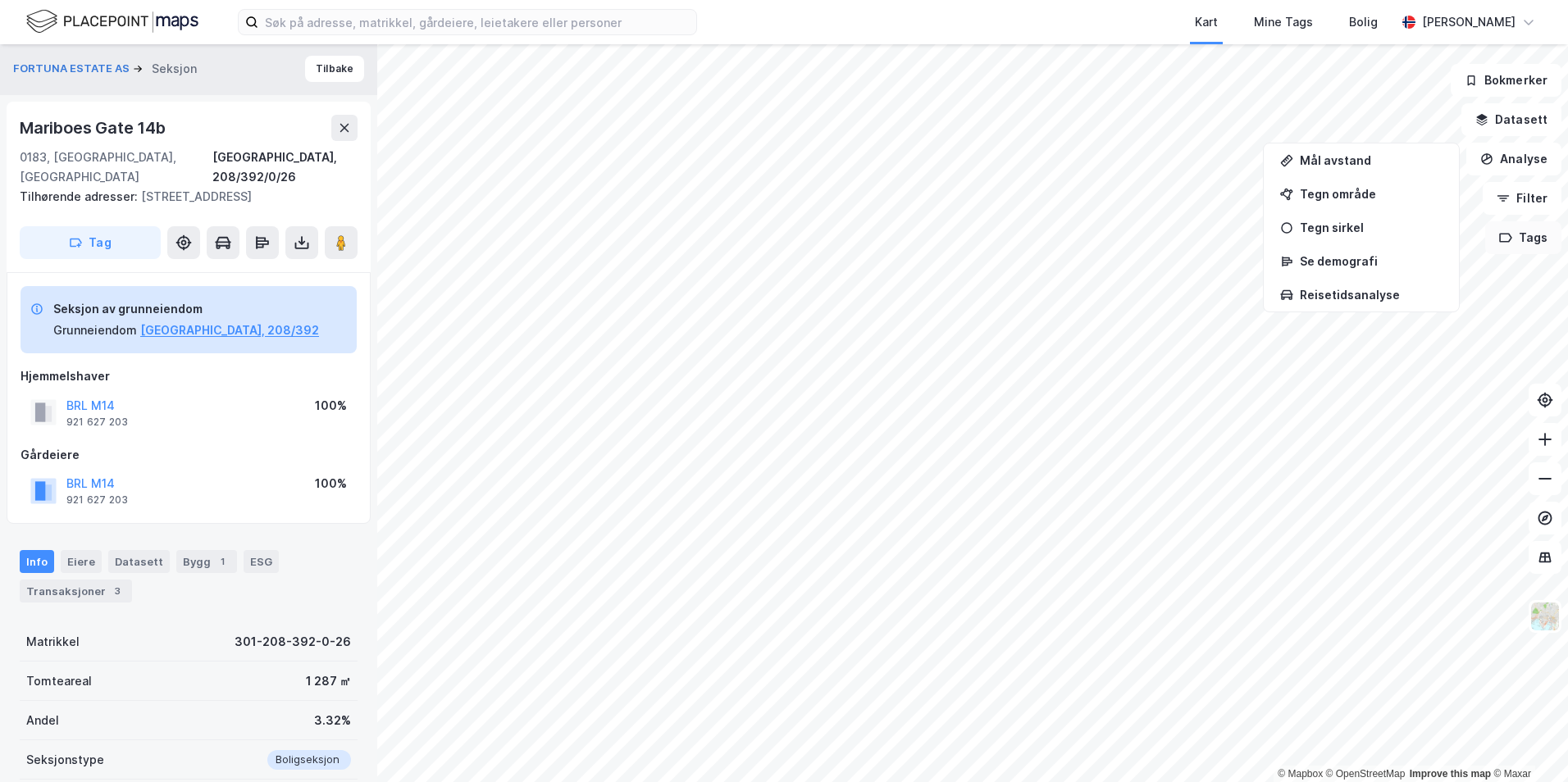
click at [1511, 242] on icon "button" at bounding box center [1505, 237] width 13 height 13
click at [1450, 246] on icon at bounding box center [1451, 248] width 13 height 13
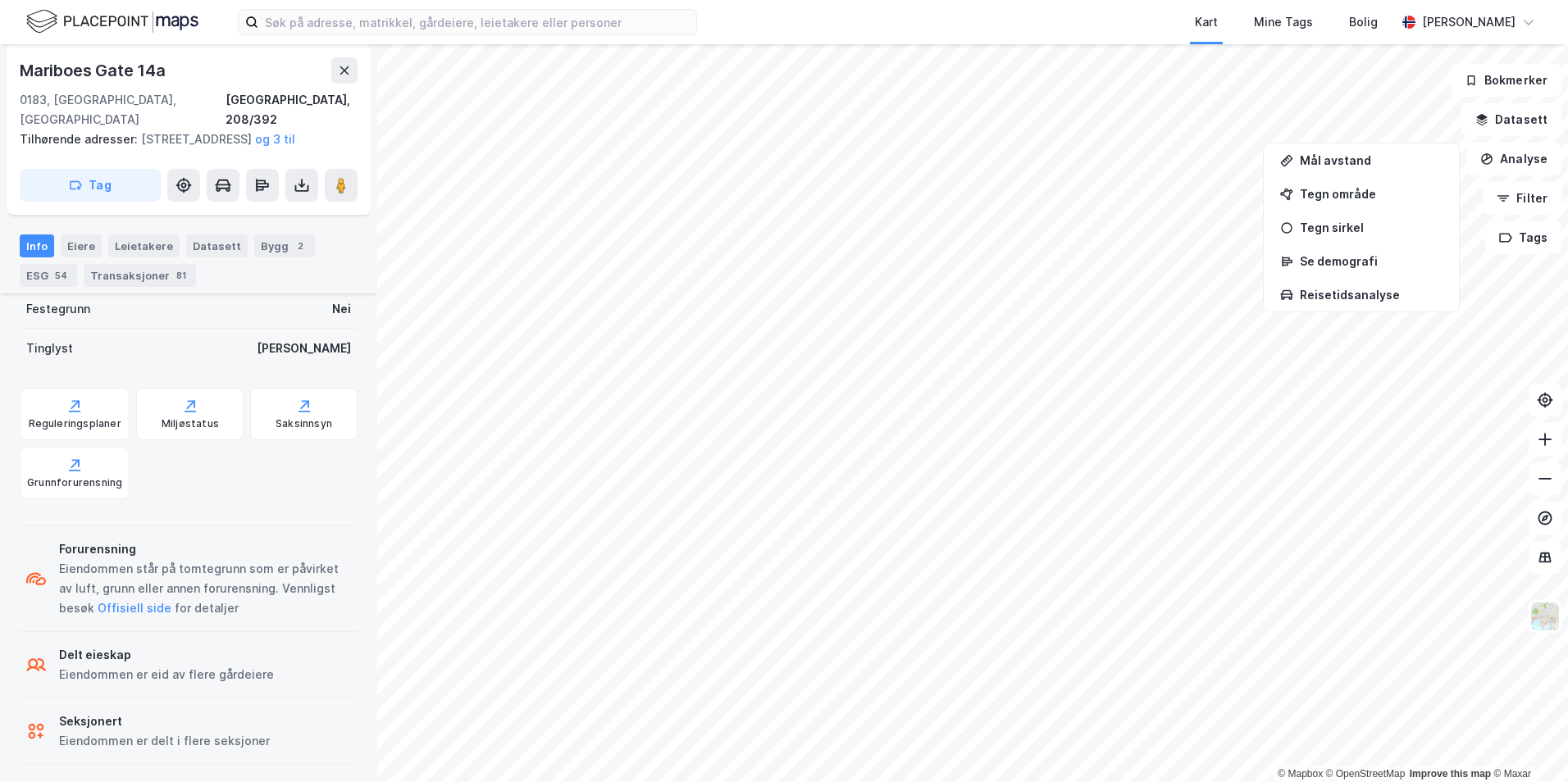
scroll to position [598, 0]
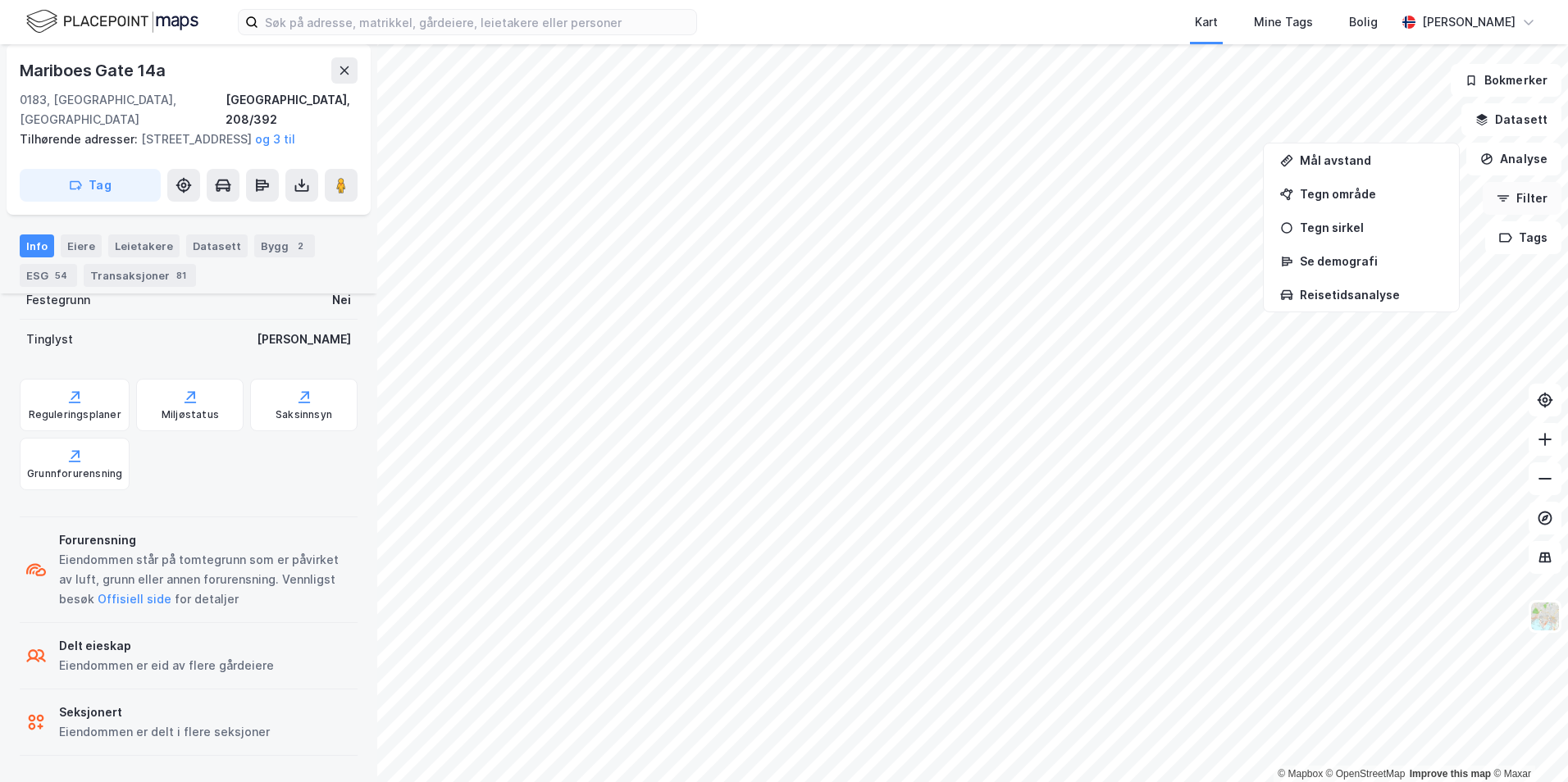
click at [1513, 210] on button "Filter" at bounding box center [1522, 198] width 79 height 33
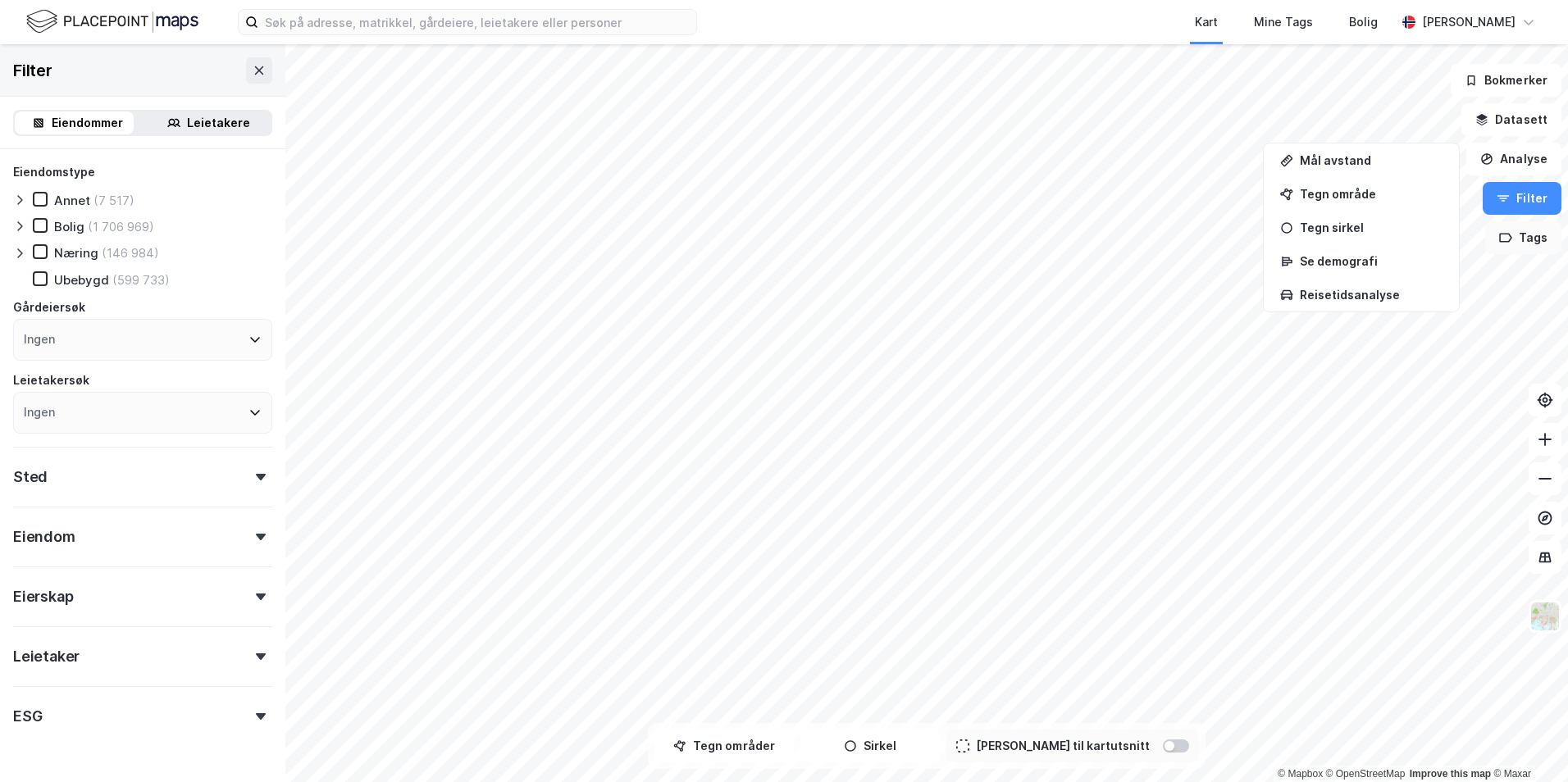
click at [1523, 242] on button "Tags" at bounding box center [1523, 238] width 76 height 33
click at [1444, 251] on button at bounding box center [1452, 249] width 26 height 26
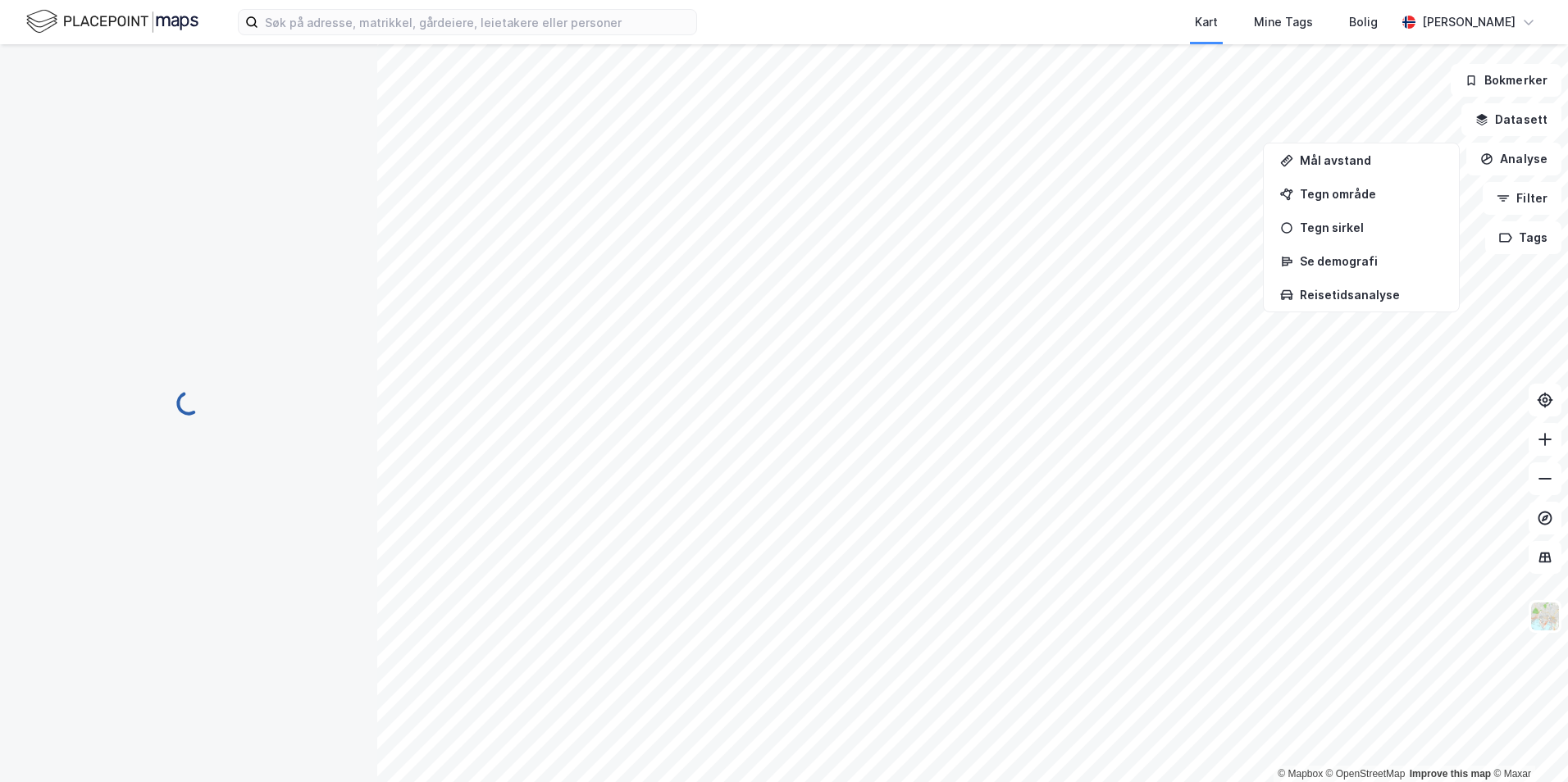
scroll to position [598, 0]
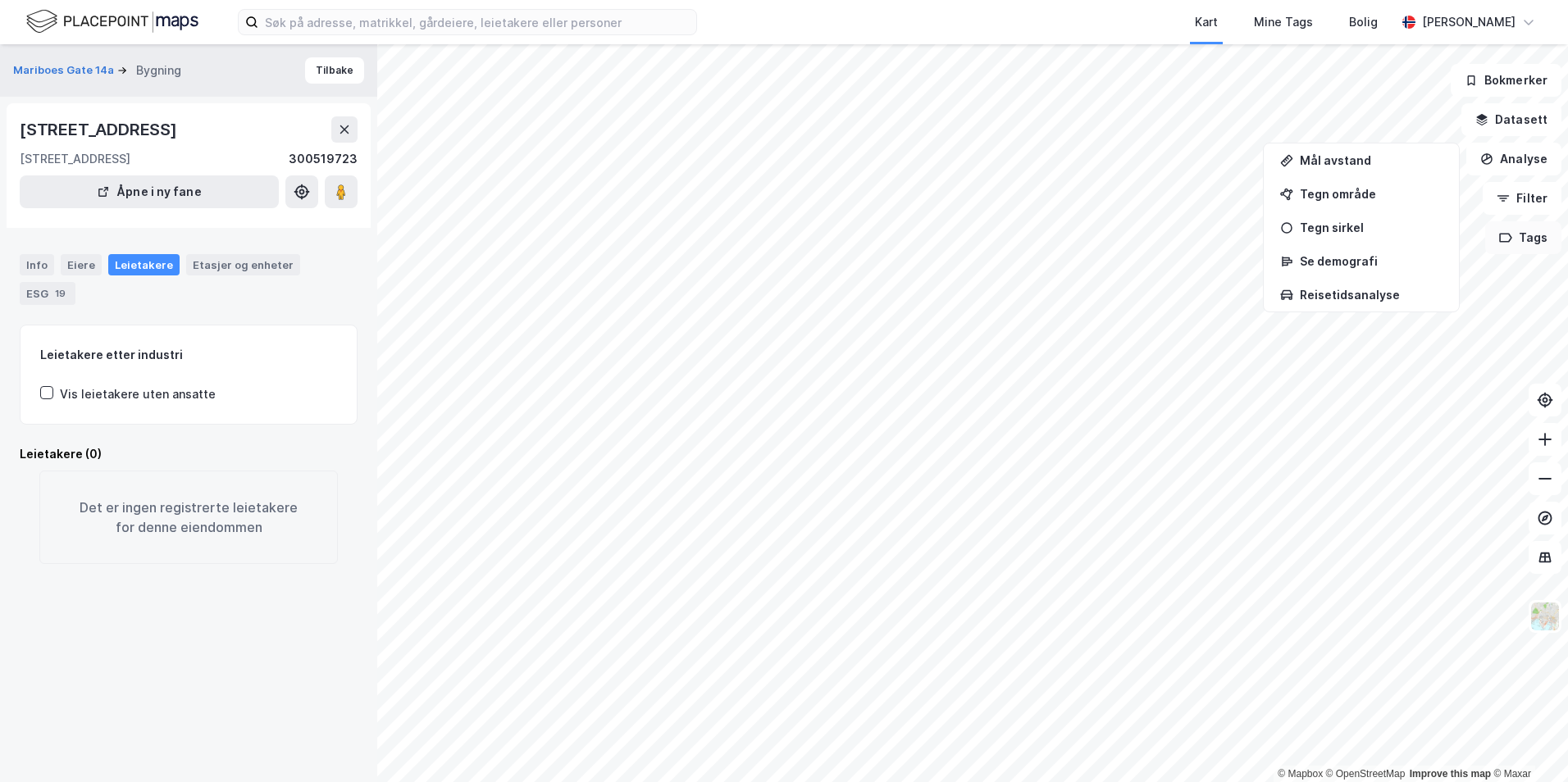
click at [1534, 249] on button "Tags" at bounding box center [1523, 238] width 76 height 33
click at [1425, 264] on div "Tags" at bounding box center [1347, 250] width 235 height 30
click at [1454, 249] on icon at bounding box center [1451, 248] width 13 height 13
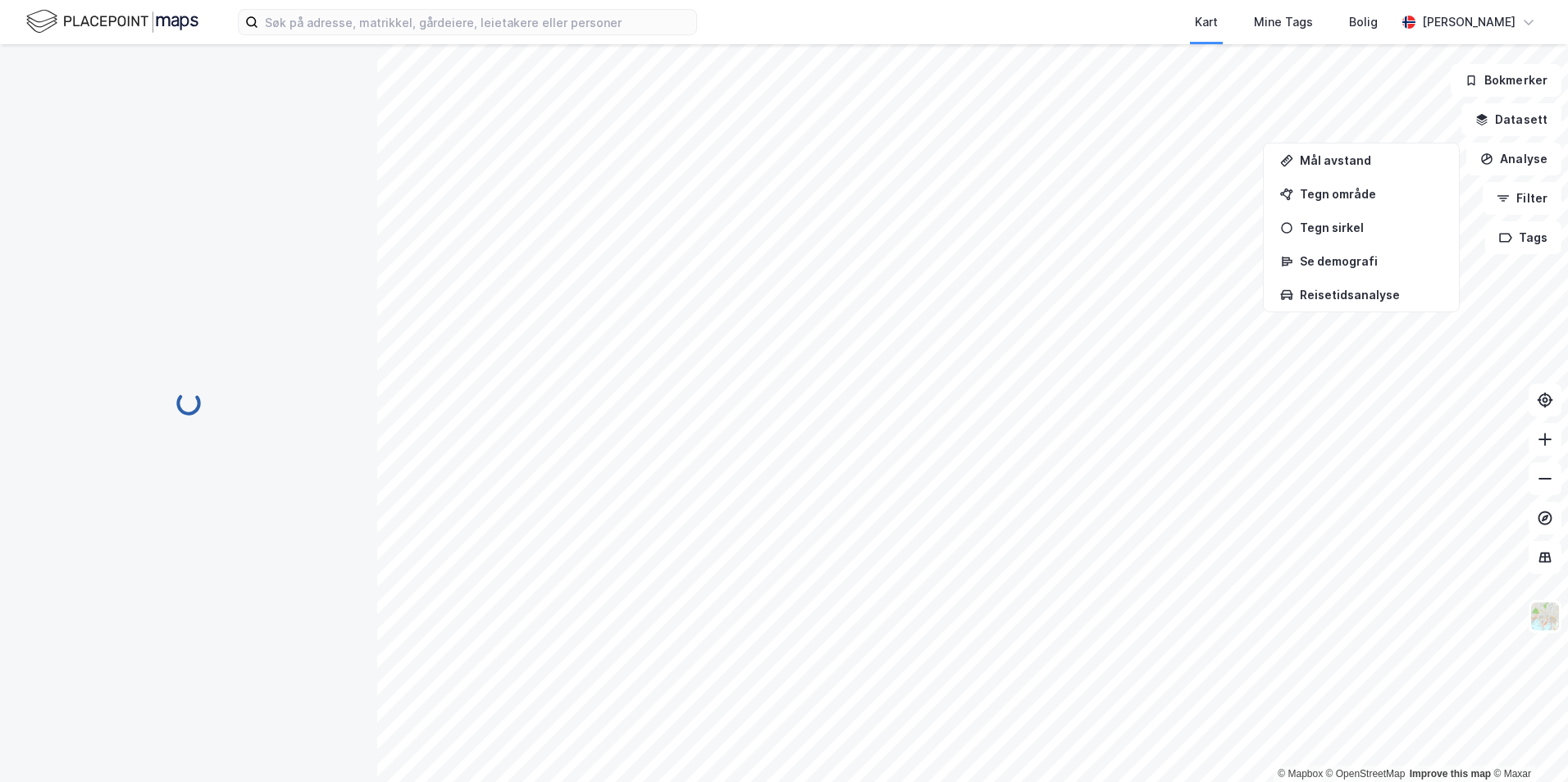
scroll to position [2, 0]
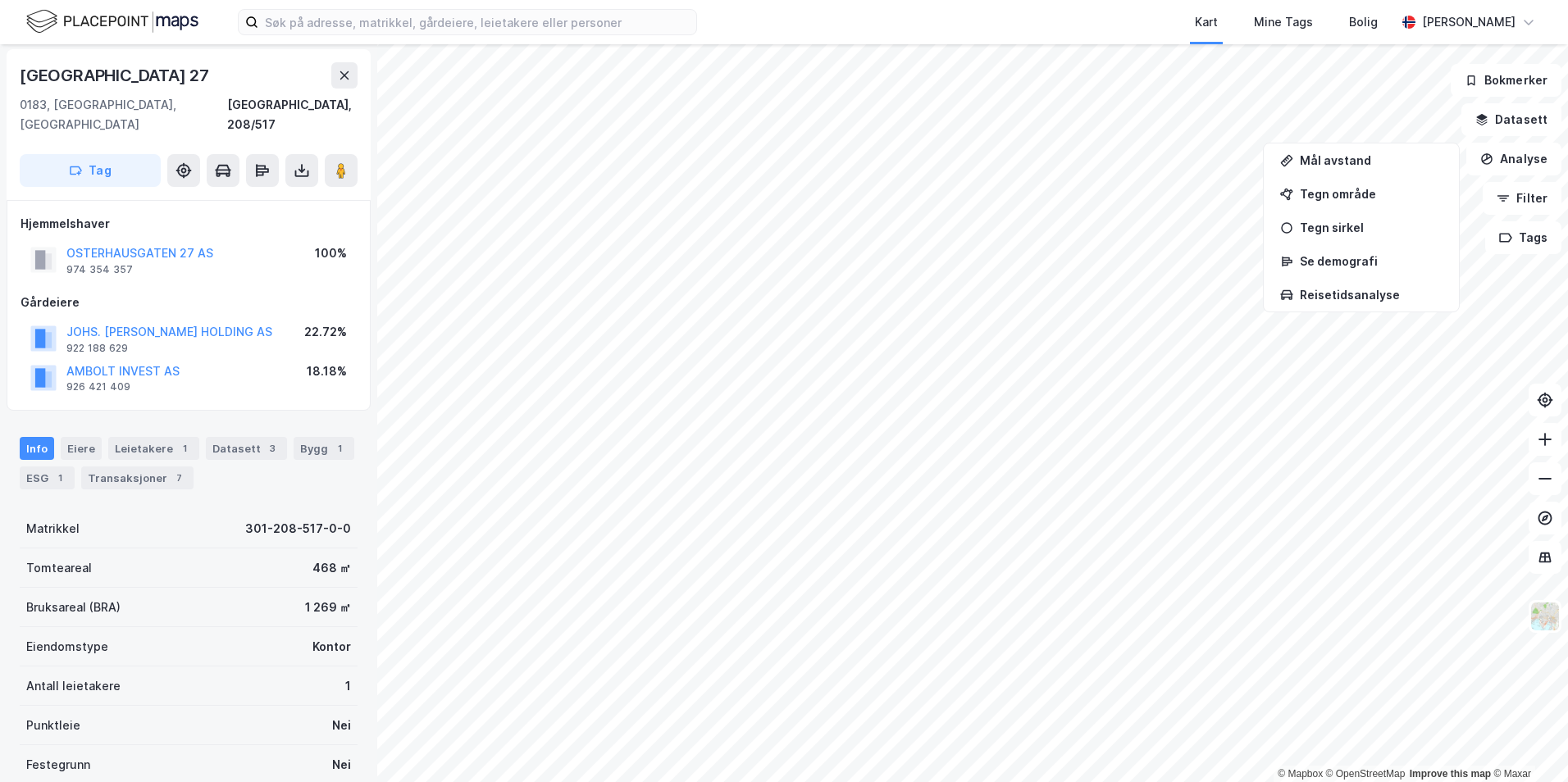
scroll to position [2, 0]
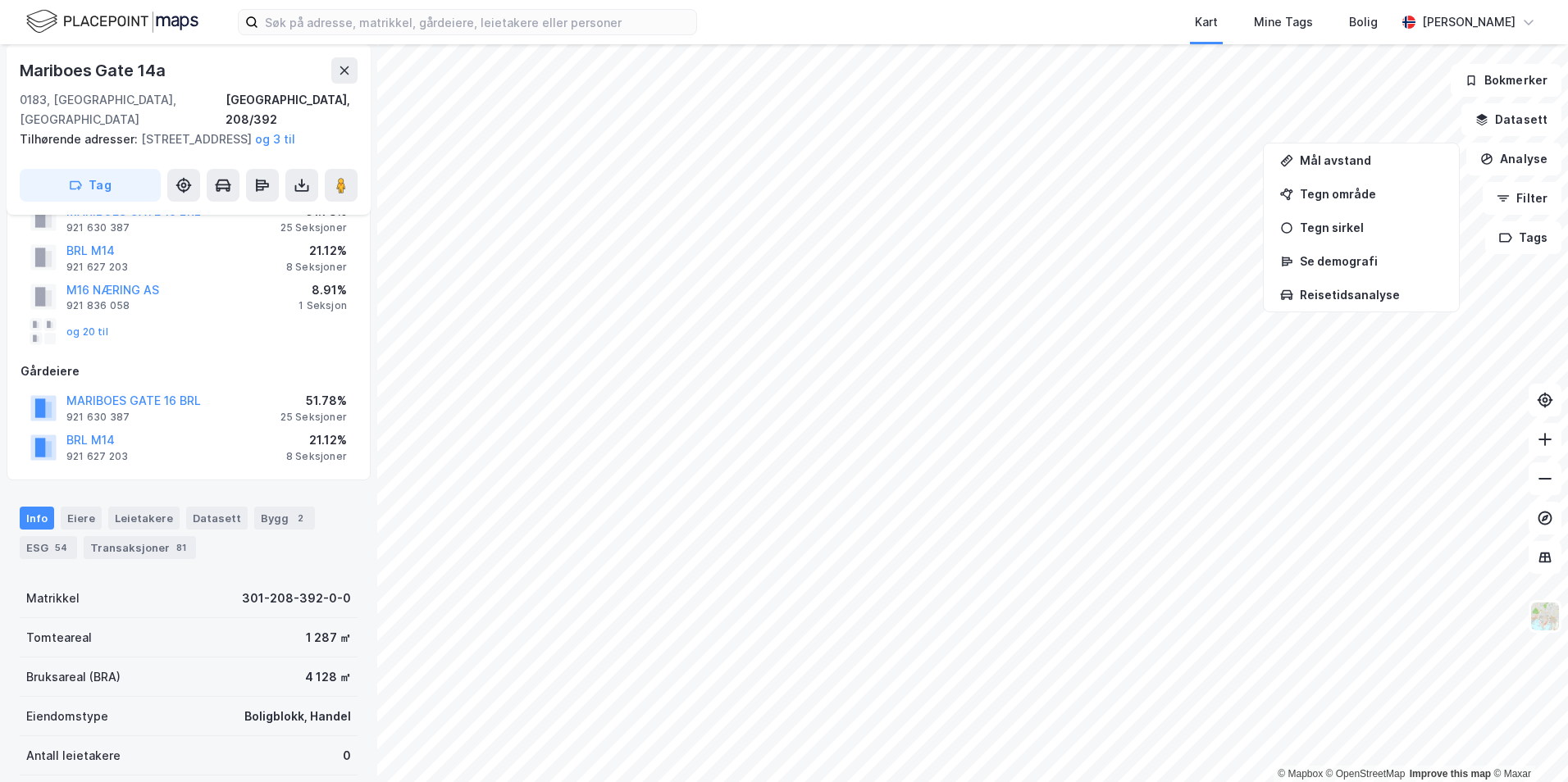
scroll to position [83, 0]
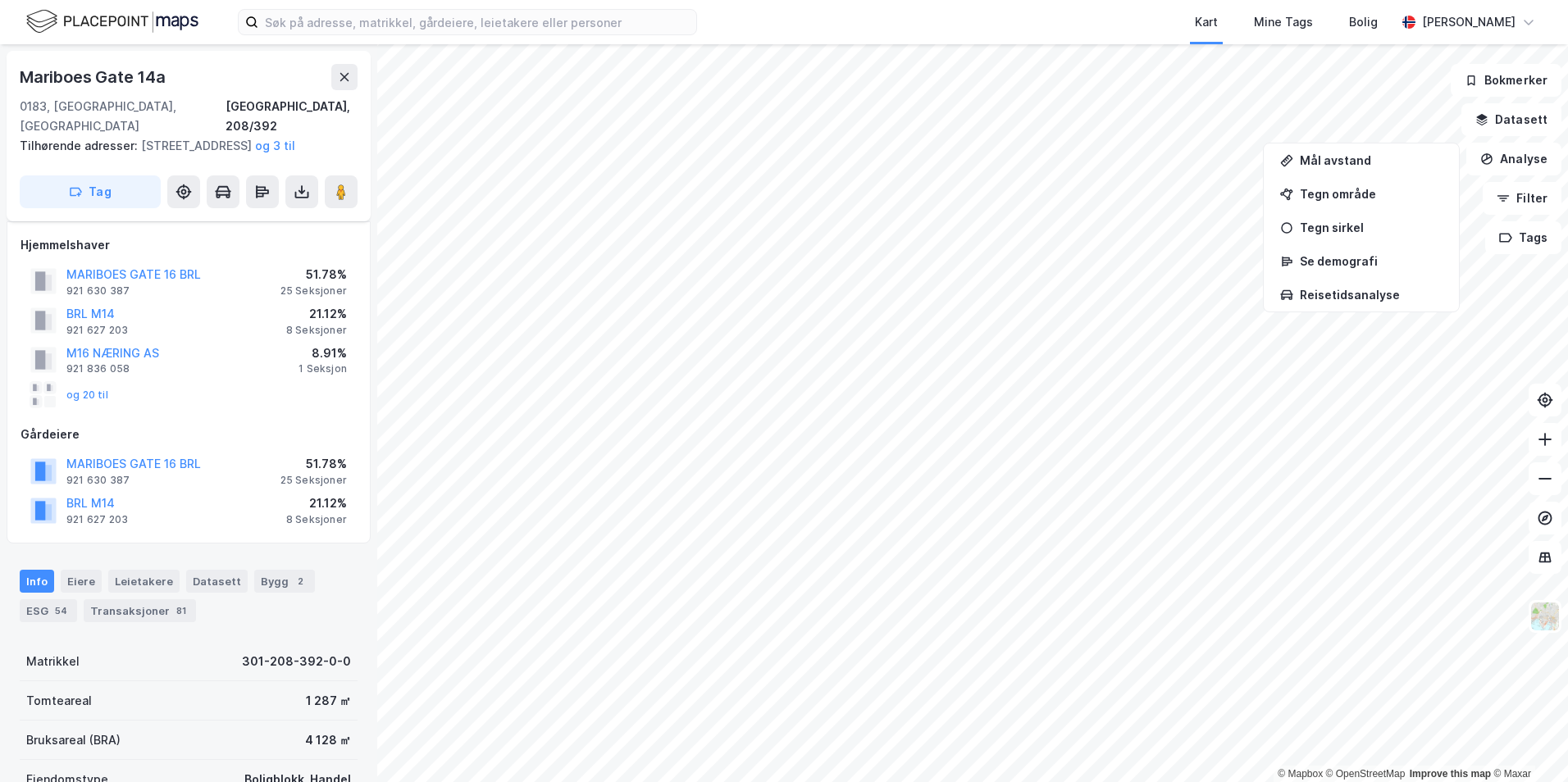
scroll to position [83, 0]
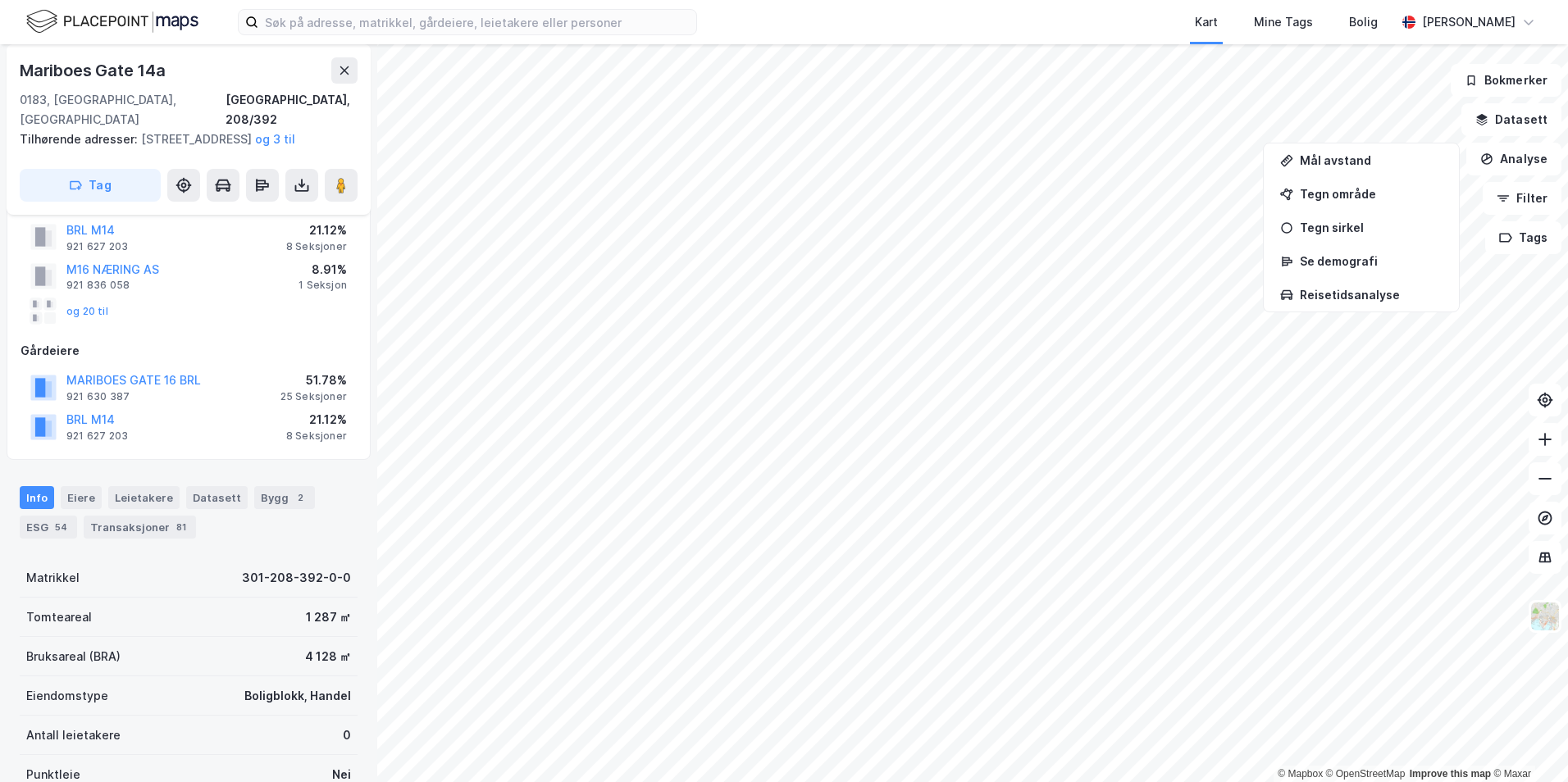
scroll to position [83, 0]
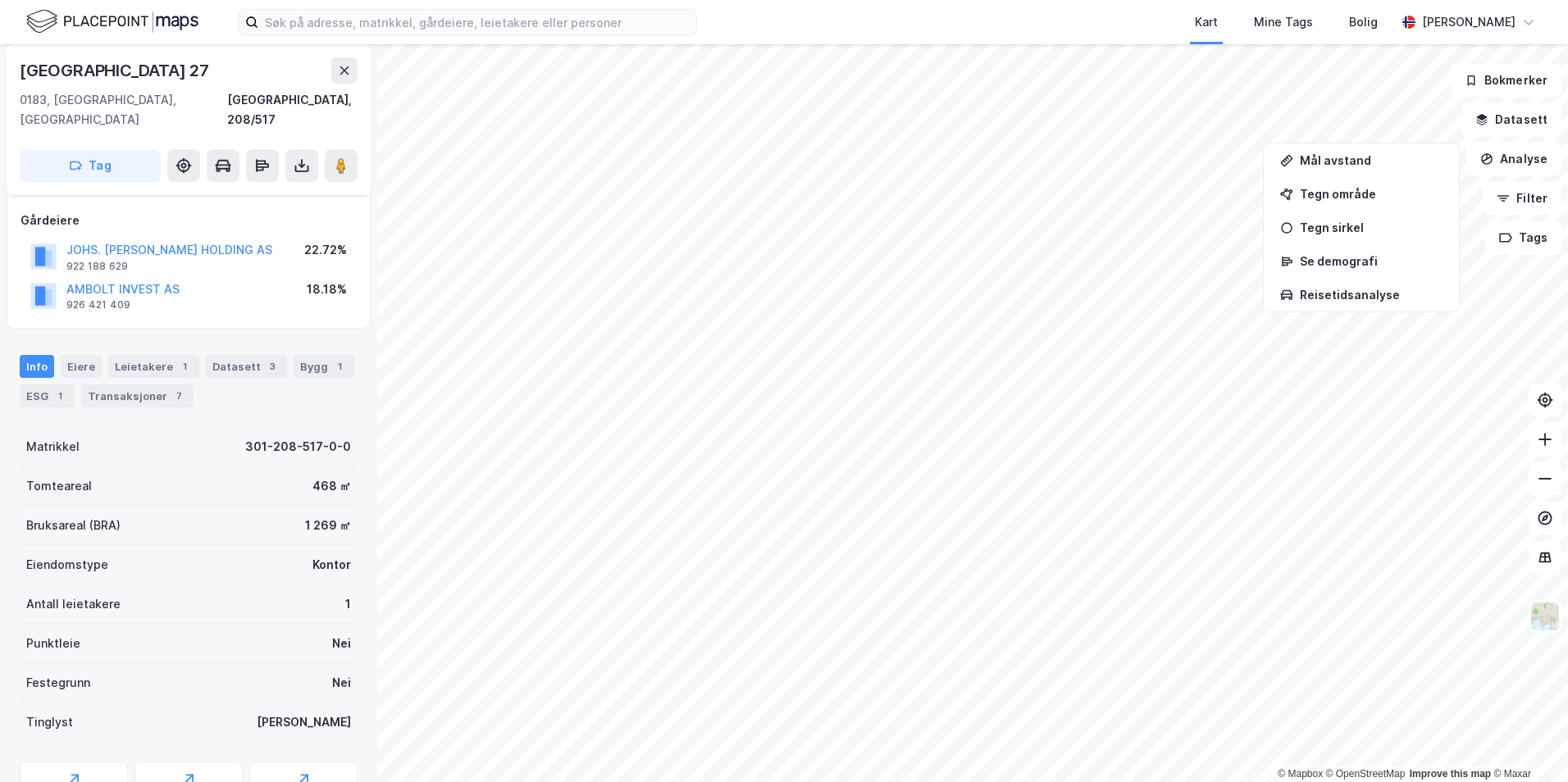
scroll to position [83, 0]
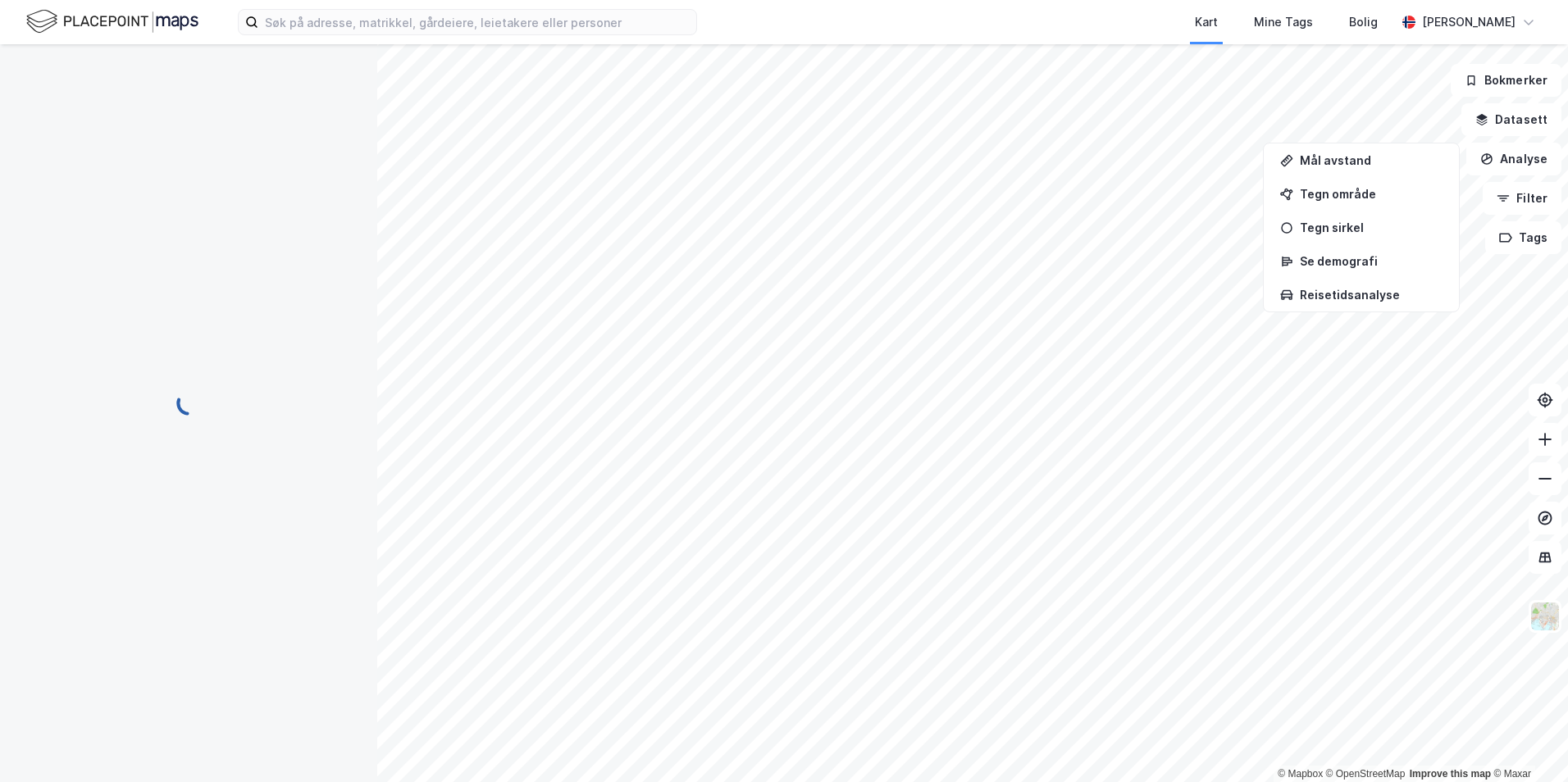
scroll to position [83, 0]
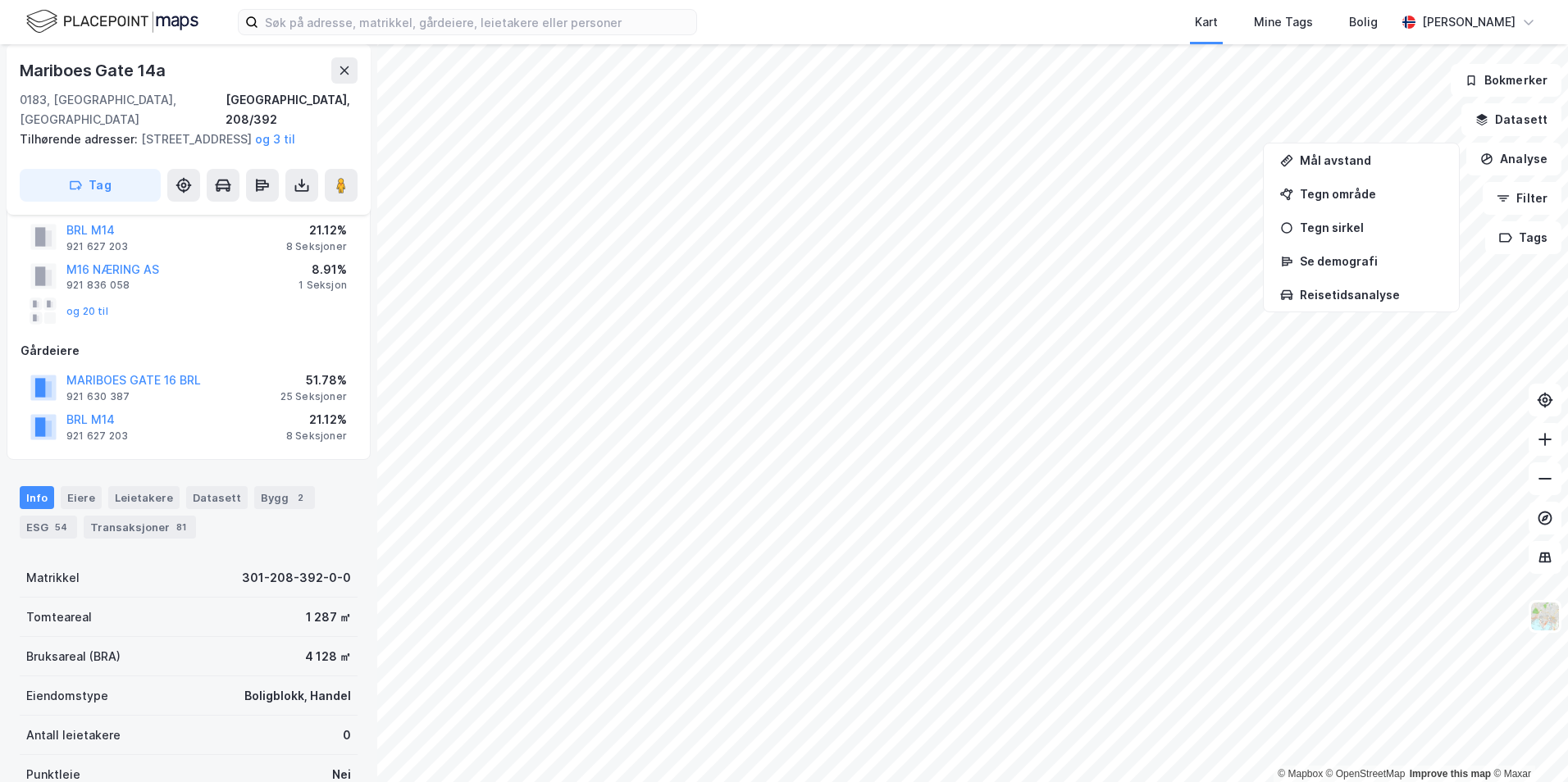
scroll to position [83, 0]
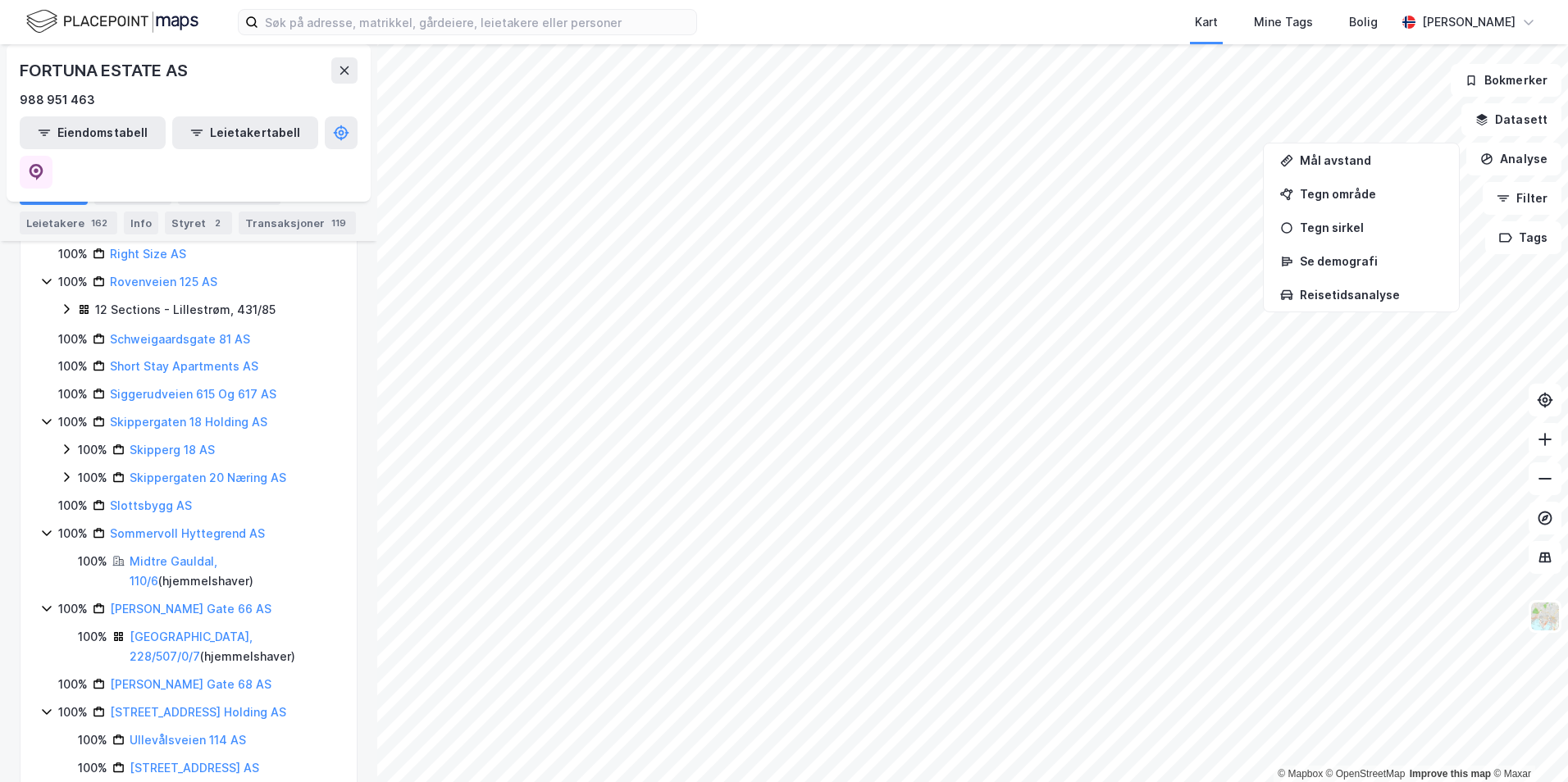
scroll to position [1148, 0]
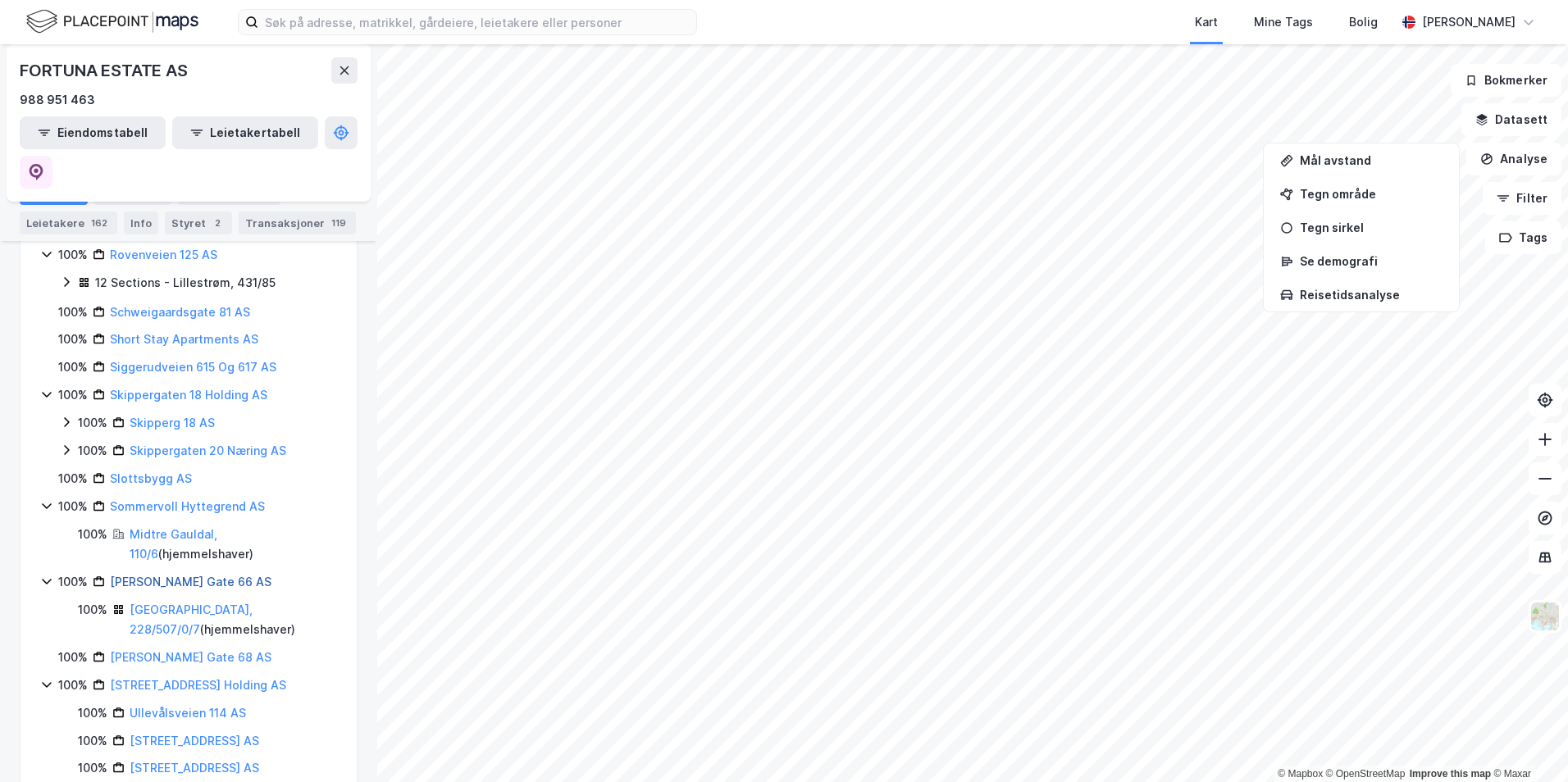
click at [177, 574] on link "[PERSON_NAME] Gate 66 AS" at bounding box center [190, 581] width 162 height 14
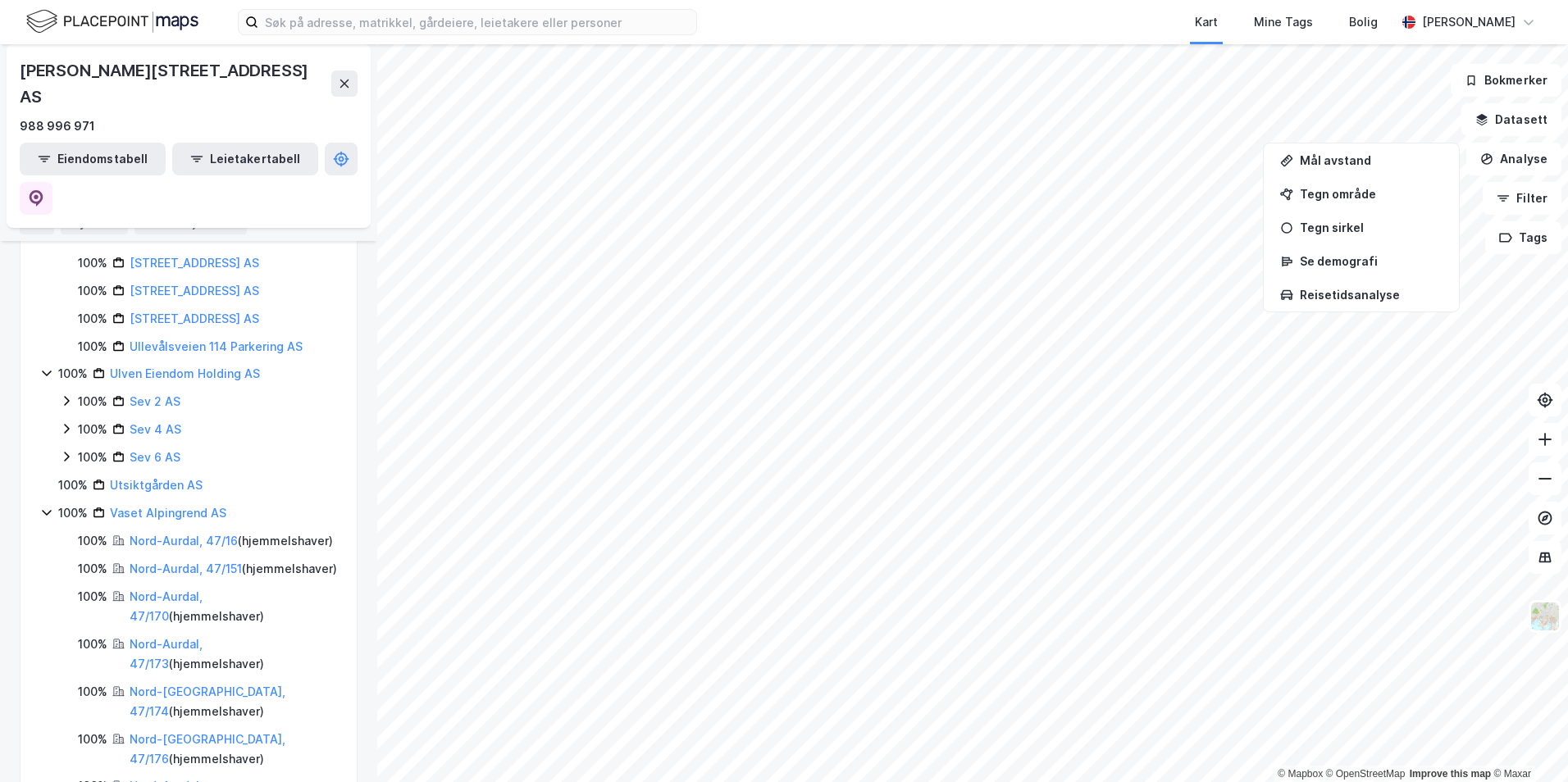
scroll to position [1721, 0]
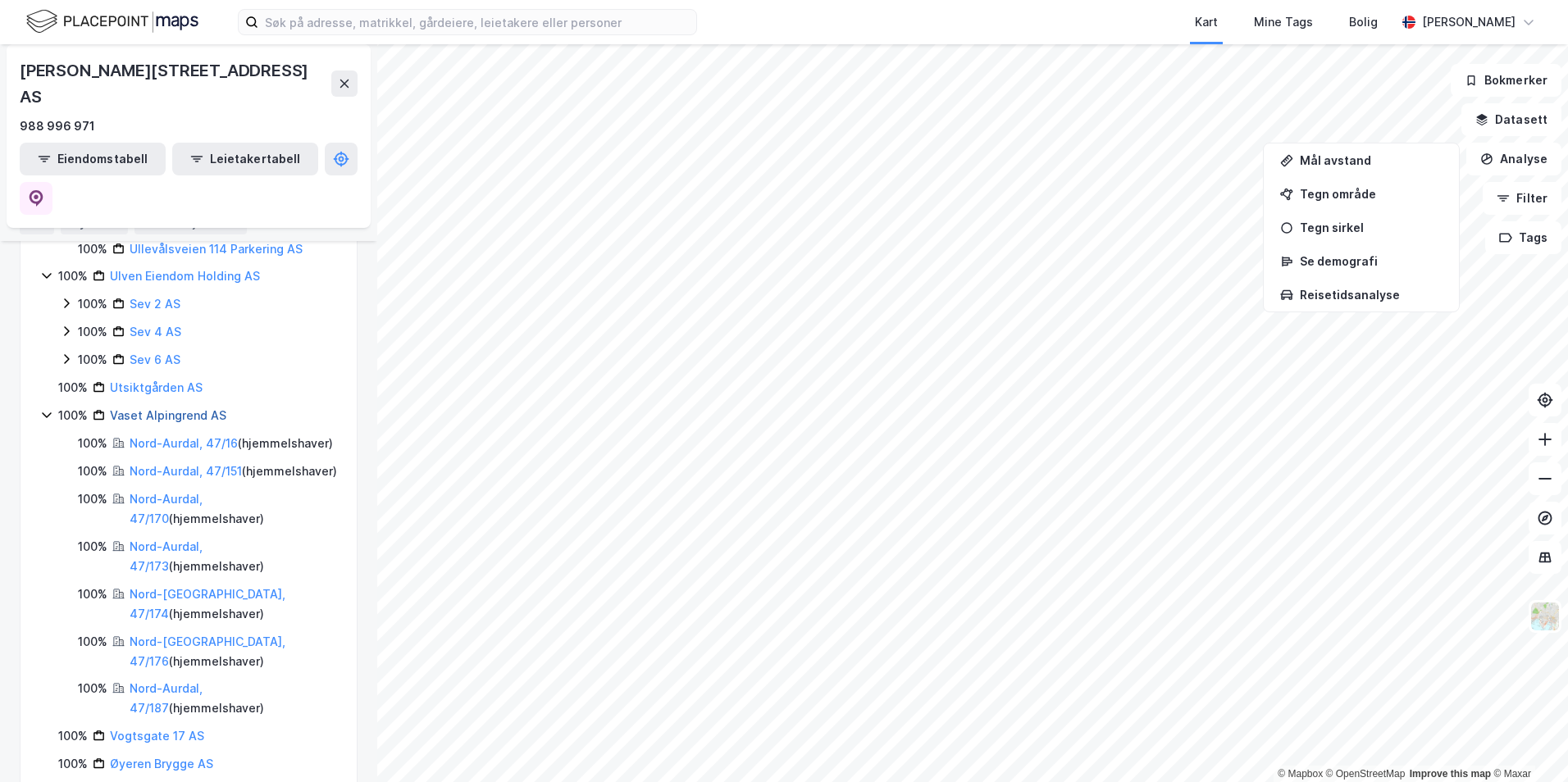
click at [174, 408] on link "Vaset Alpingrend AS" at bounding box center [168, 415] width 116 height 14
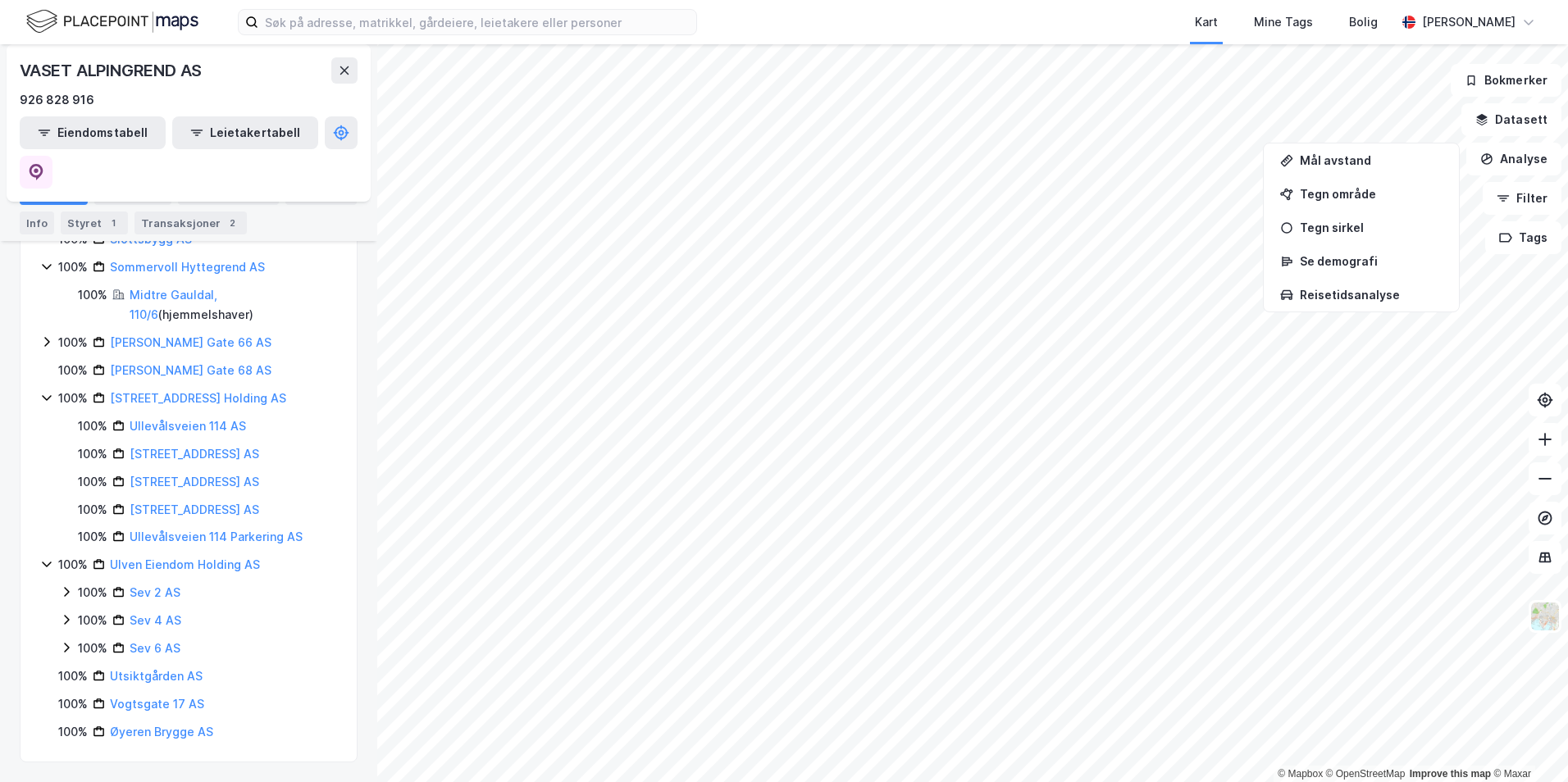
scroll to position [172, 0]
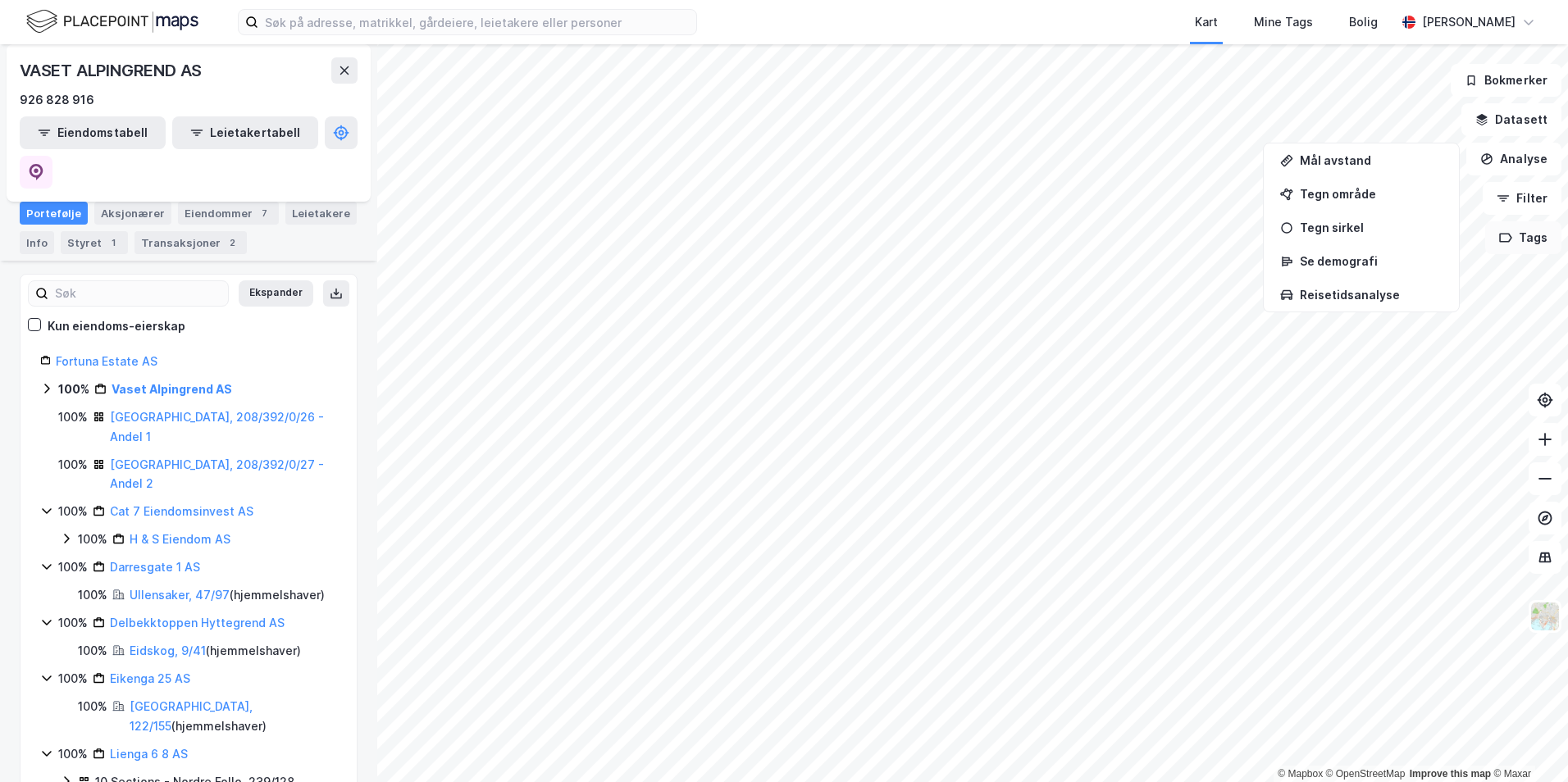
click at [1545, 237] on button "Tags" at bounding box center [1523, 238] width 76 height 33
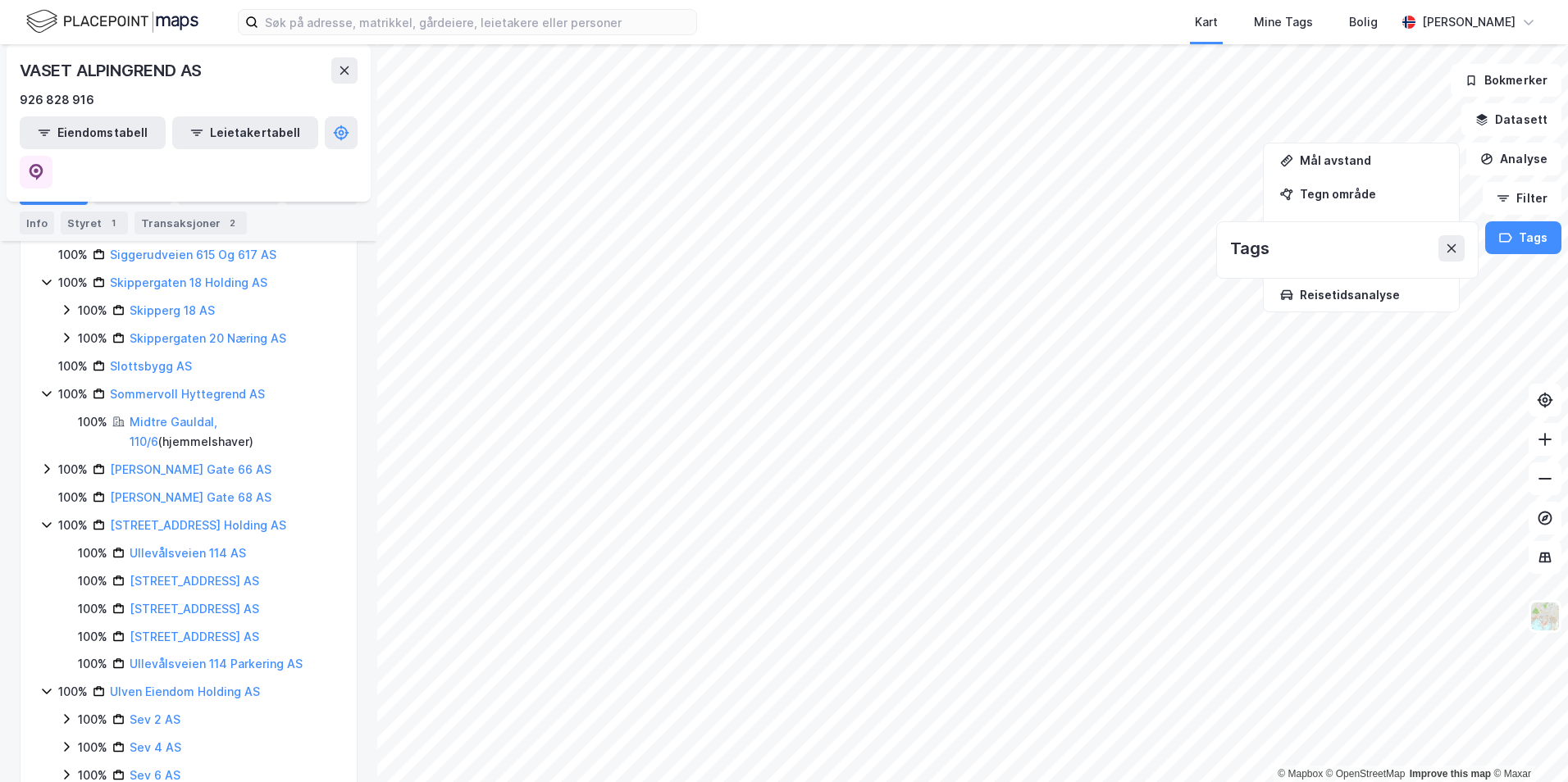
scroll to position [1395, 0]
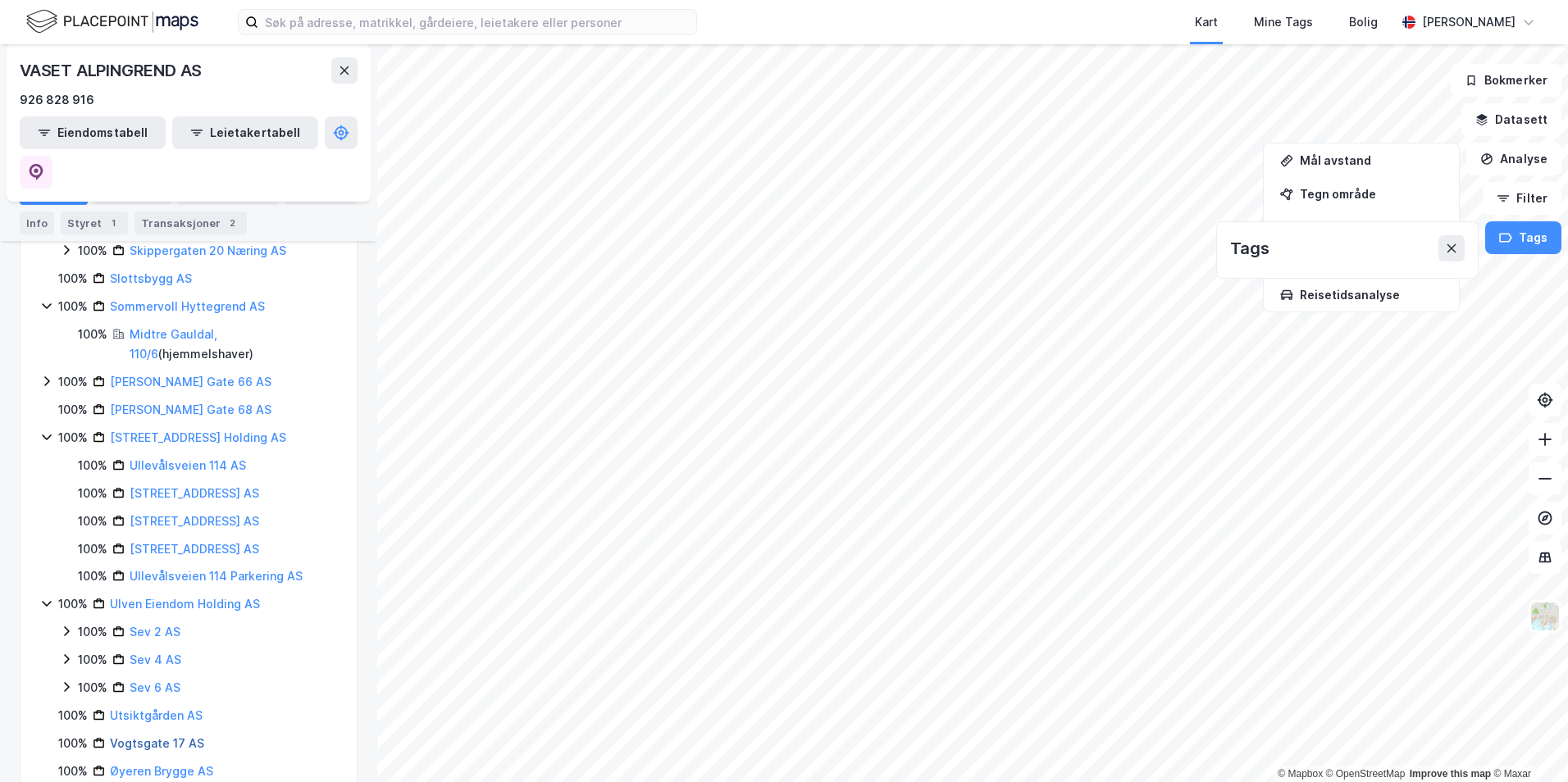
click at [165, 736] on link "Vogtsgate 17 AS" at bounding box center [156, 743] width 94 height 14
click at [192, 598] on link "Ulven Eiendom Holding AS" at bounding box center [184, 605] width 150 height 14
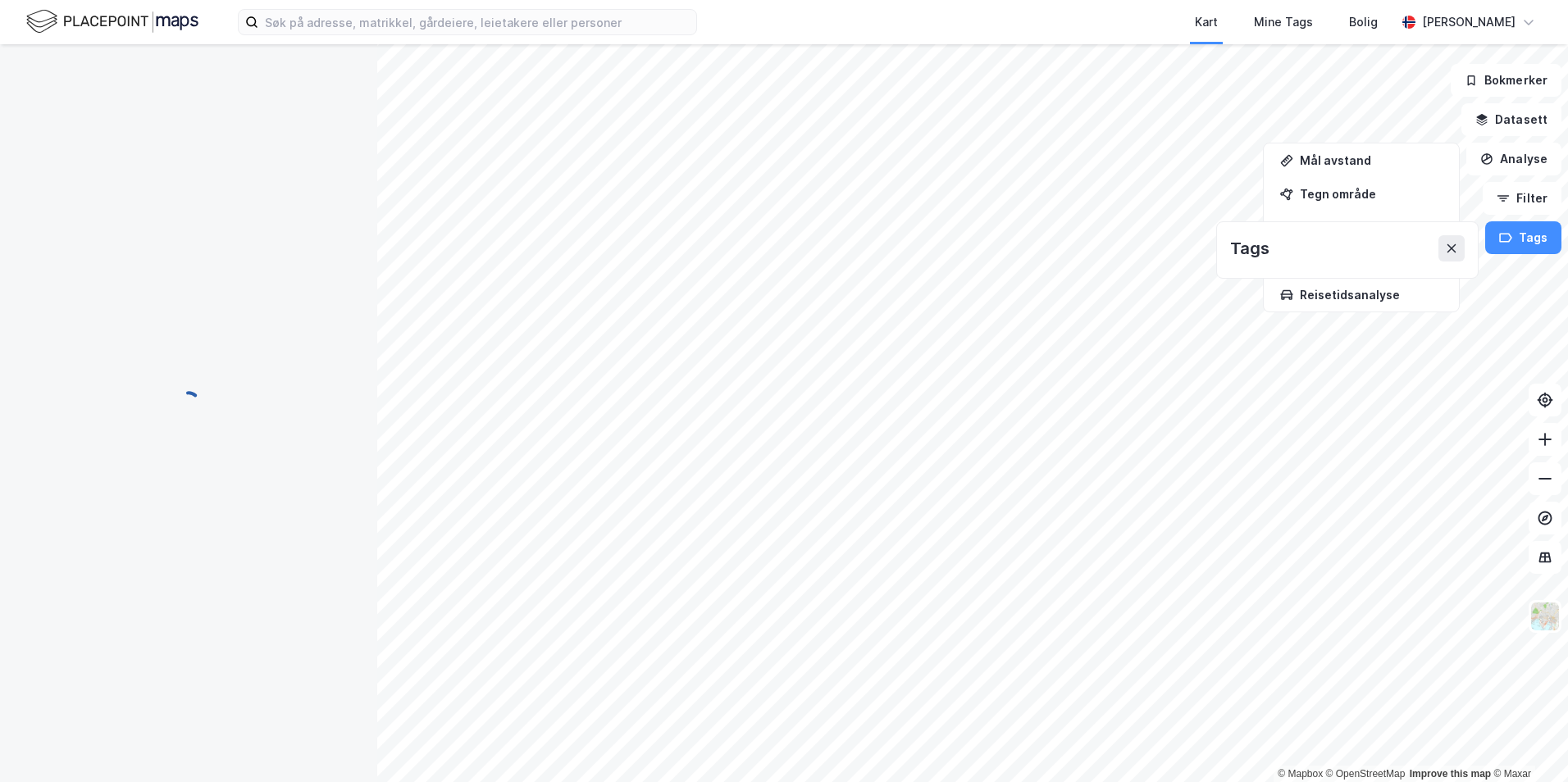
scroll to position [0, 0]
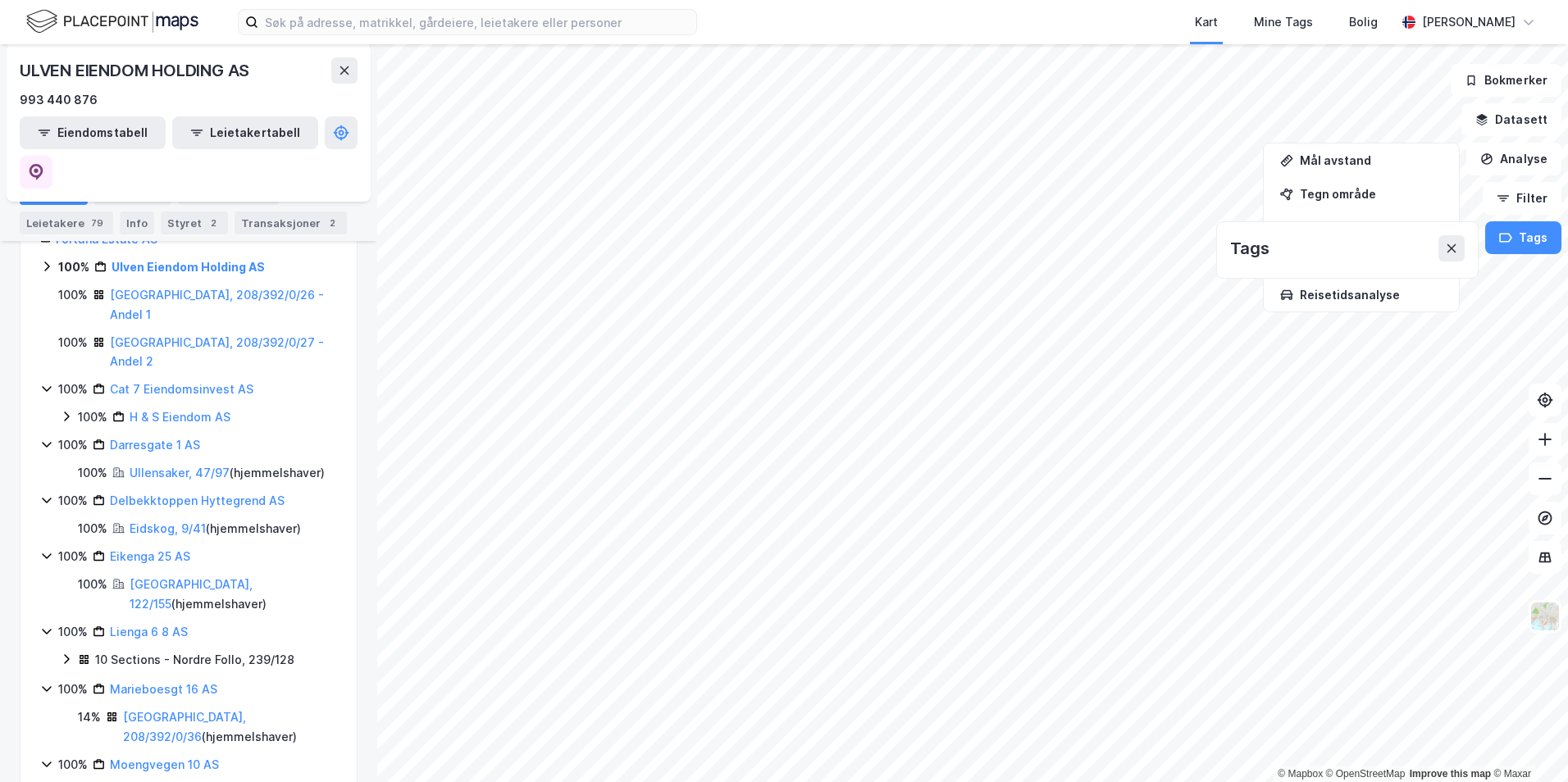
scroll to position [328, 0]
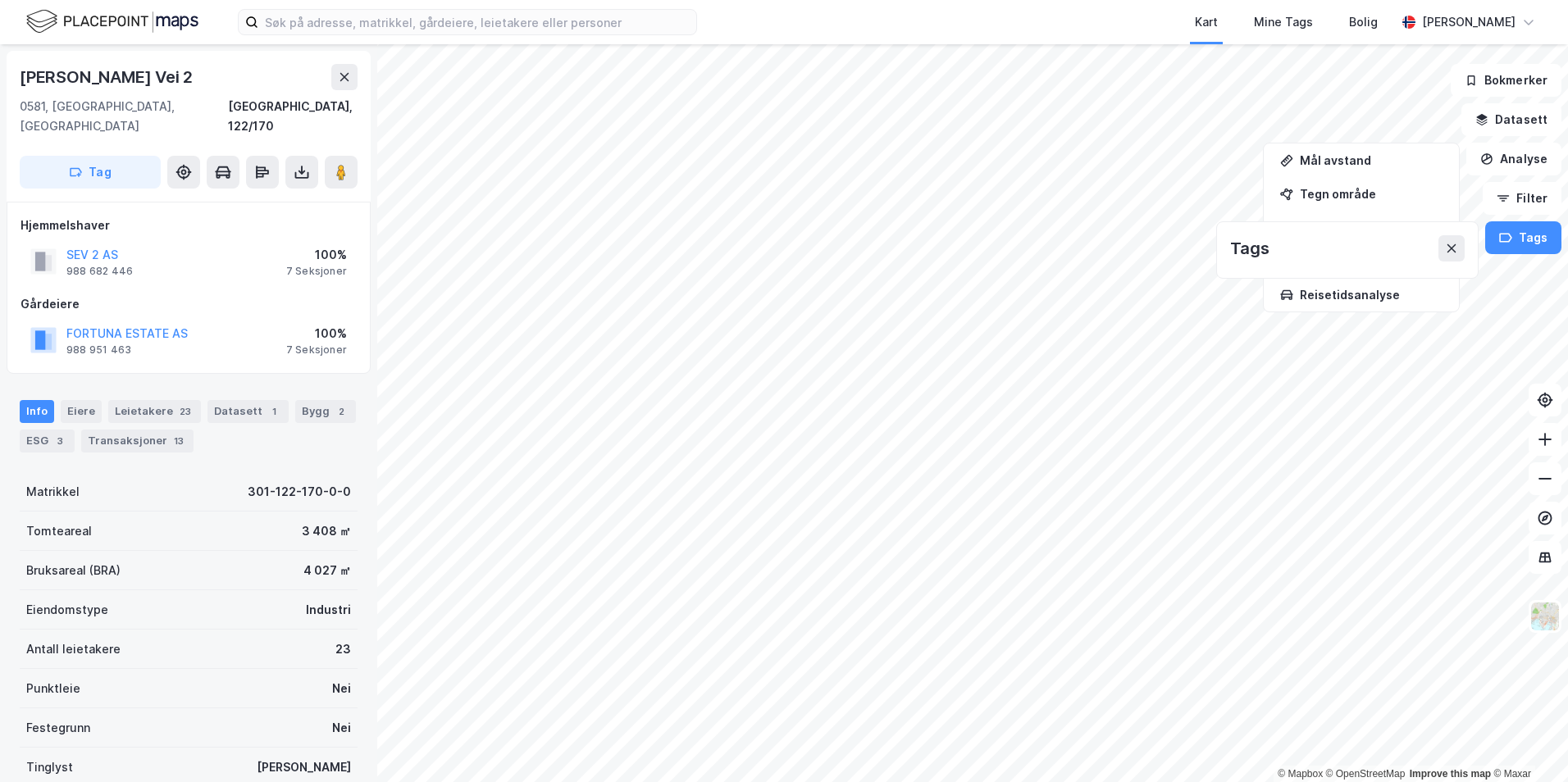
scroll to position [1, 0]
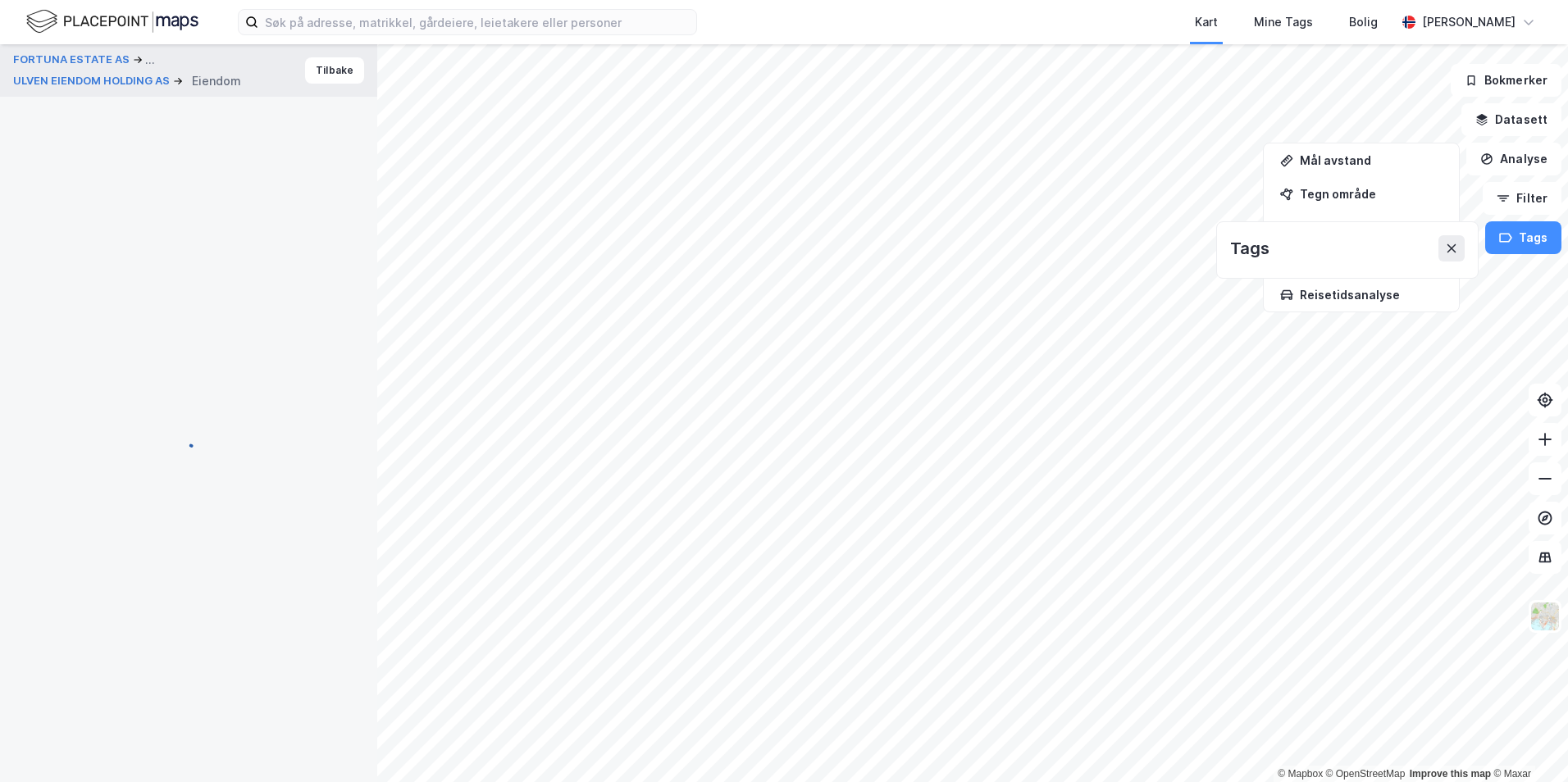
scroll to position [1, 0]
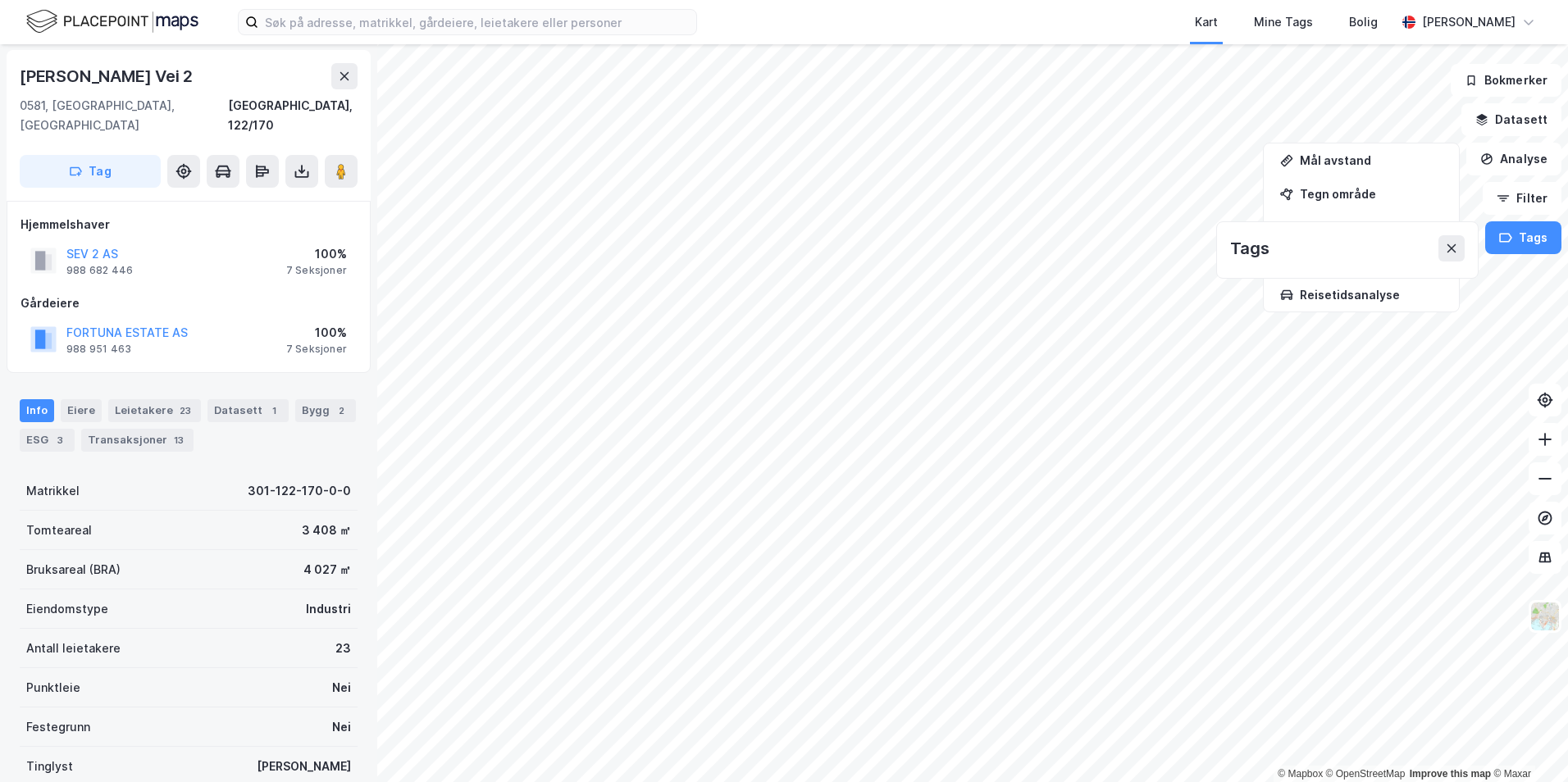
scroll to position [1, 0]
